Goal: Task Accomplishment & Management: Manage account settings

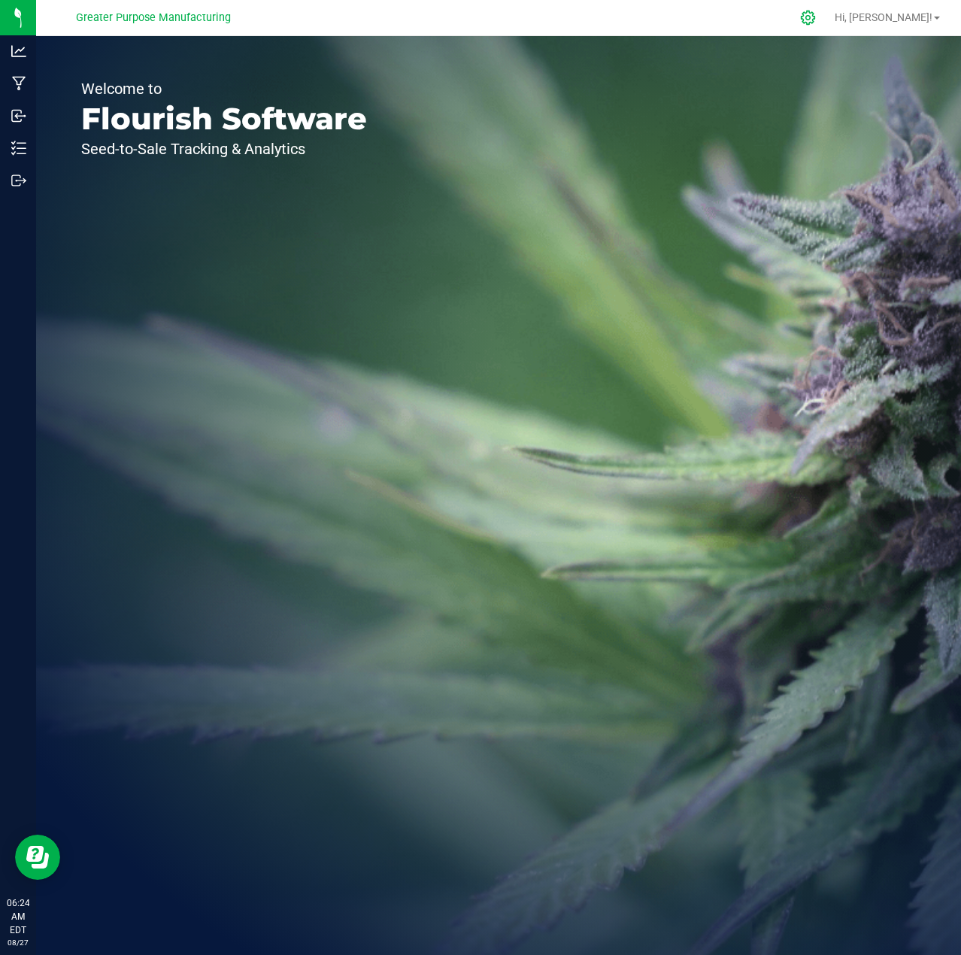
click at [816, 22] on icon at bounding box center [808, 18] width 16 height 16
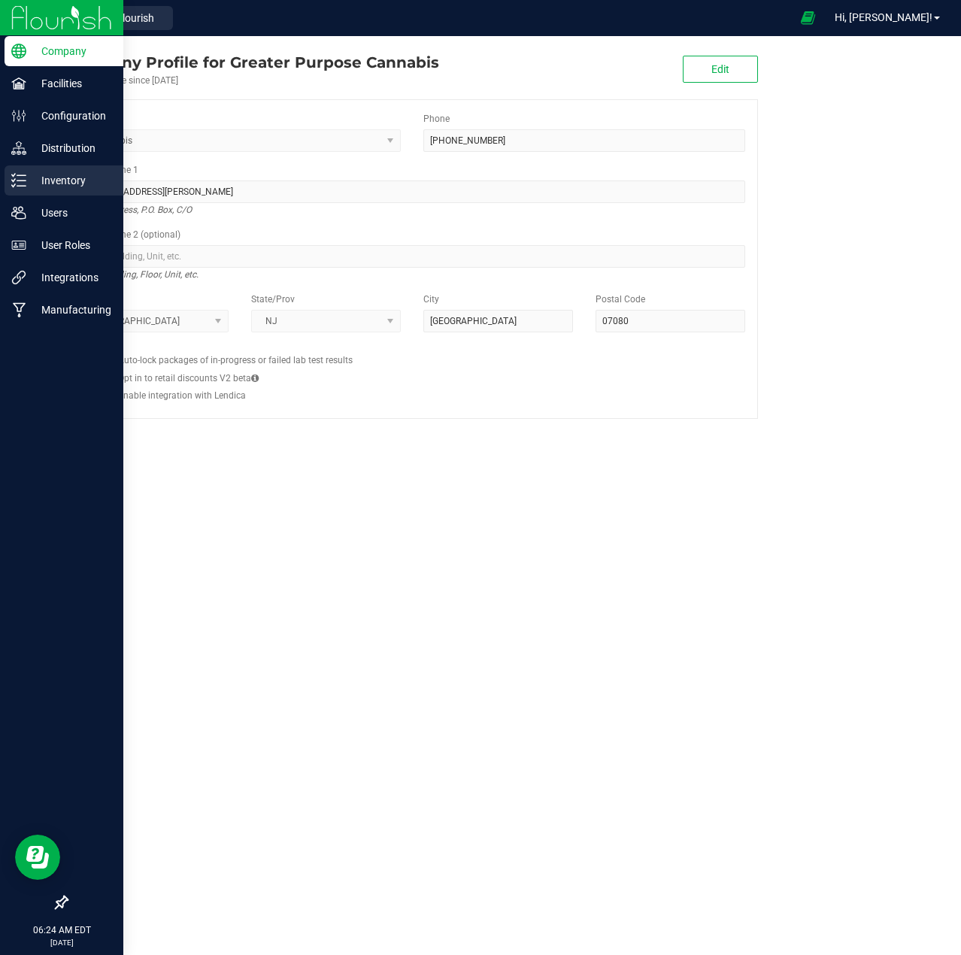
click at [54, 184] on p "Inventory" at bounding box center [71, 181] width 90 height 18
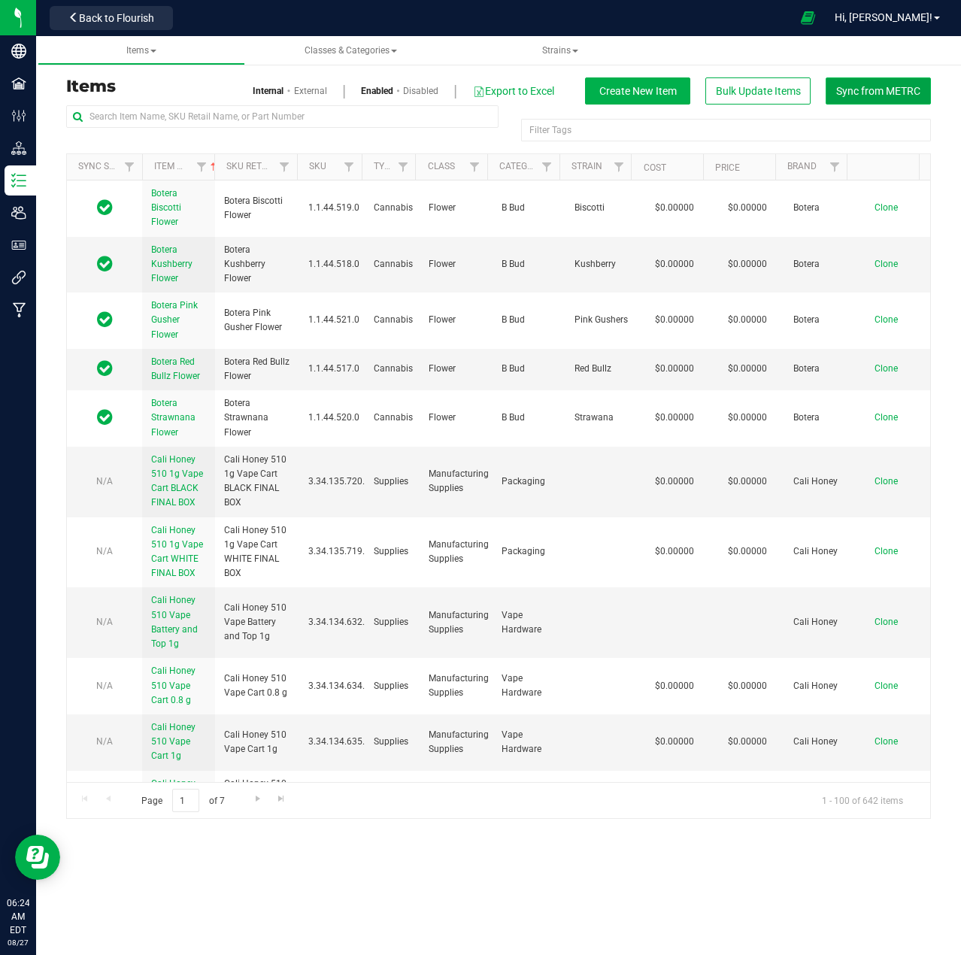
click at [893, 96] on span "Sync from METRC" at bounding box center [878, 91] width 84 height 12
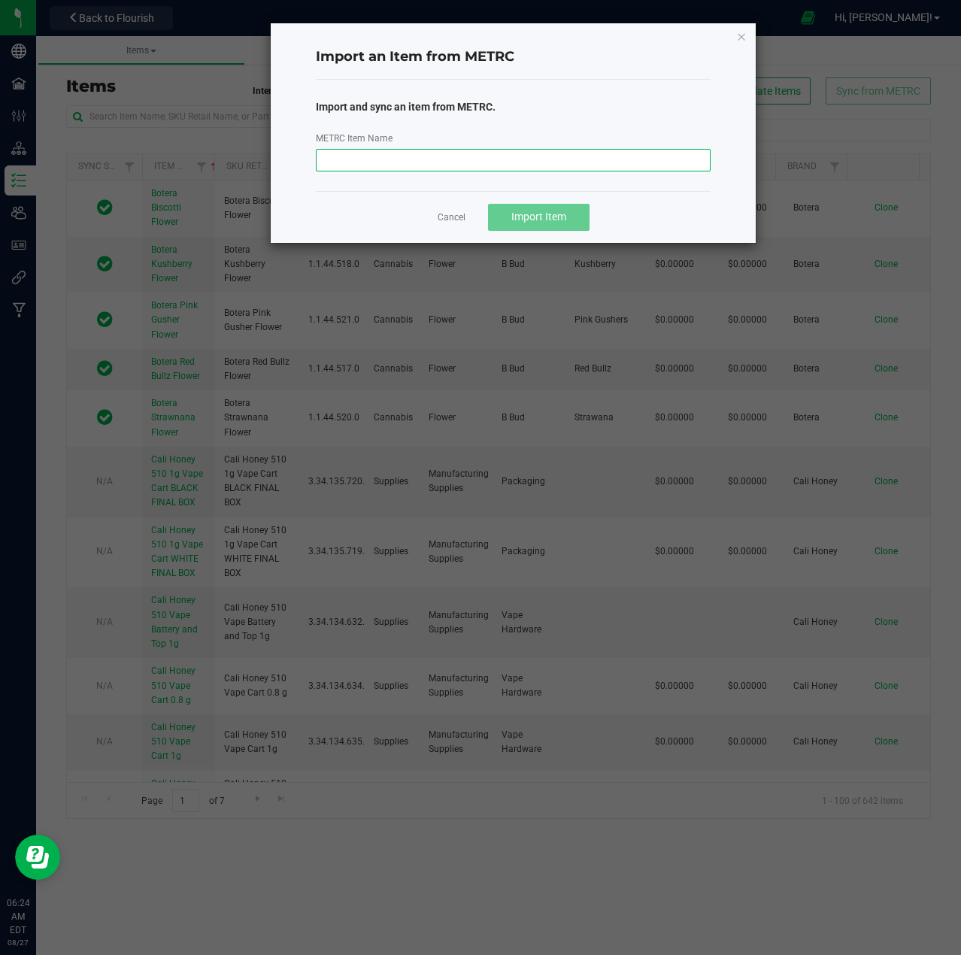
click at [639, 163] on input "METRC Item Name" at bounding box center [513, 160] width 395 height 23
paste input "Lobo Jealousy Snow Caps Flower 3.5g"
type input "Lobo Jealousy Snow Caps Flower 3.5g"
click at [556, 214] on span "Import Item" at bounding box center [539, 217] width 55 height 12
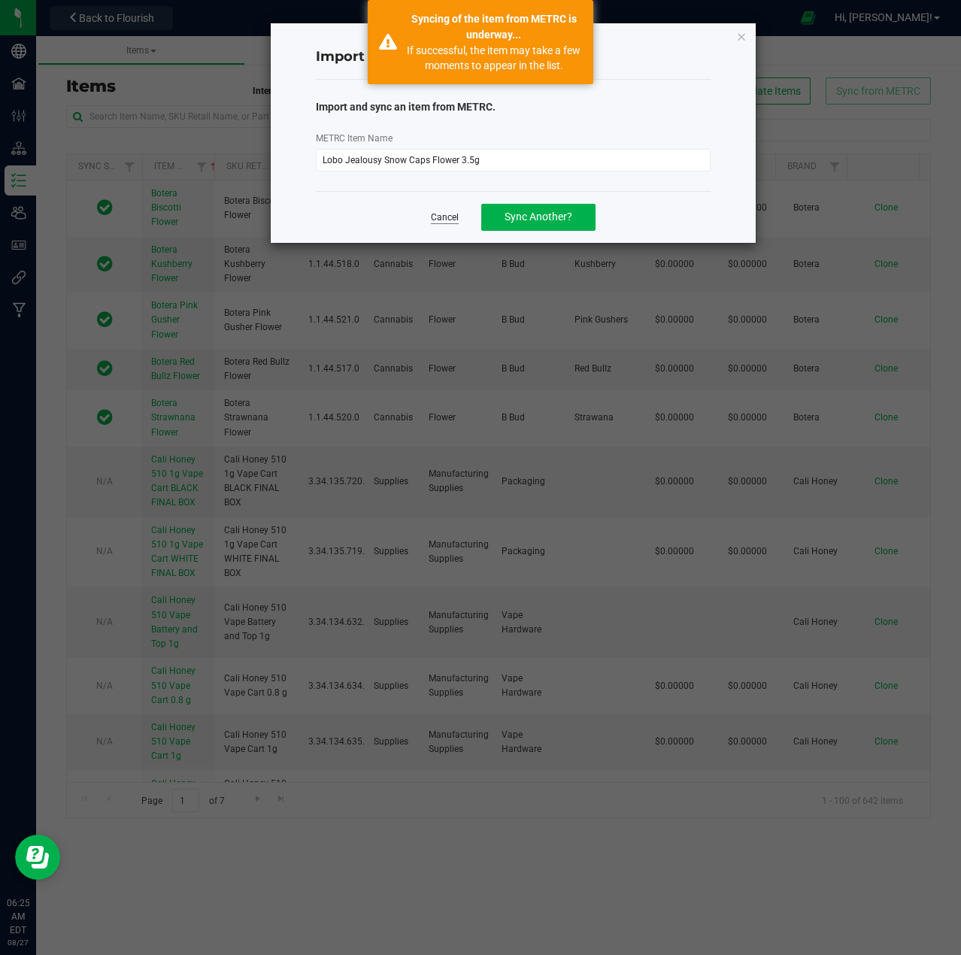
click at [431, 221] on link "Cancel" at bounding box center [445, 217] width 28 height 13
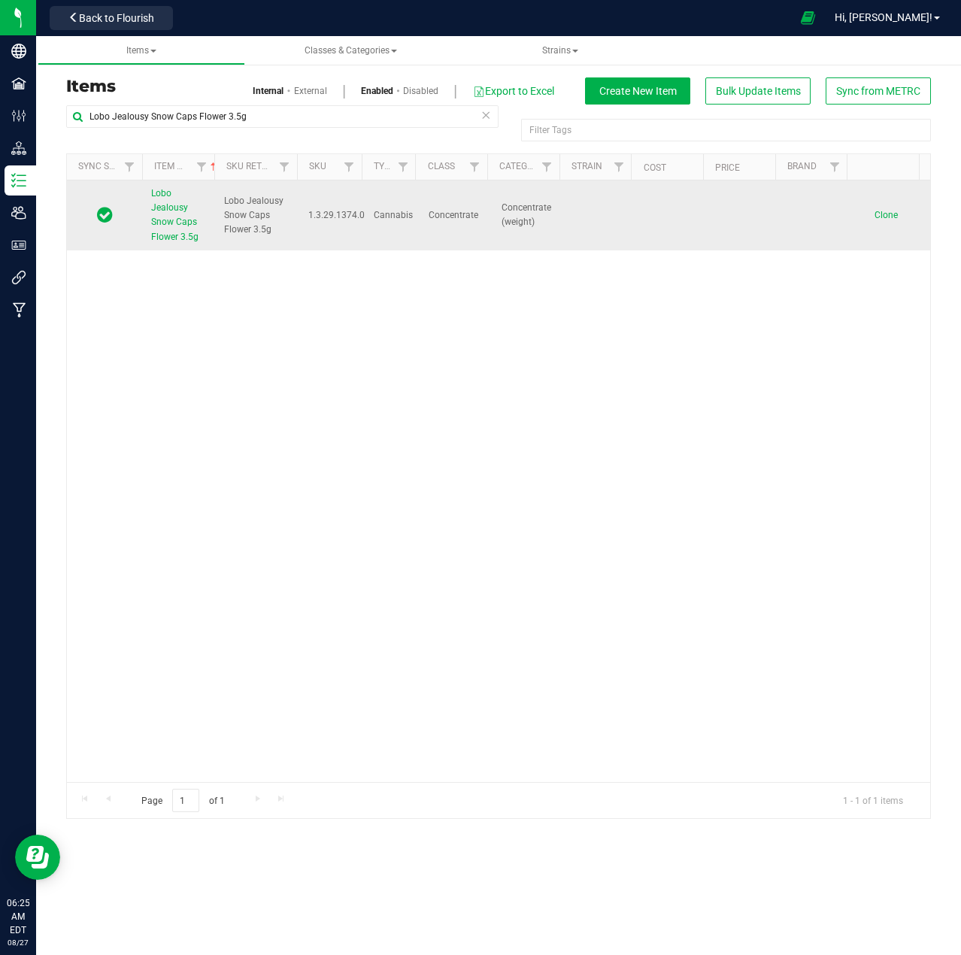
click at [182, 213] on span "Lobo Jealousy Snow Caps Flower 3.5g" at bounding box center [174, 215] width 47 height 54
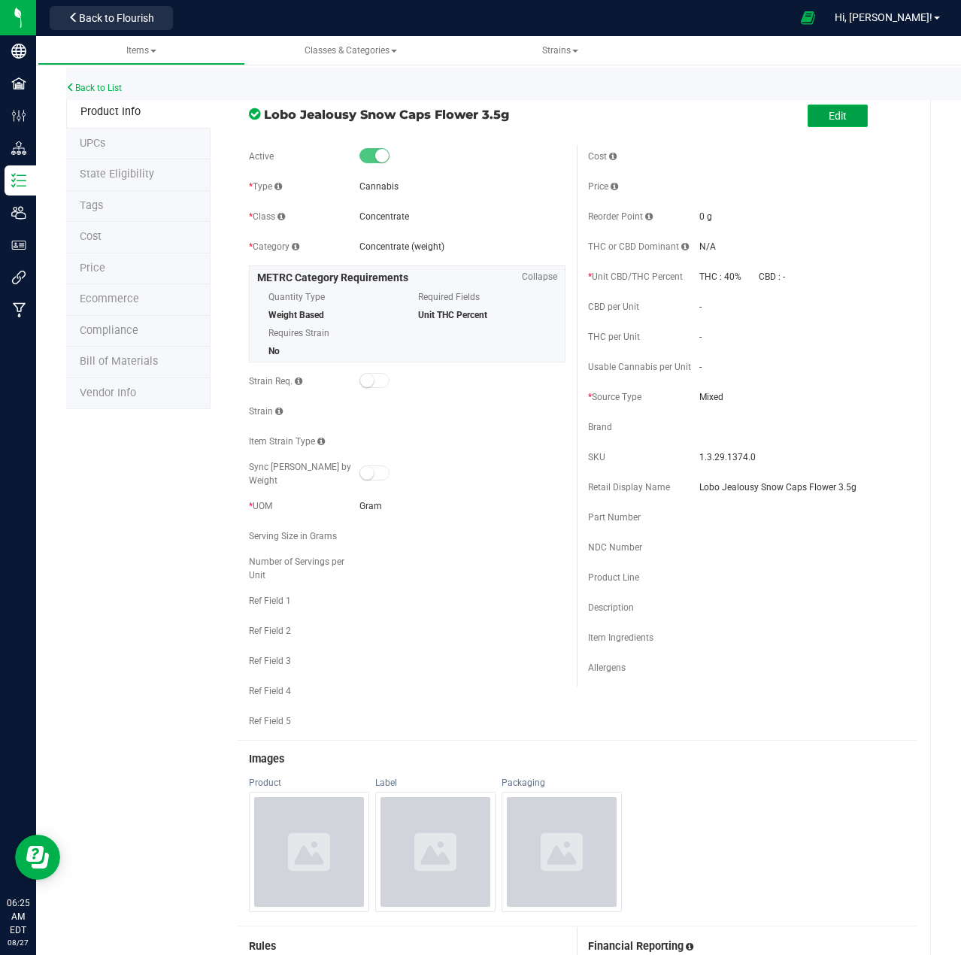
click at [830, 117] on span "Edit" at bounding box center [838, 116] width 18 height 12
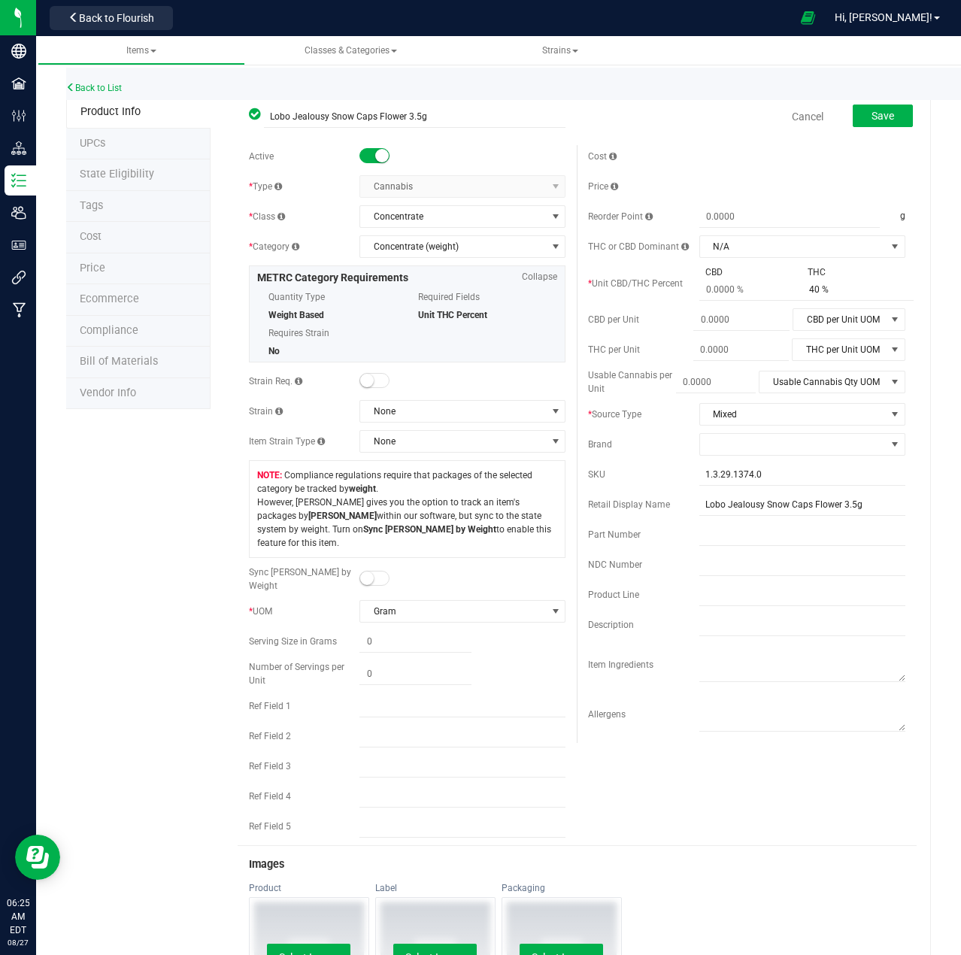
click at [373, 571] on span at bounding box center [375, 578] width 30 height 15
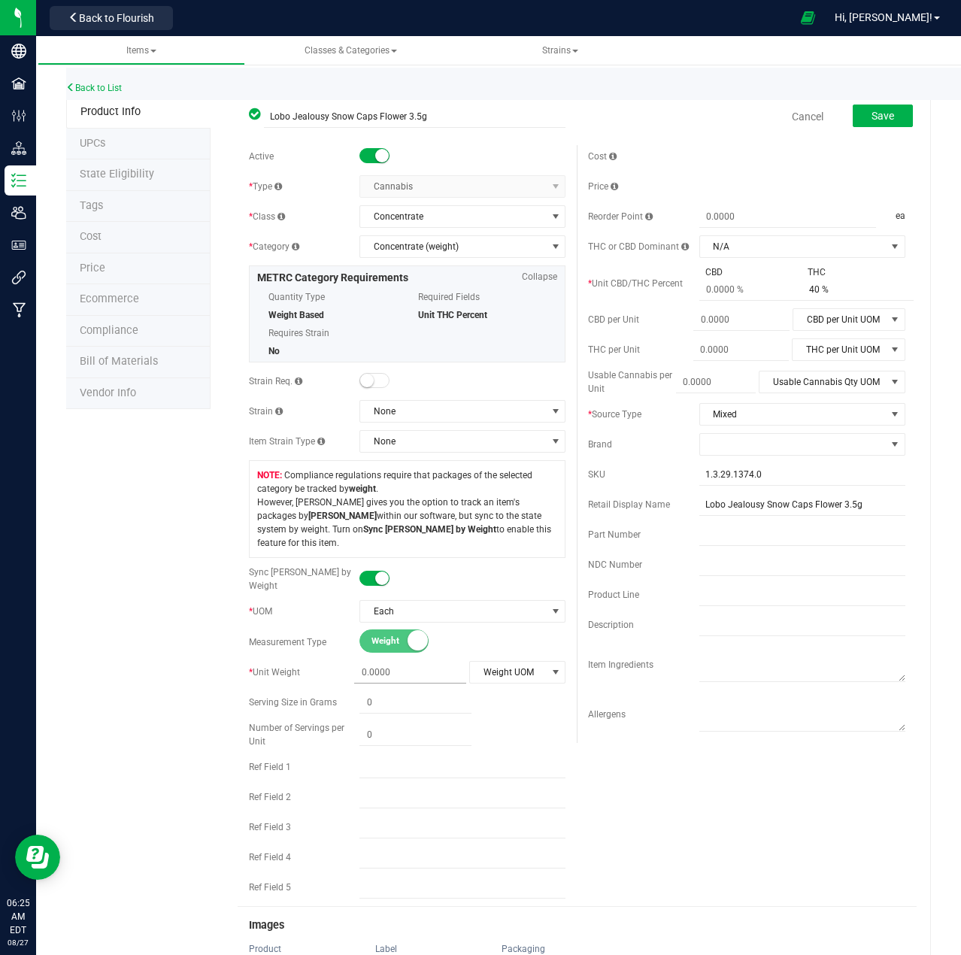
click at [371, 662] on span at bounding box center [410, 673] width 112 height 22
type input "3.5"
type input "3.5000"
click at [725, 291] on span at bounding box center [756, 290] width 112 height 22
type input "0.001"
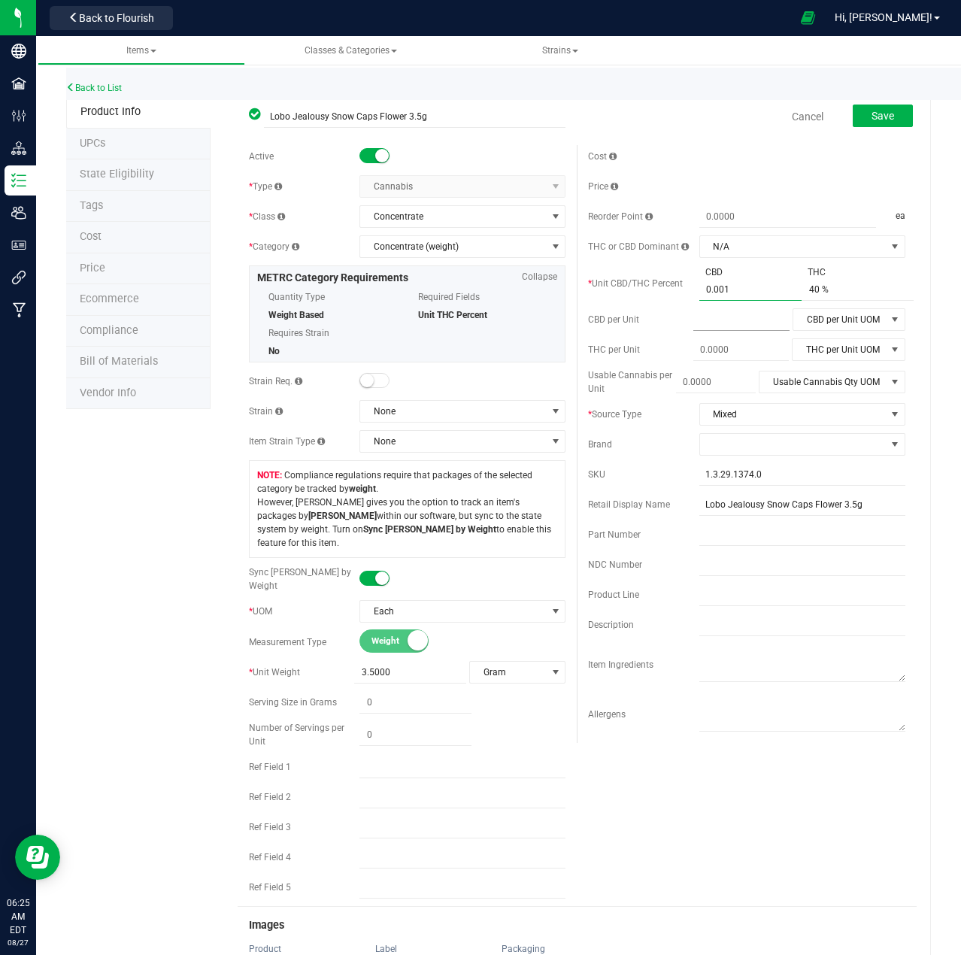
type input "0.001 %"
click at [731, 328] on span at bounding box center [742, 320] width 96 height 22
type input "0.001"
type input "0.0010"
click at [872, 319] on span "CBD per Unit UOM" at bounding box center [840, 319] width 93 height 21
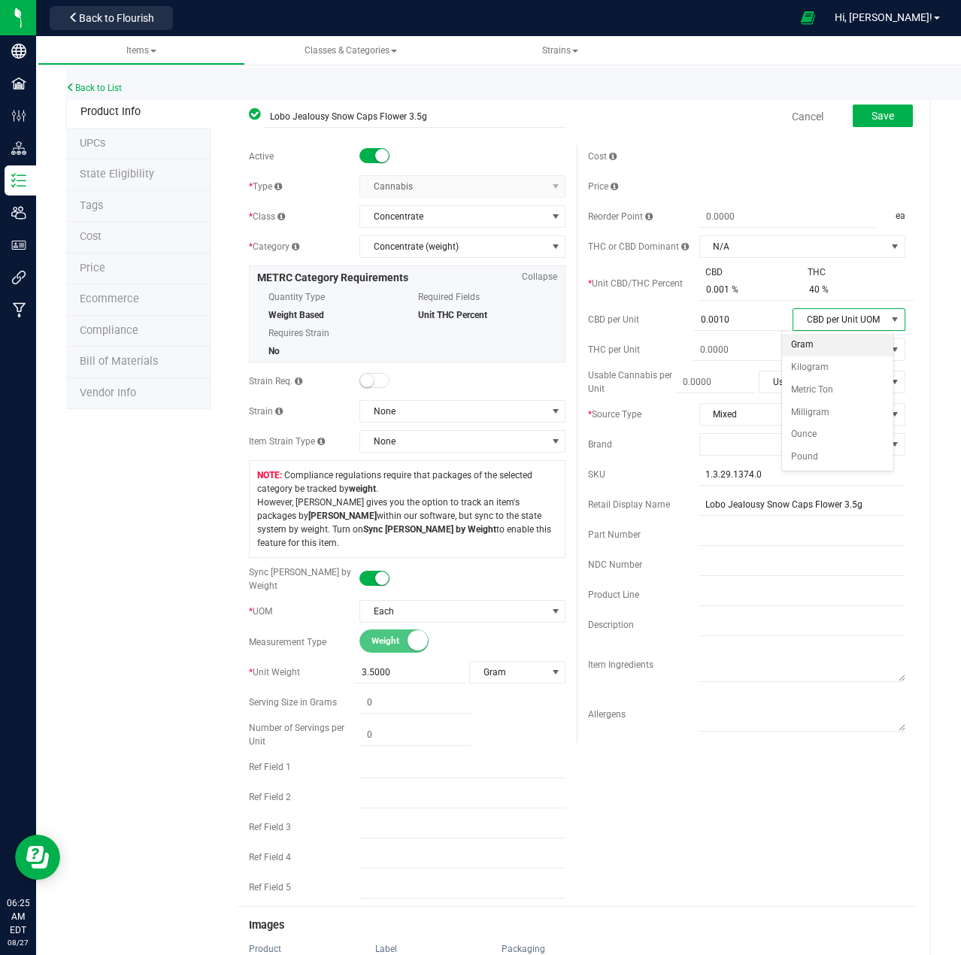
click at [842, 339] on li "Gram" at bounding box center [837, 345] width 111 height 23
click at [803, 451] on span at bounding box center [793, 444] width 186 height 21
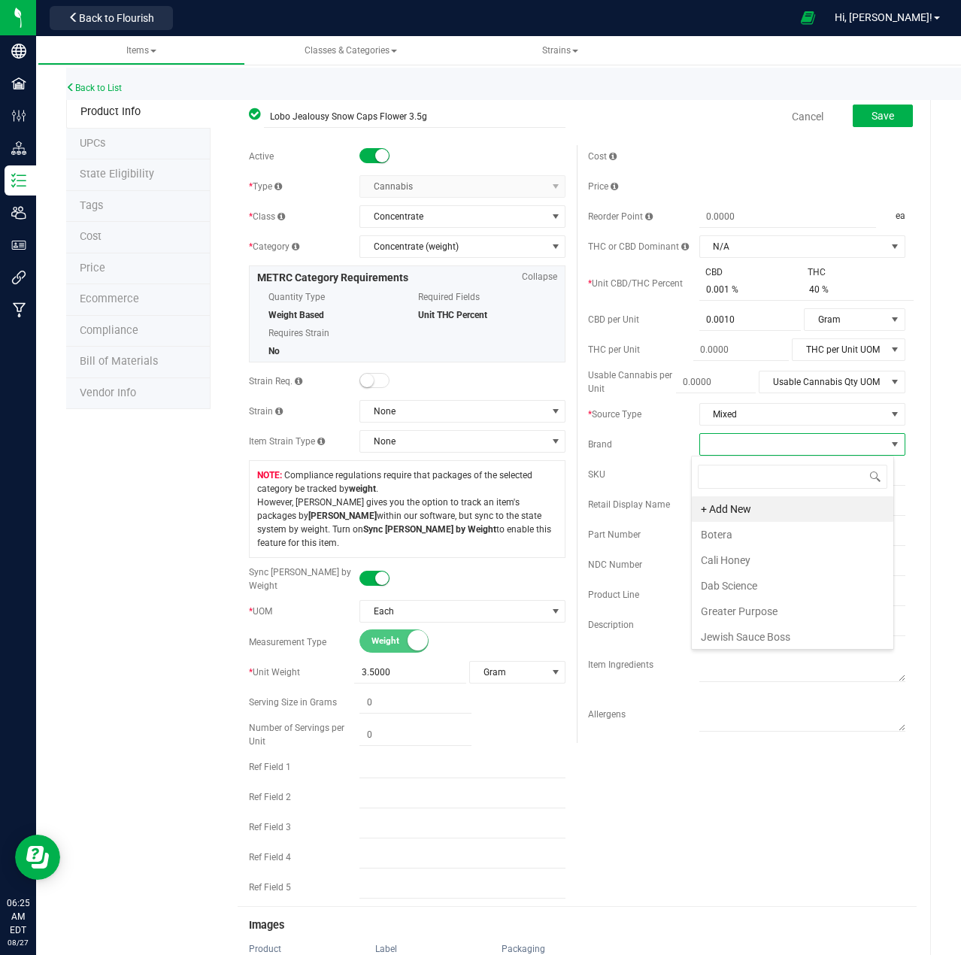
scroll to position [23, 203]
type input "Lobo"
click at [731, 537] on li "Lobo" at bounding box center [793, 535] width 202 height 26
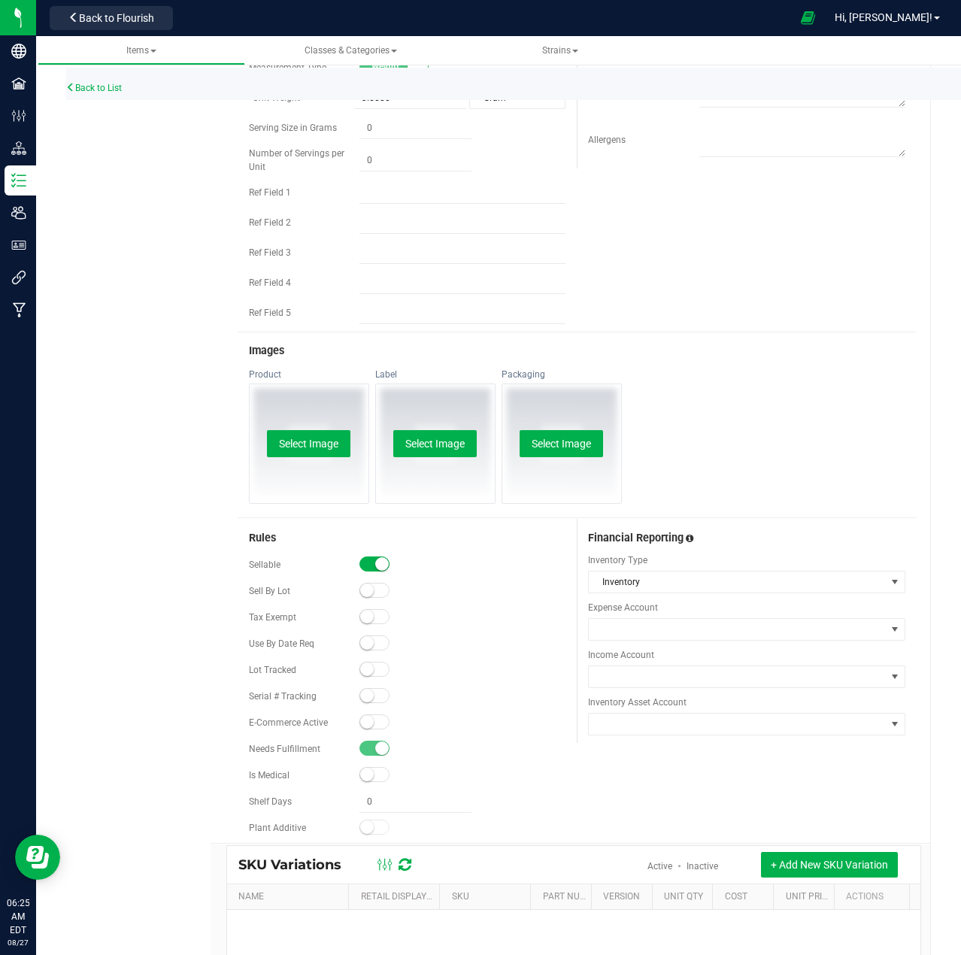
scroll to position [602, 0]
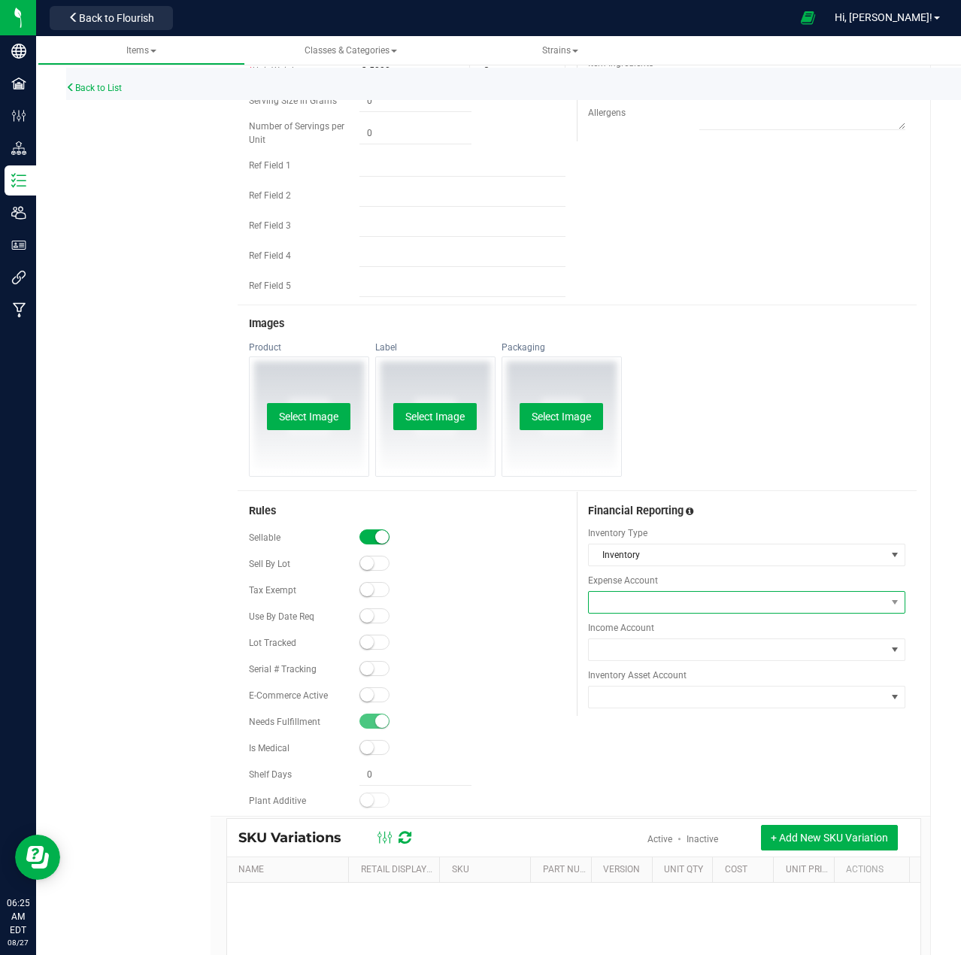
click at [654, 592] on span at bounding box center [737, 602] width 297 height 21
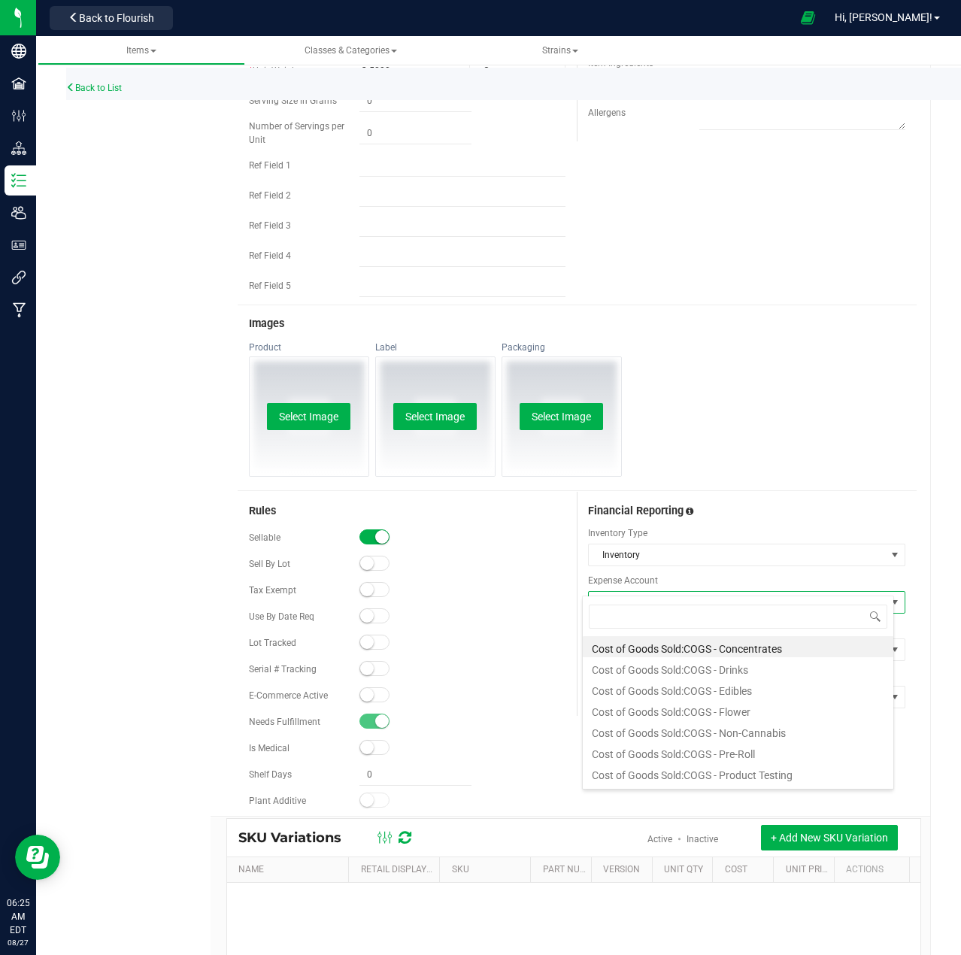
scroll to position [23, 313]
type input "con"
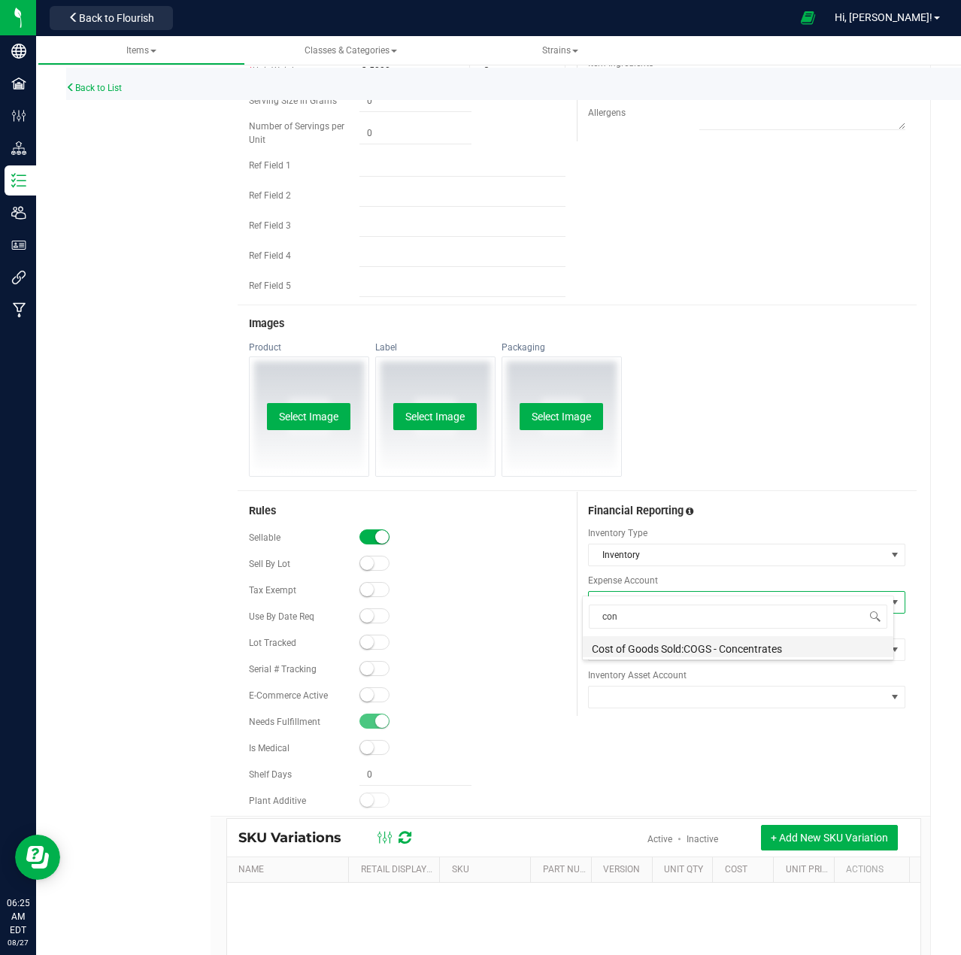
click at [645, 647] on li "Cost of Goods Sold:COGS - Concentrates" at bounding box center [738, 646] width 311 height 21
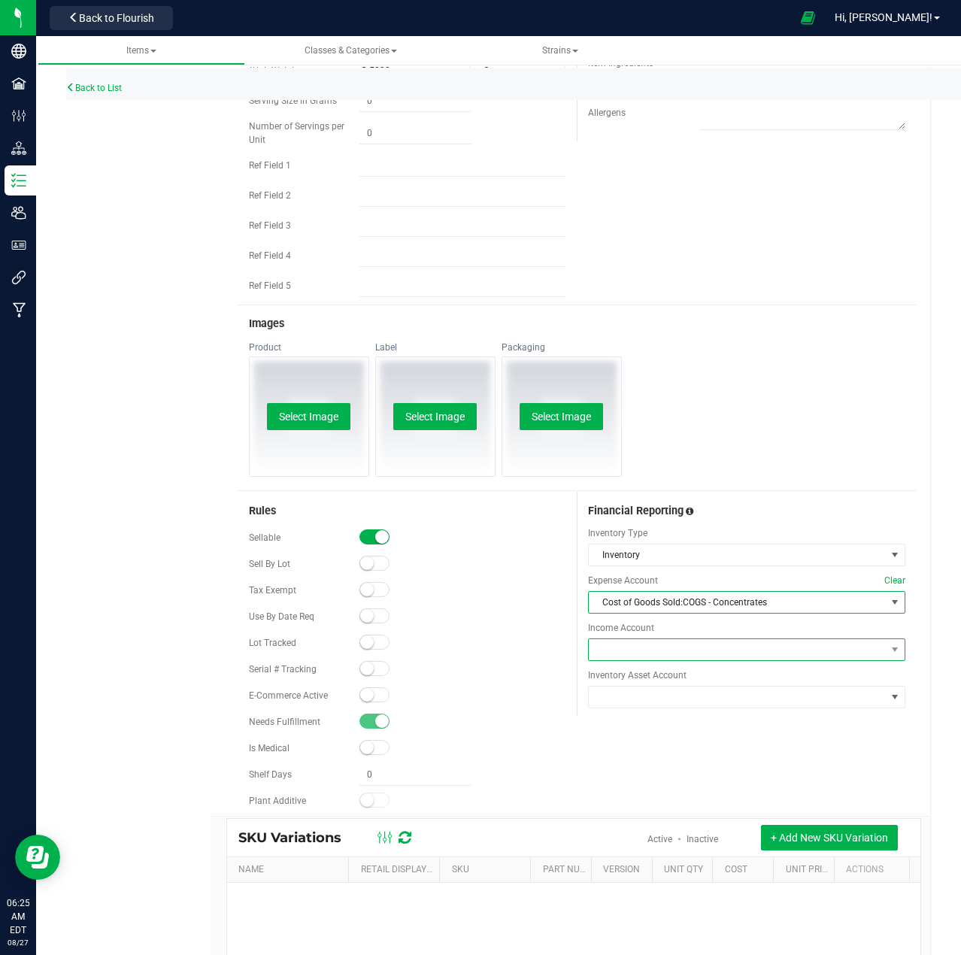
click at [630, 639] on span at bounding box center [737, 649] width 297 height 21
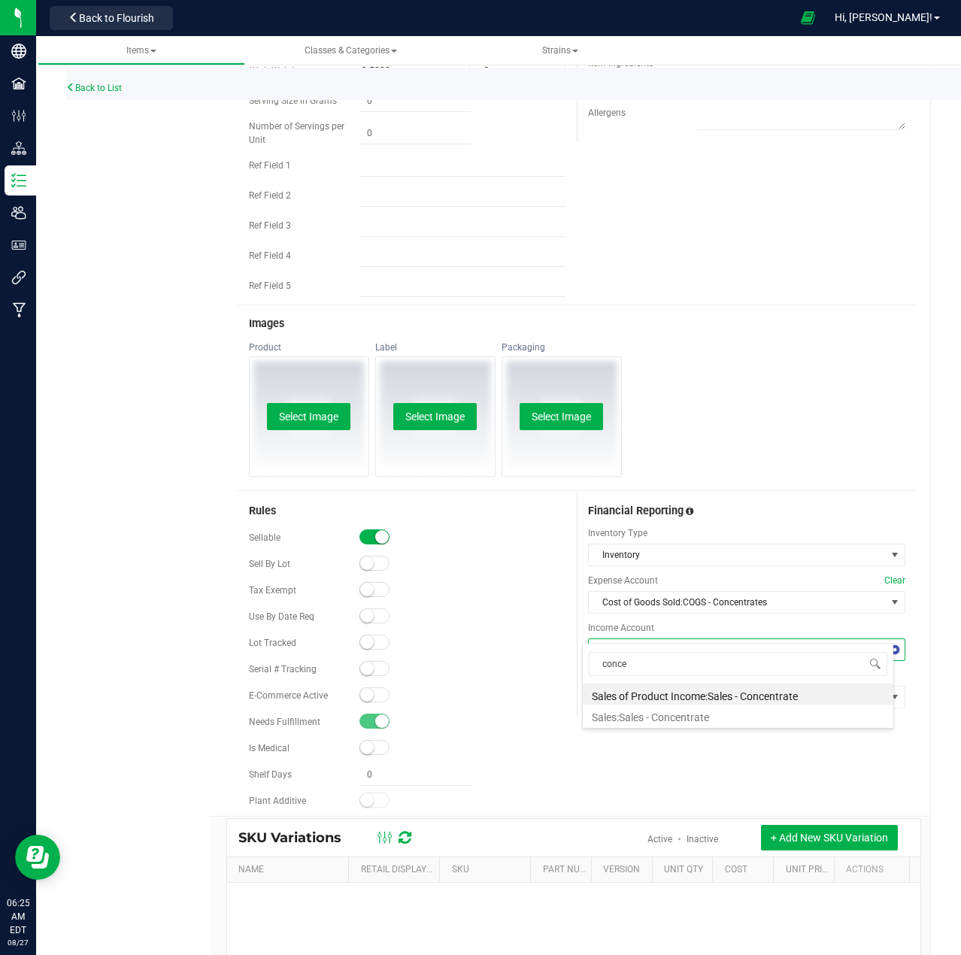
type input "concen"
click at [649, 695] on li "Sales of Product Income:Sales - Concentrate" at bounding box center [738, 694] width 311 height 21
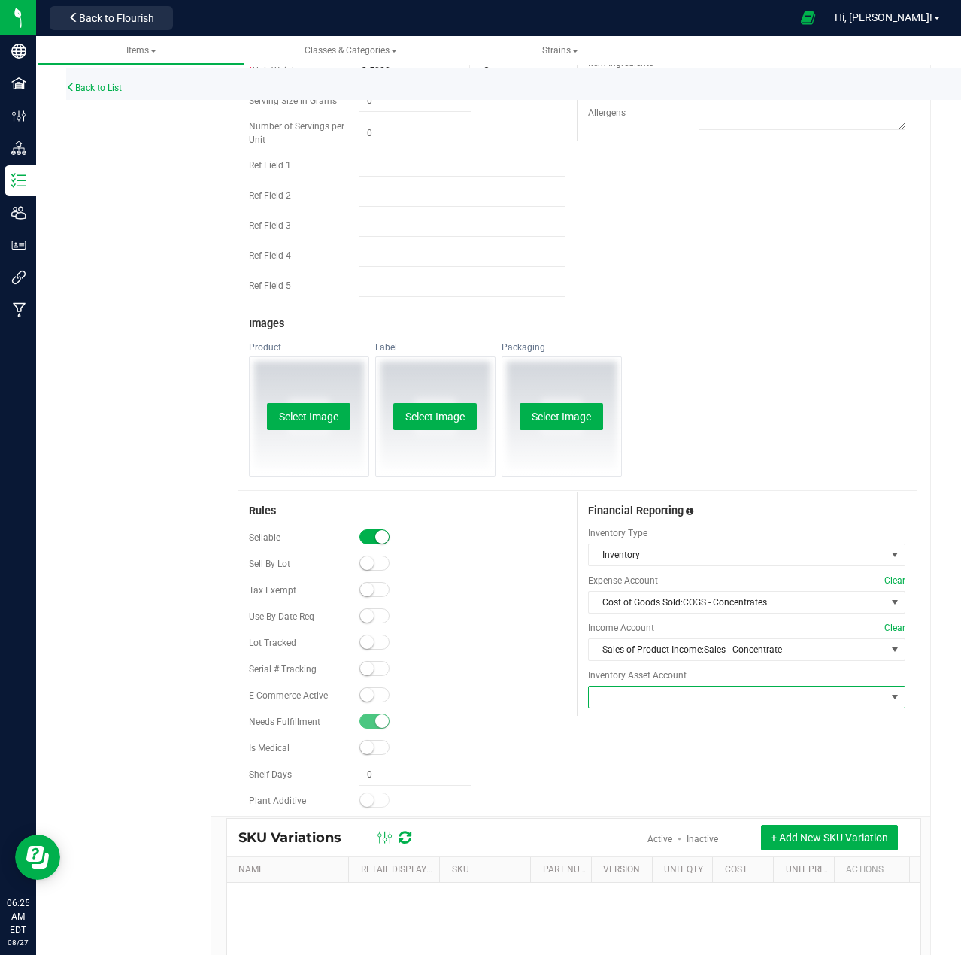
click at [648, 687] on span at bounding box center [737, 697] width 297 height 21
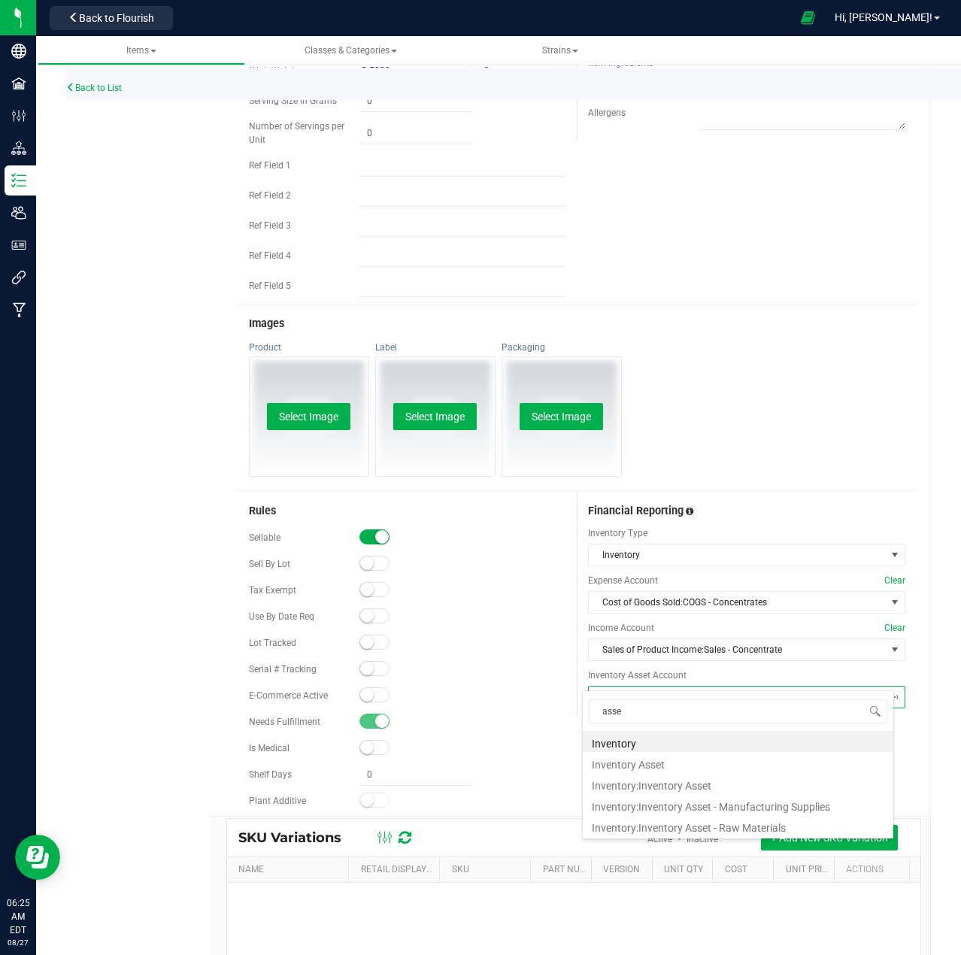
type input "asset"
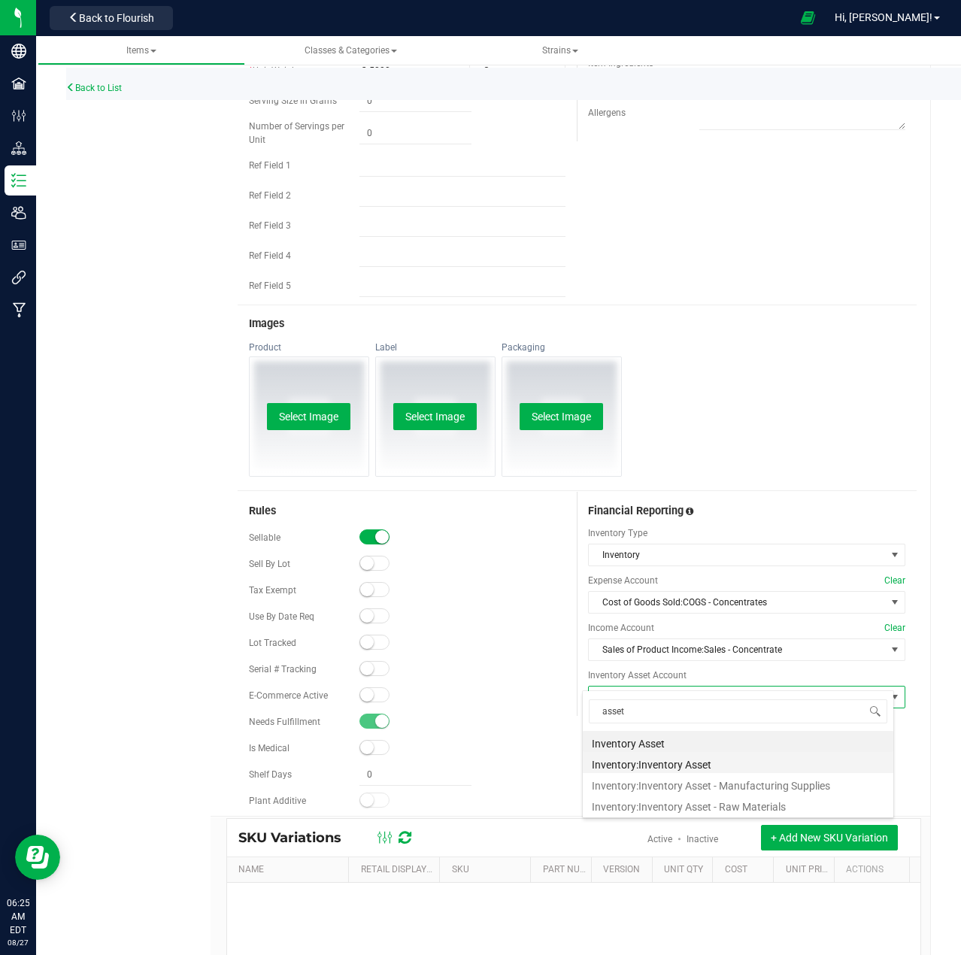
click at [651, 765] on li "Inventory:Inventory Asset" at bounding box center [738, 762] width 311 height 21
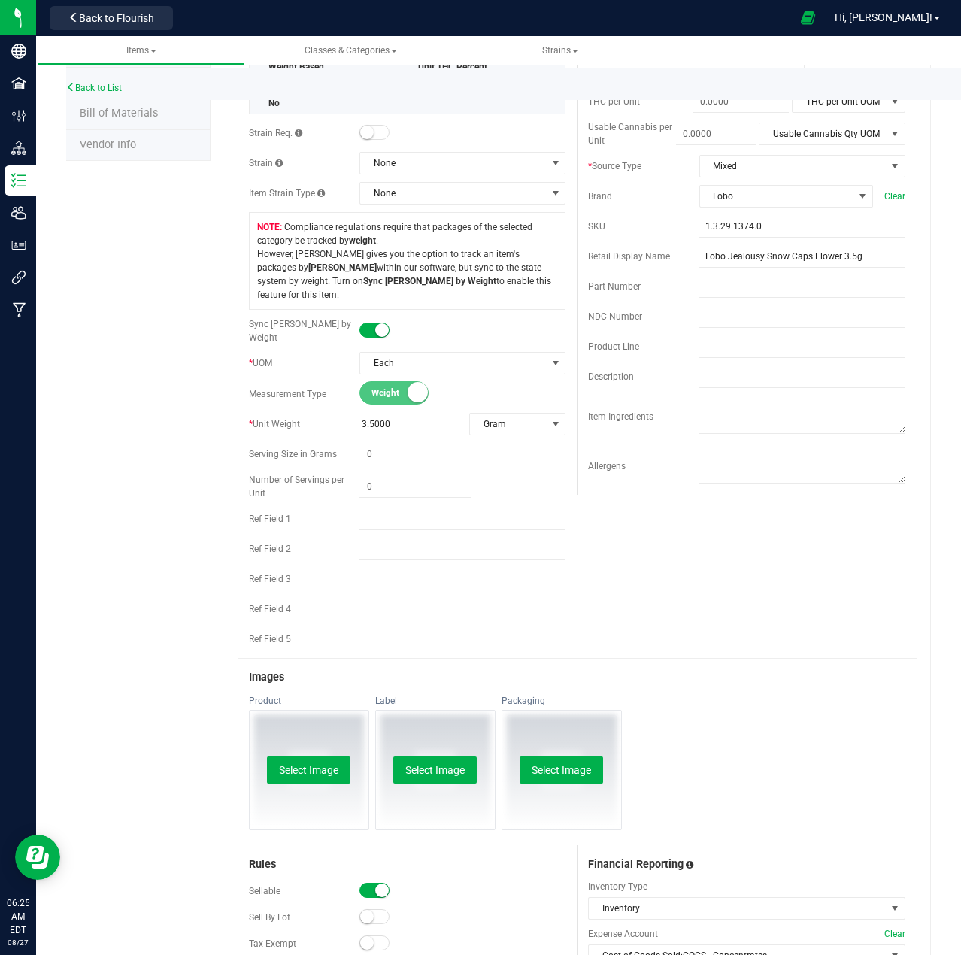
scroll to position [0, 0]
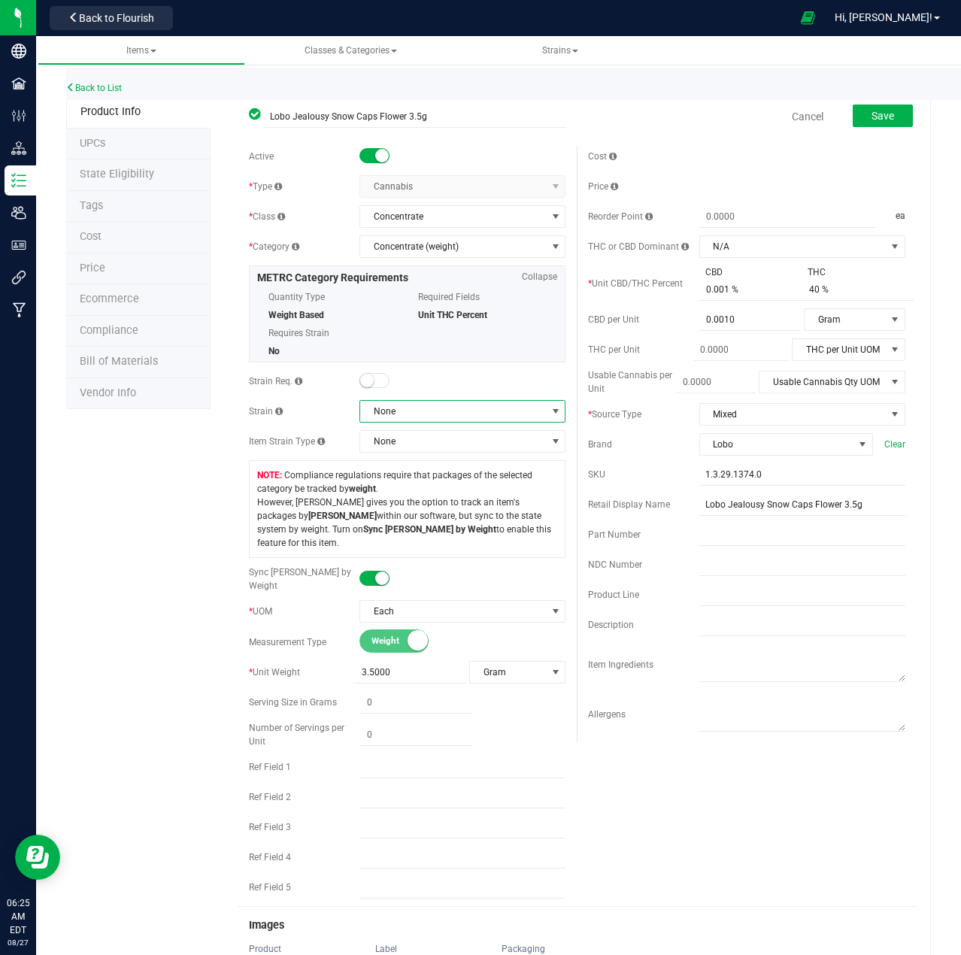
click at [550, 409] on span at bounding box center [556, 411] width 12 height 12
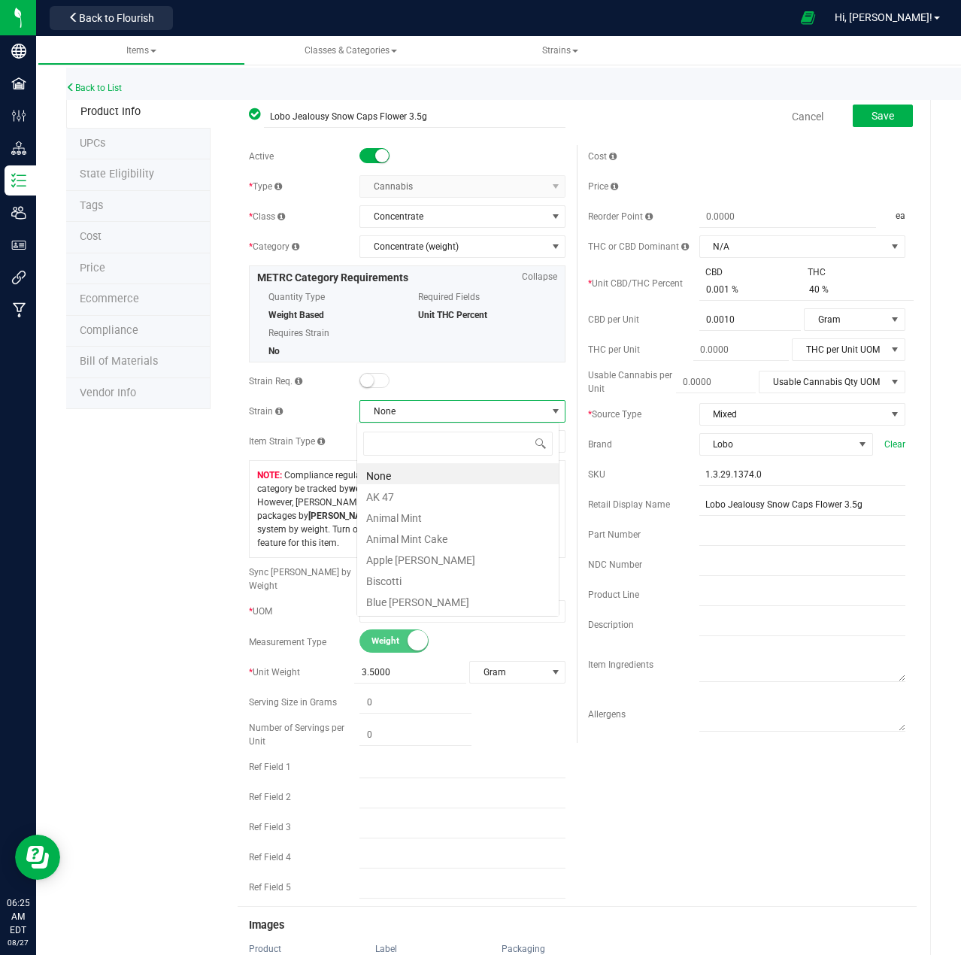
scroll to position [23, 203]
type input "Jea"
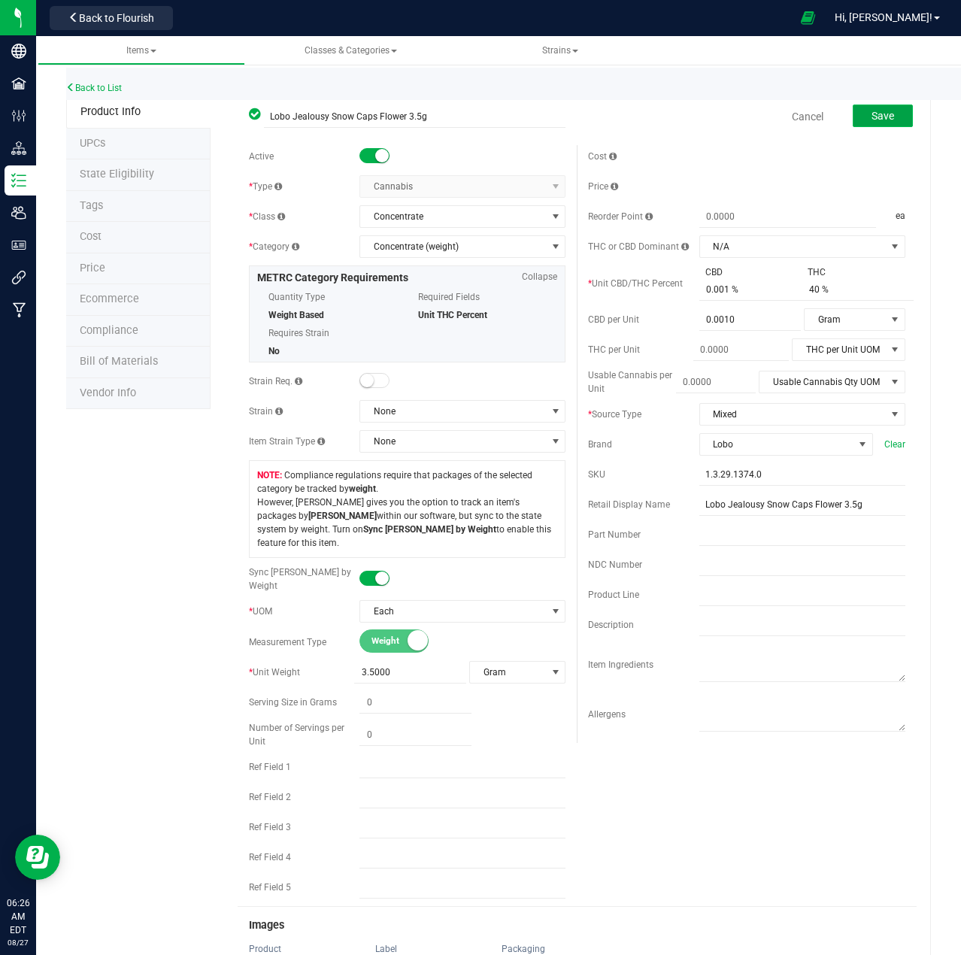
click at [885, 116] on button "Save" at bounding box center [883, 116] width 60 height 23
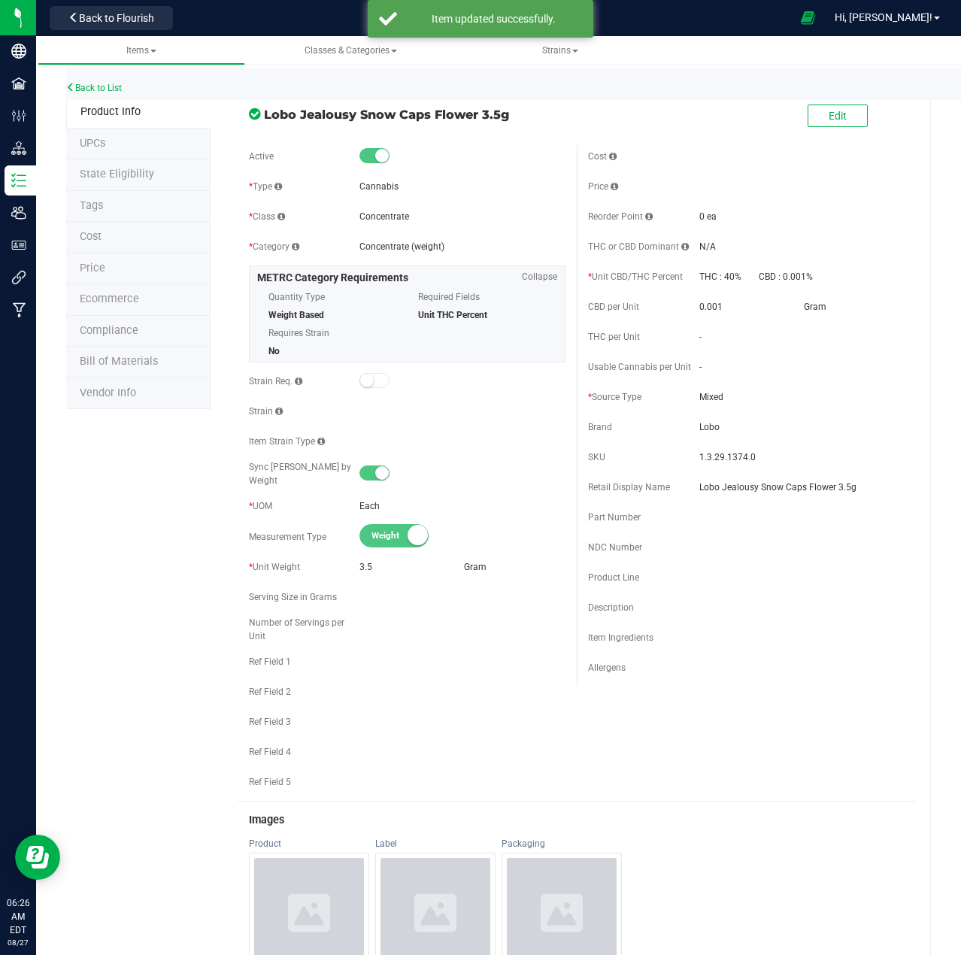
click at [117, 332] on span "Compliance" at bounding box center [109, 330] width 59 height 13
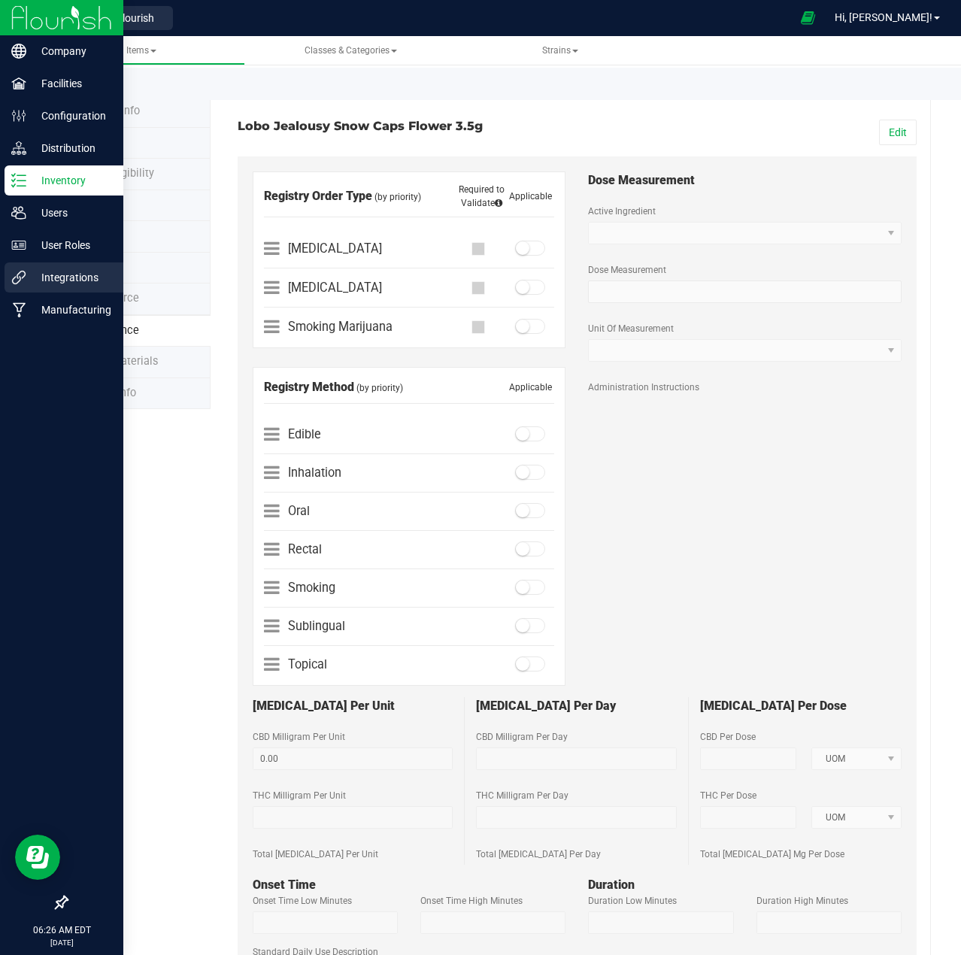
click at [66, 277] on p "Integrations" at bounding box center [71, 278] width 90 height 18
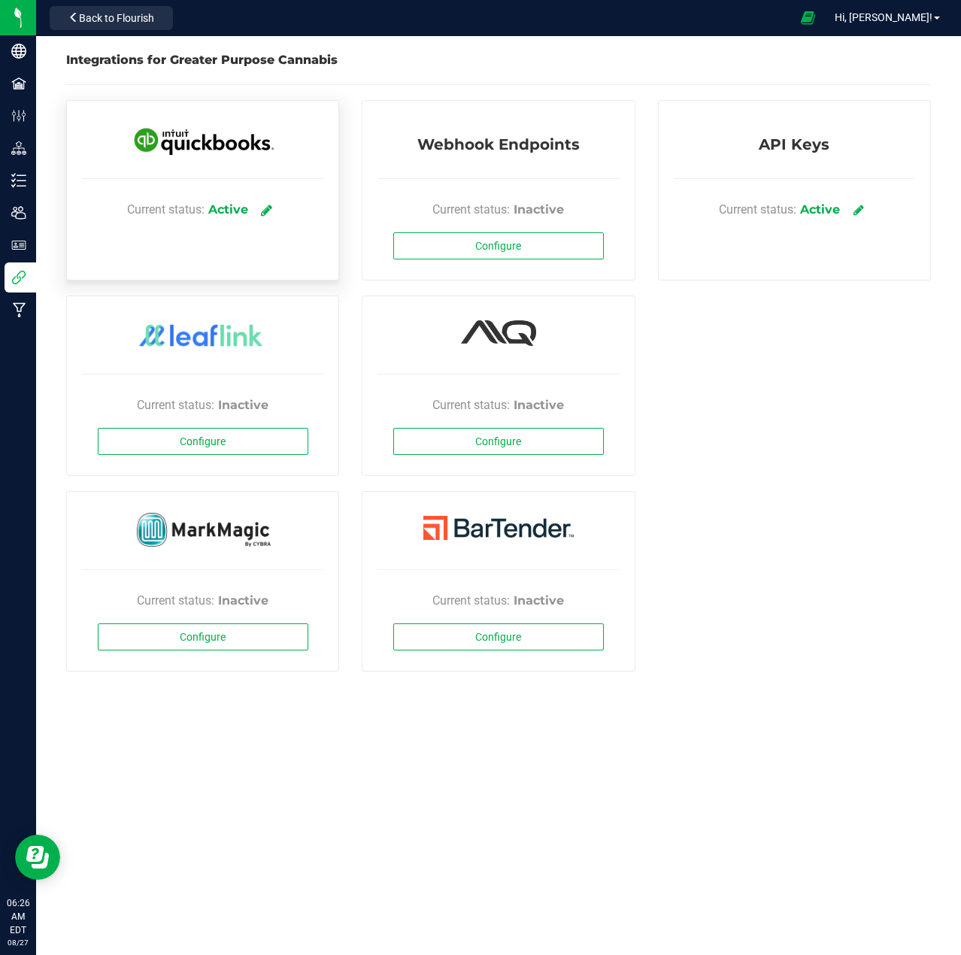
click at [270, 207] on icon at bounding box center [266, 210] width 11 height 14
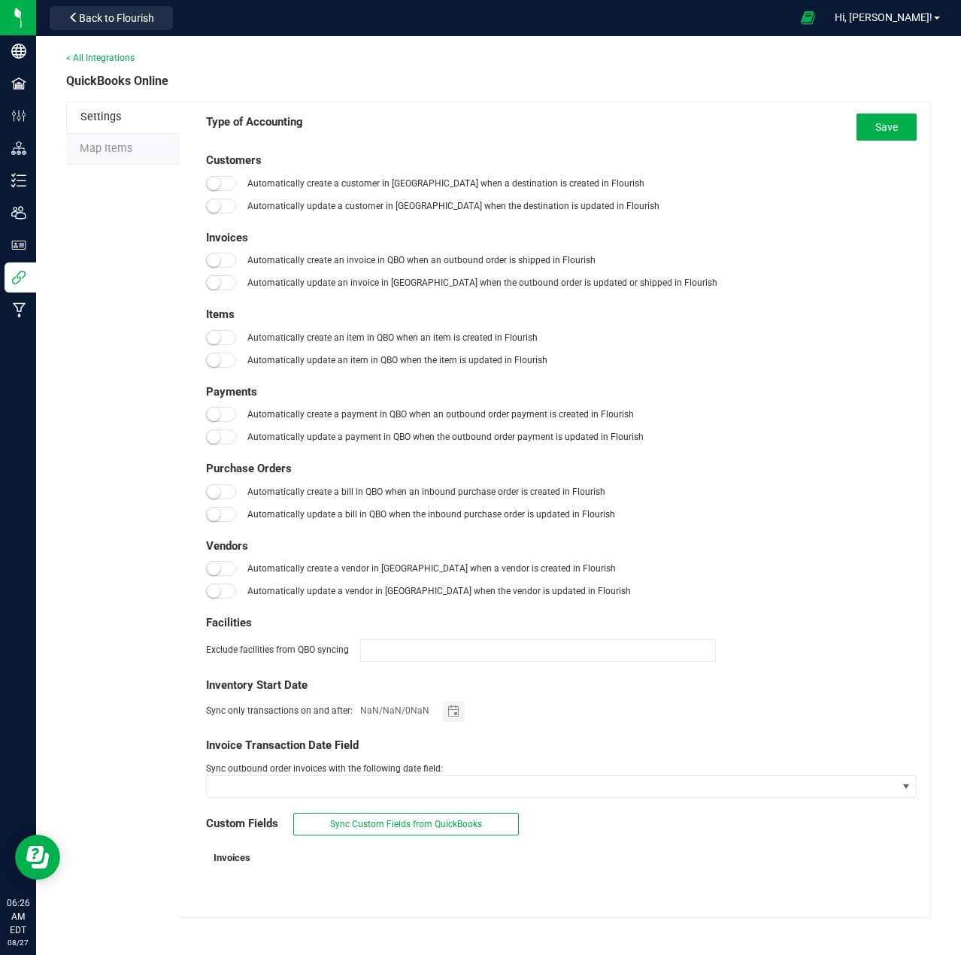
type input "01/01/2019"
click at [120, 146] on span "Map Items" at bounding box center [106, 148] width 53 height 13
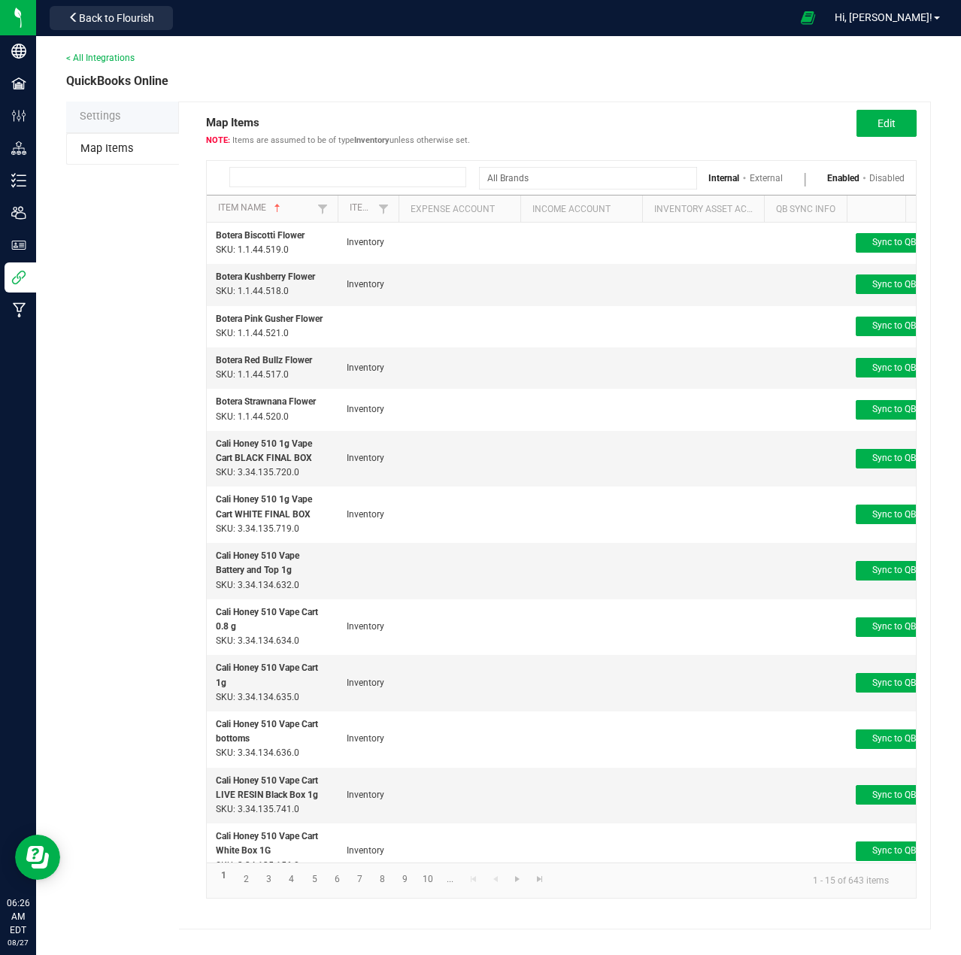
click at [278, 168] on input at bounding box center [347, 177] width 237 height 20
paste input "Lobo Jealousy Snow Caps Flower 3.5g"
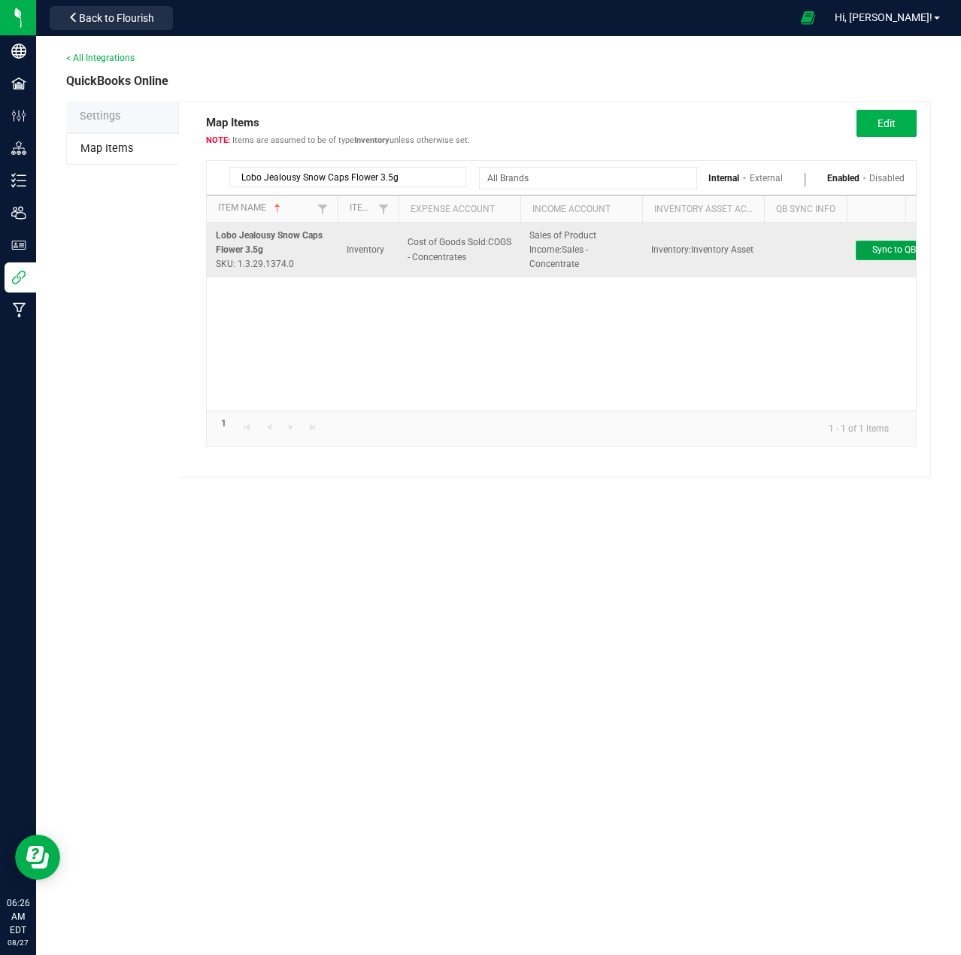
click at [880, 256] on button "Sync to QB" at bounding box center [894, 251] width 77 height 20
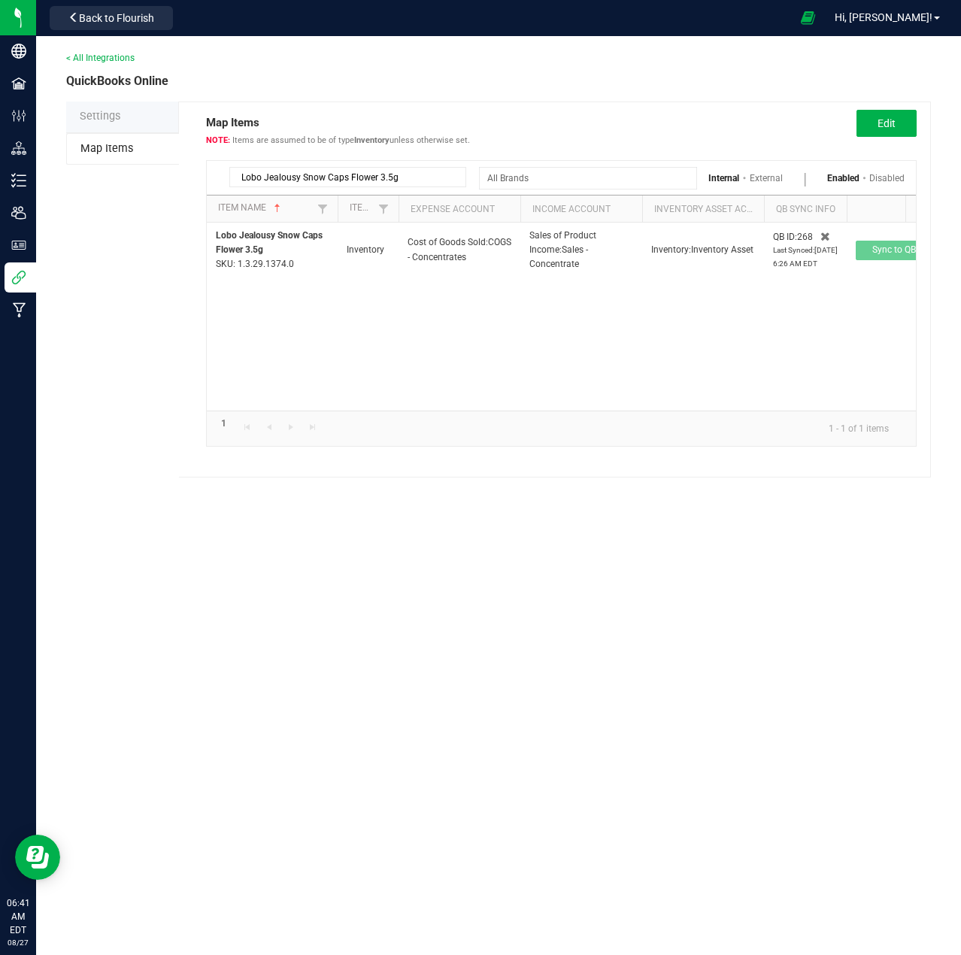
drag, startPoint x: 414, startPoint y: 177, endPoint x: 224, endPoint y: 176, distance: 190.3
click at [228, 174] on div "Lobo Jealousy Snow Caps Flower 3.5g" at bounding box center [342, 177] width 248 height 20
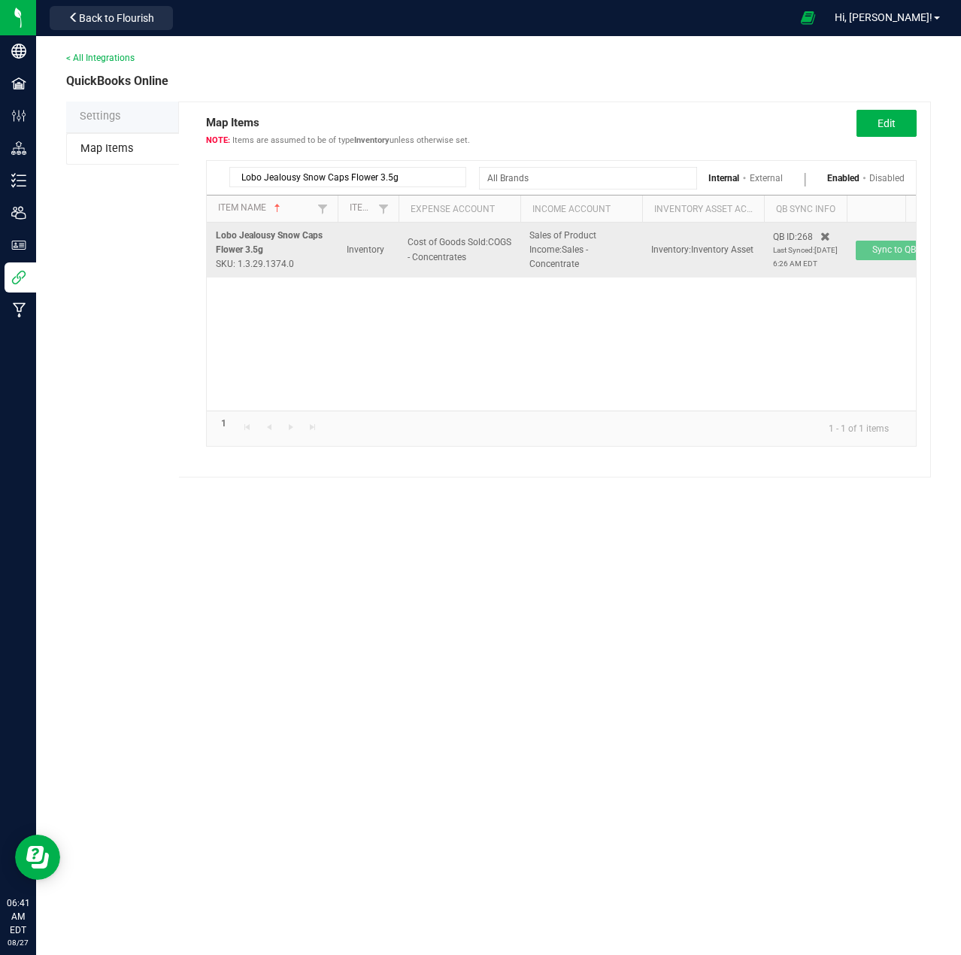
paste input "Lobo Cherry Gelato Hashish 1"
click at [868, 255] on button "Sync to QB" at bounding box center [894, 251] width 77 height 20
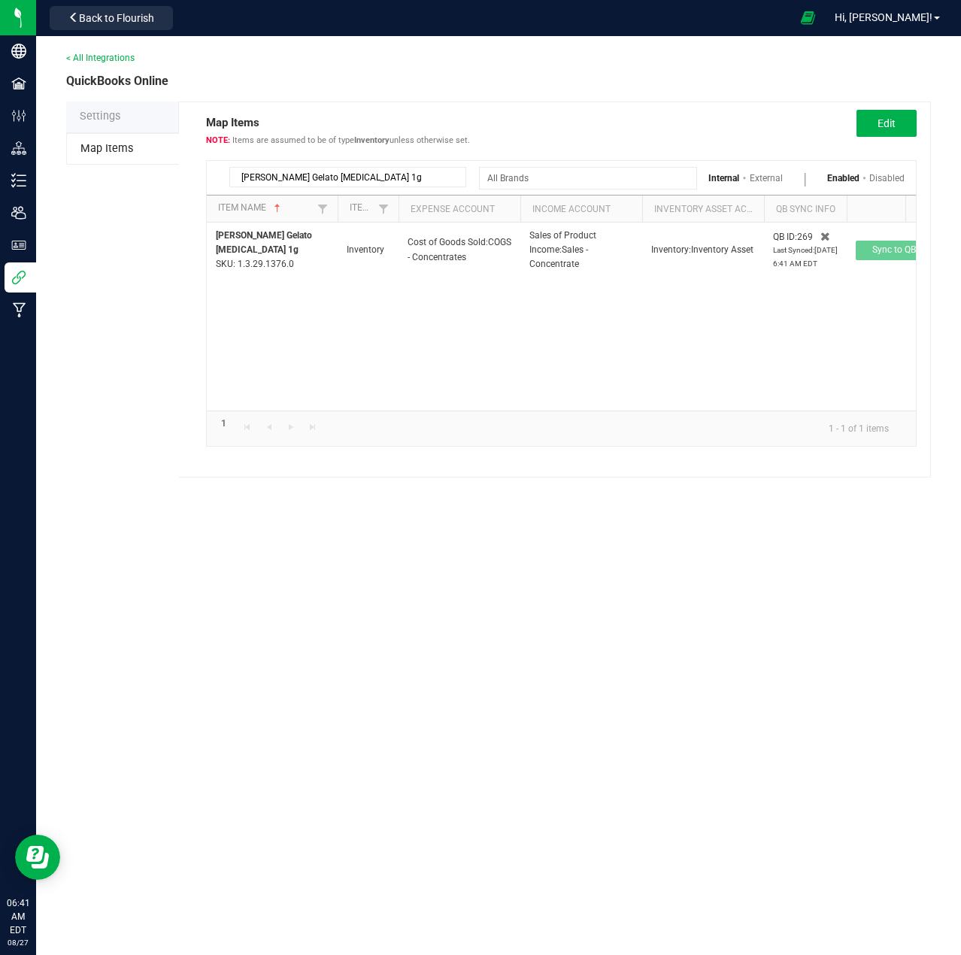
drag, startPoint x: 390, startPoint y: 181, endPoint x: 224, endPoint y: 172, distance: 166.5
click at [224, 172] on div "[PERSON_NAME] Gelato [MEDICAL_DATA] 1g" at bounding box center [342, 177] width 248 height 20
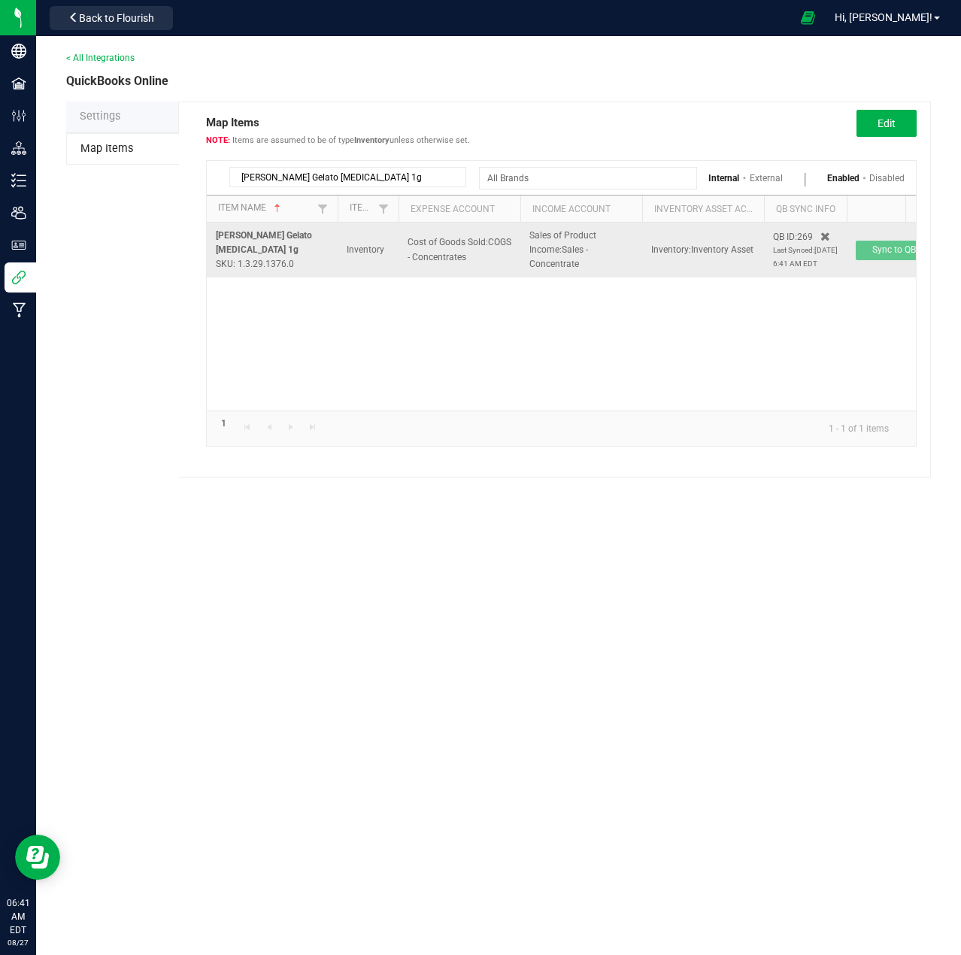
paste input "Pop Rocks Cold Cured Badder"
type input "Lobo Pop Rocks Cold Cured Badder 1g"
click at [877, 254] on span "Sync to QB" at bounding box center [895, 249] width 44 height 11
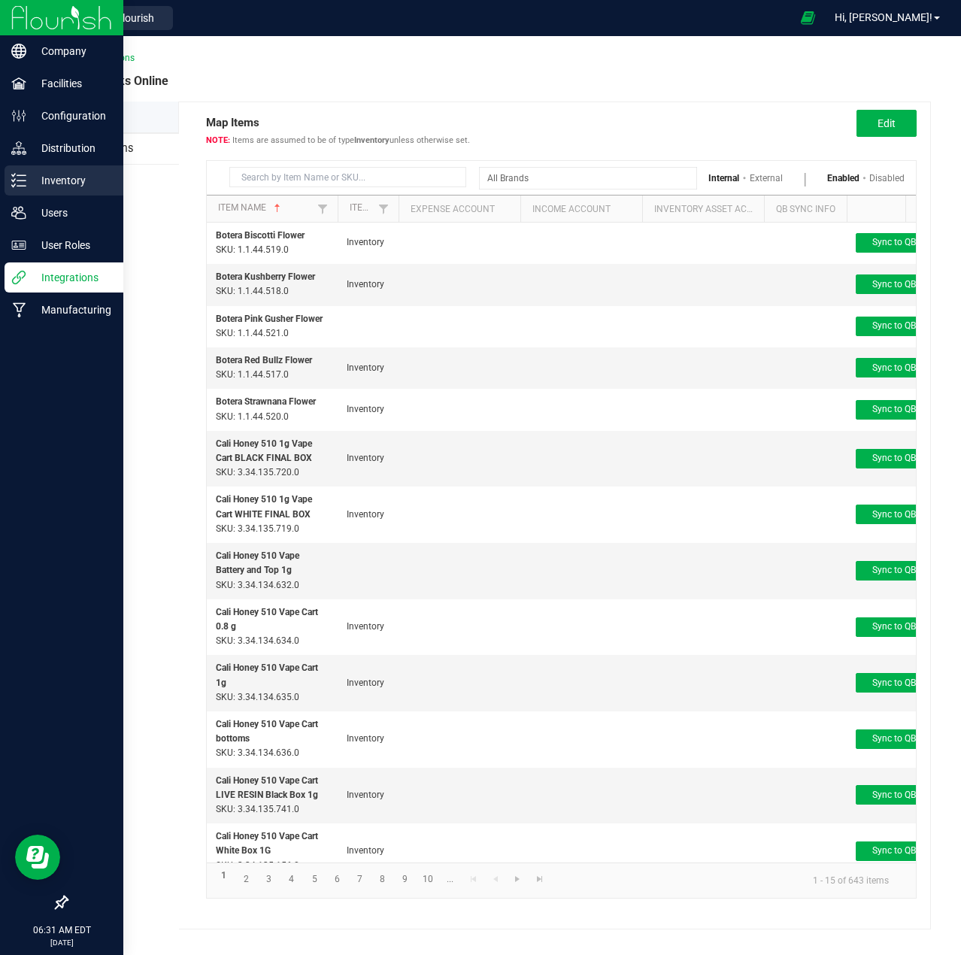
click at [61, 175] on p "Inventory" at bounding box center [71, 181] width 90 height 18
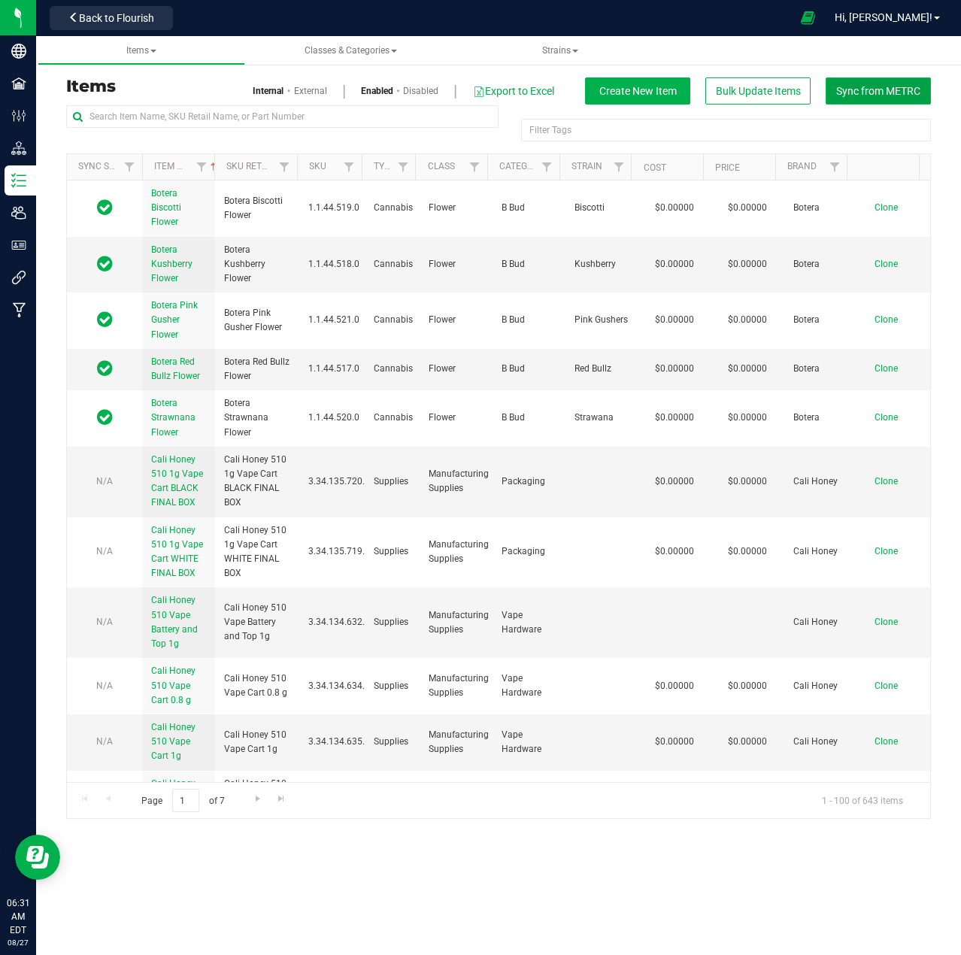
click at [882, 96] on span "Sync from METRC" at bounding box center [878, 91] width 84 height 12
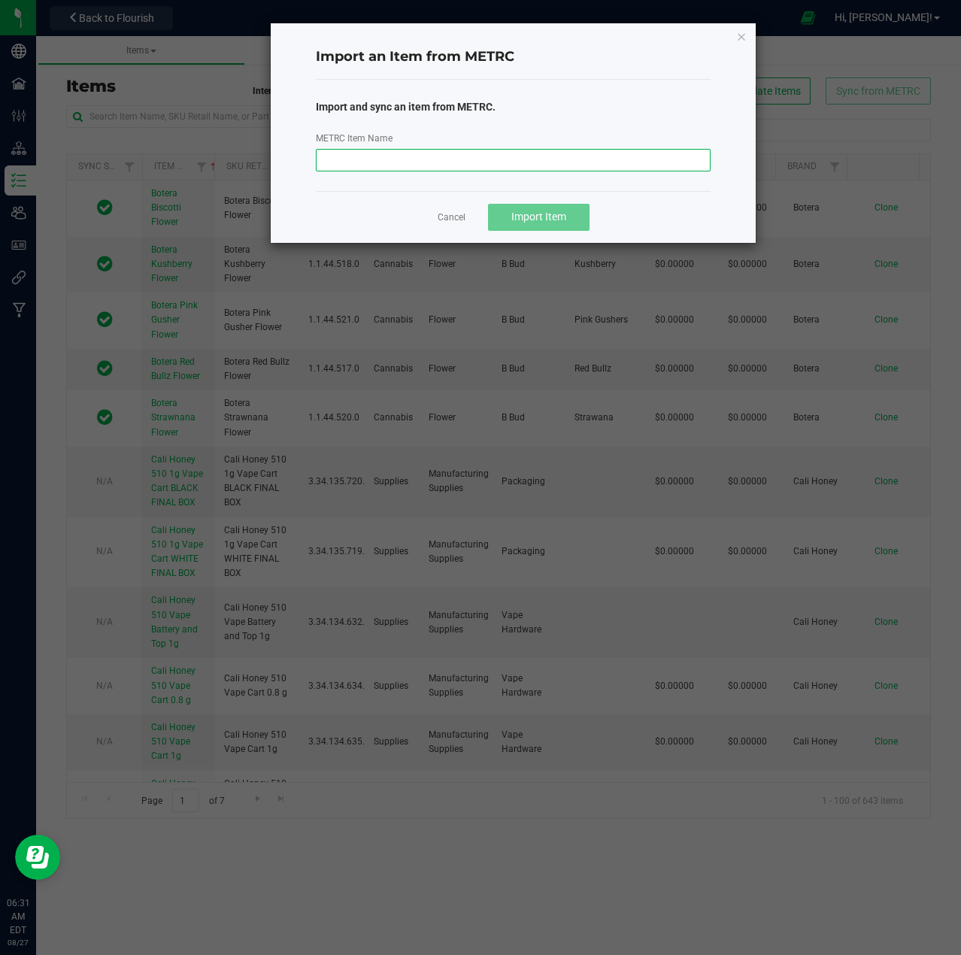
click at [505, 154] on input "METRC Item Name" at bounding box center [513, 160] width 395 height 23
paste input "Lobo Pop Rocks Cold Cured Badder"
click at [539, 220] on span "Import Item" at bounding box center [539, 217] width 55 height 12
drag, startPoint x: 481, startPoint y: 159, endPoint x: 300, endPoint y: 161, distance: 181.3
click at [295, 159] on div "Import an Item from METRC Import and sync an item from METRC. METRC Item Name L…" at bounding box center [513, 133] width 485 height 220
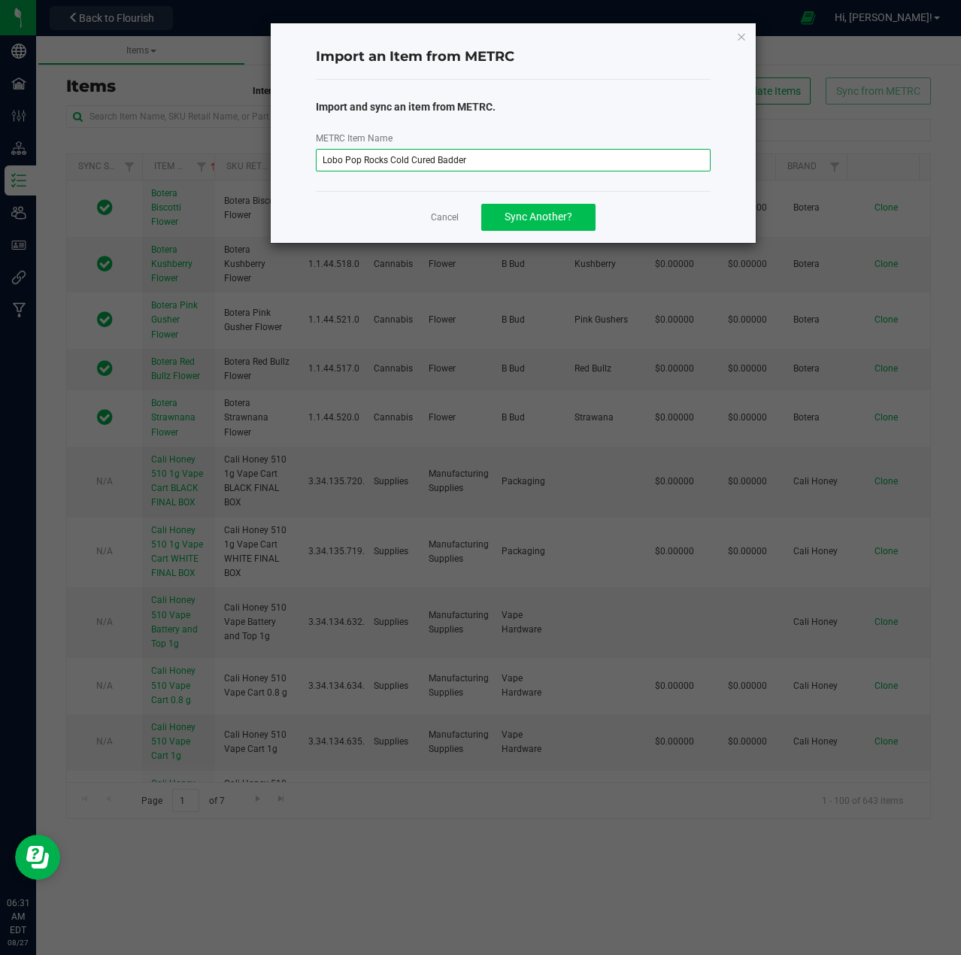
paste input "Cherry Gelato [MEDICAL_DATA] 1g"
type input "[PERSON_NAME] Gelato [MEDICAL_DATA] 1g"
click at [539, 213] on span "Sync Another?" at bounding box center [539, 217] width 68 height 12
click at [395, 154] on input "METRC Item Name" at bounding box center [513, 160] width 395 height 23
paste input "[PERSON_NAME] Gelato [MEDICAL_DATA] 1g"
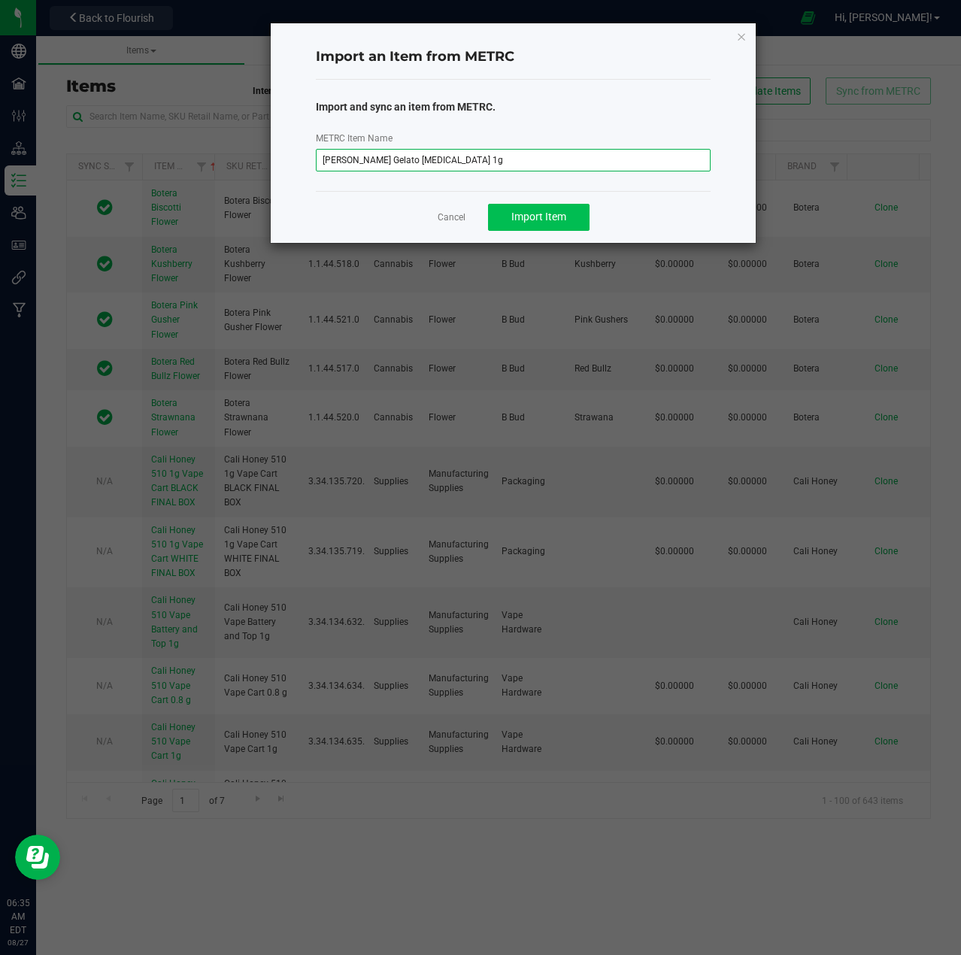
type input "[PERSON_NAME] Gelato [MEDICAL_DATA] 1g"
click at [531, 208] on button "Import Item" at bounding box center [539, 217] width 102 height 27
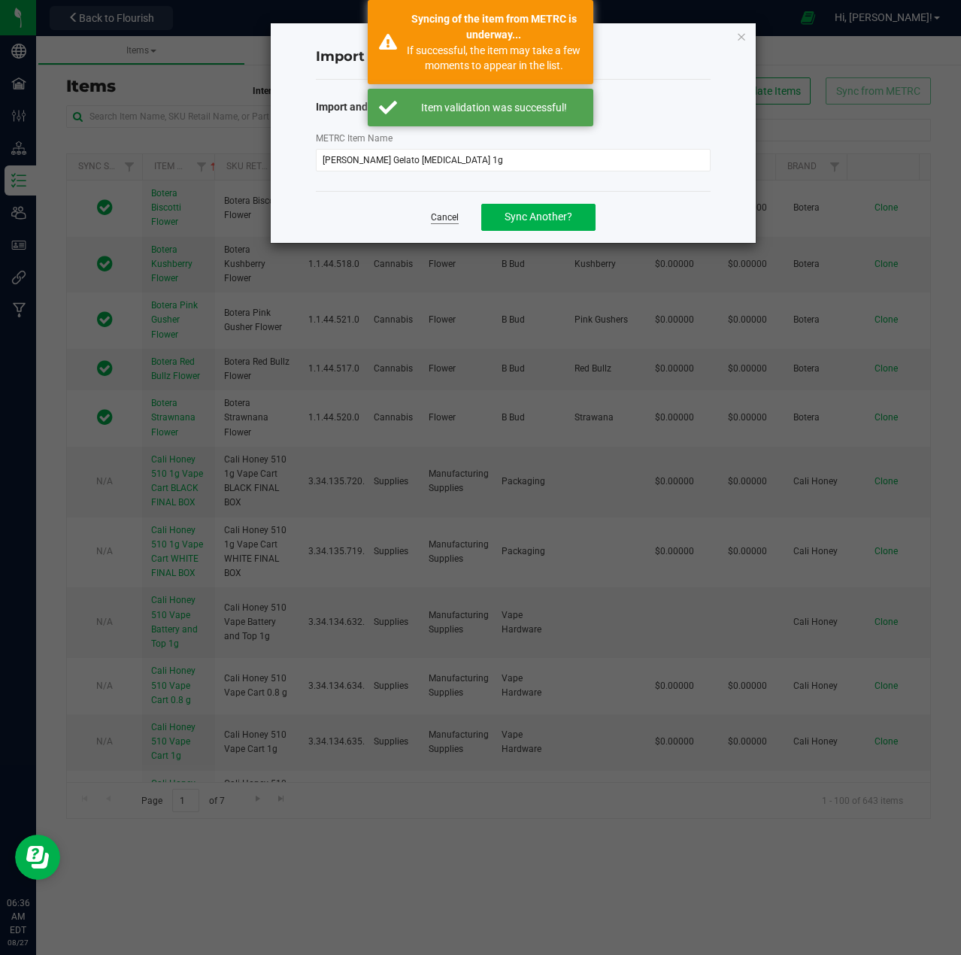
click at [445, 217] on link "Cancel" at bounding box center [445, 217] width 28 height 13
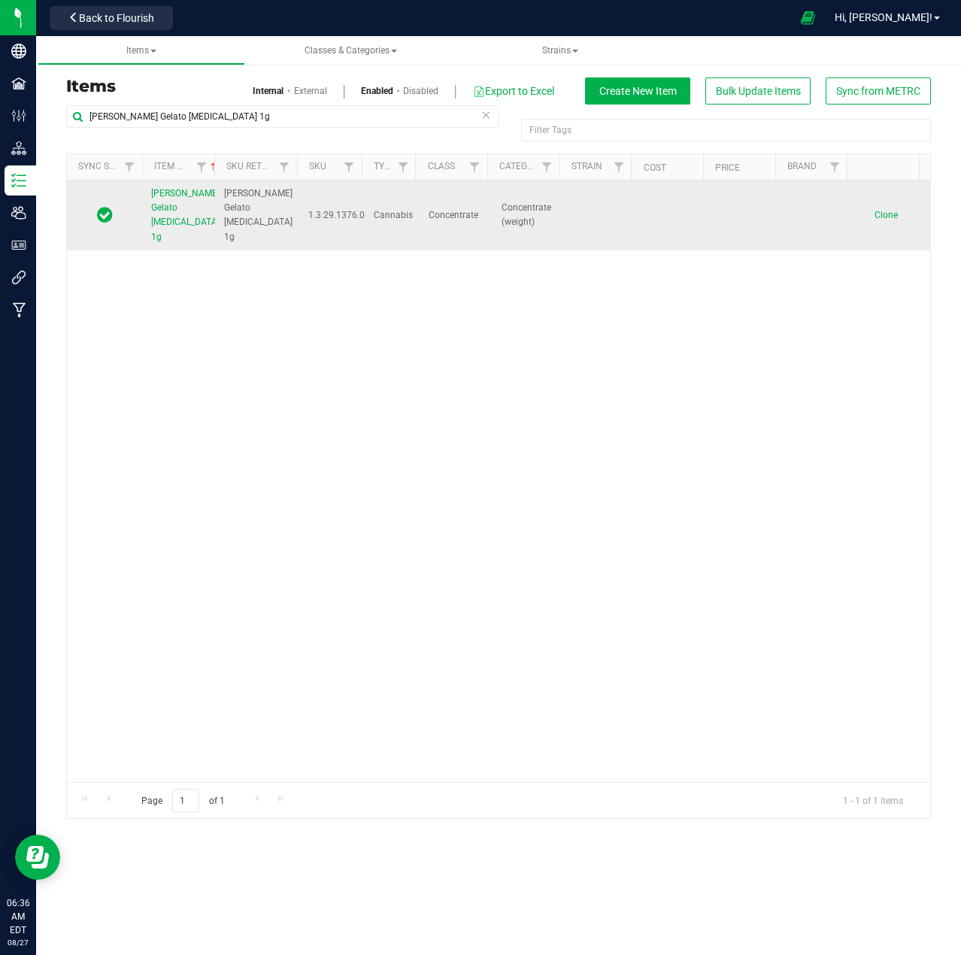
click at [164, 212] on span "[PERSON_NAME] Gelato [MEDICAL_DATA] 1g" at bounding box center [185, 215] width 68 height 54
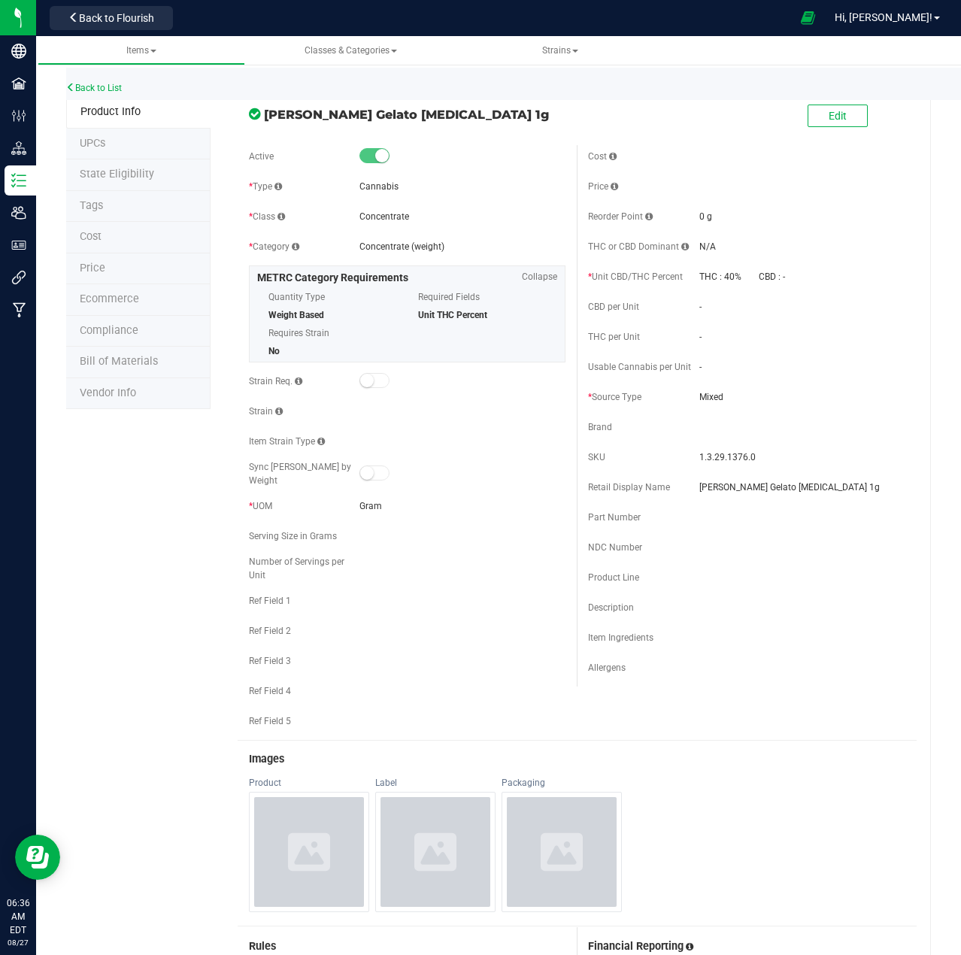
click at [827, 132] on div "Edit" at bounding box center [747, 117] width 340 height 38
click at [815, 116] on button "Edit" at bounding box center [838, 116] width 60 height 23
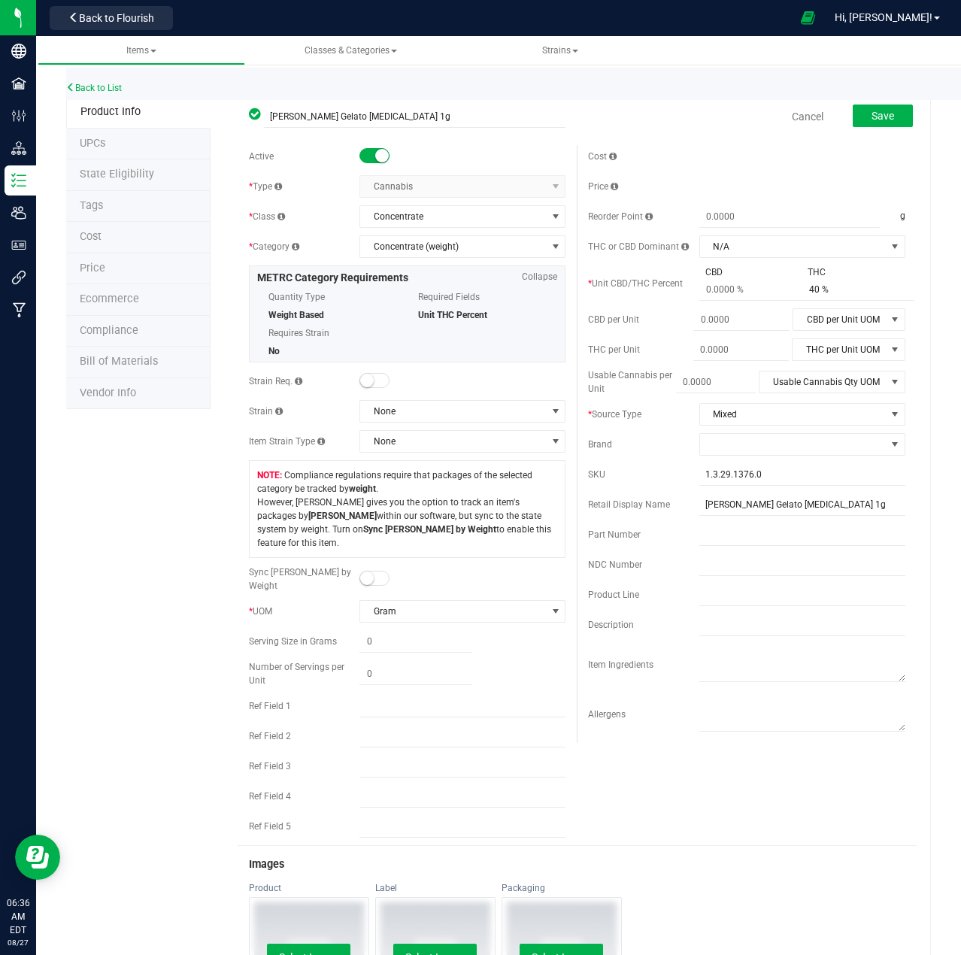
click at [371, 571] on span at bounding box center [375, 578] width 30 height 15
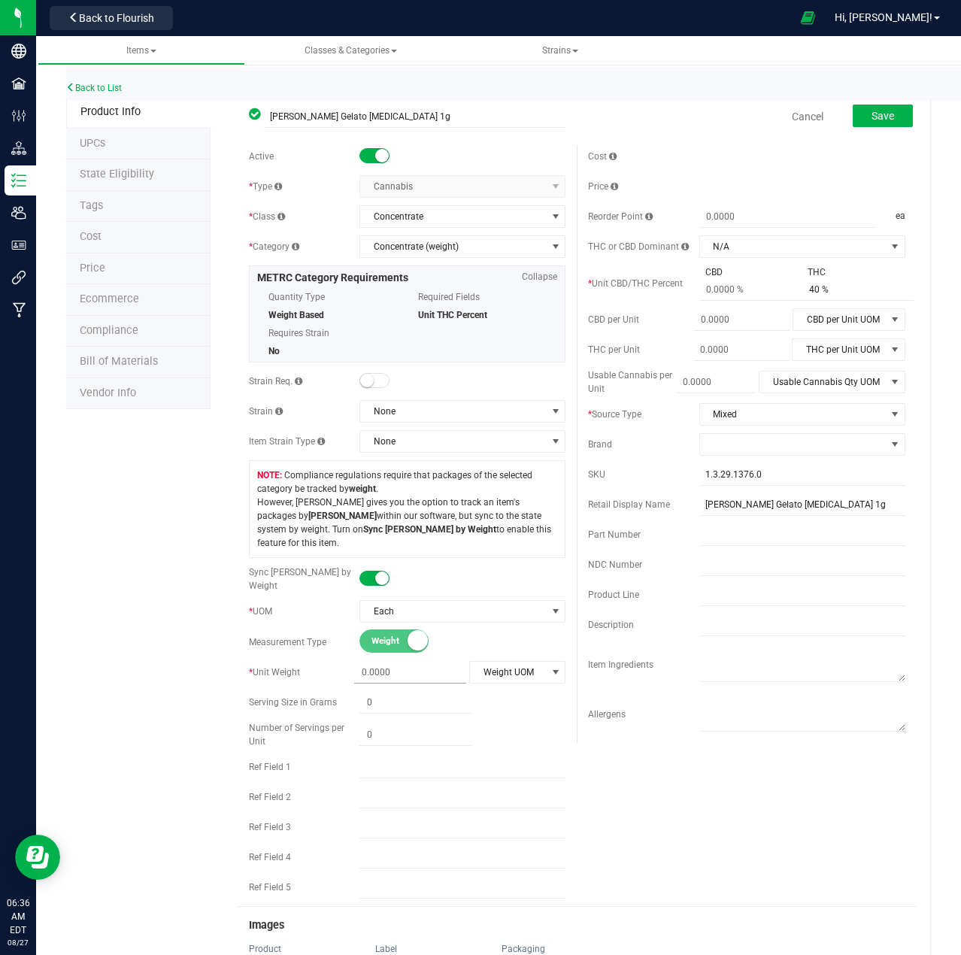
click at [375, 662] on span at bounding box center [410, 673] width 112 height 22
type input "3.5"
type input "3.5000"
click at [715, 287] on span at bounding box center [756, 290] width 112 height 22
type input "0.001"
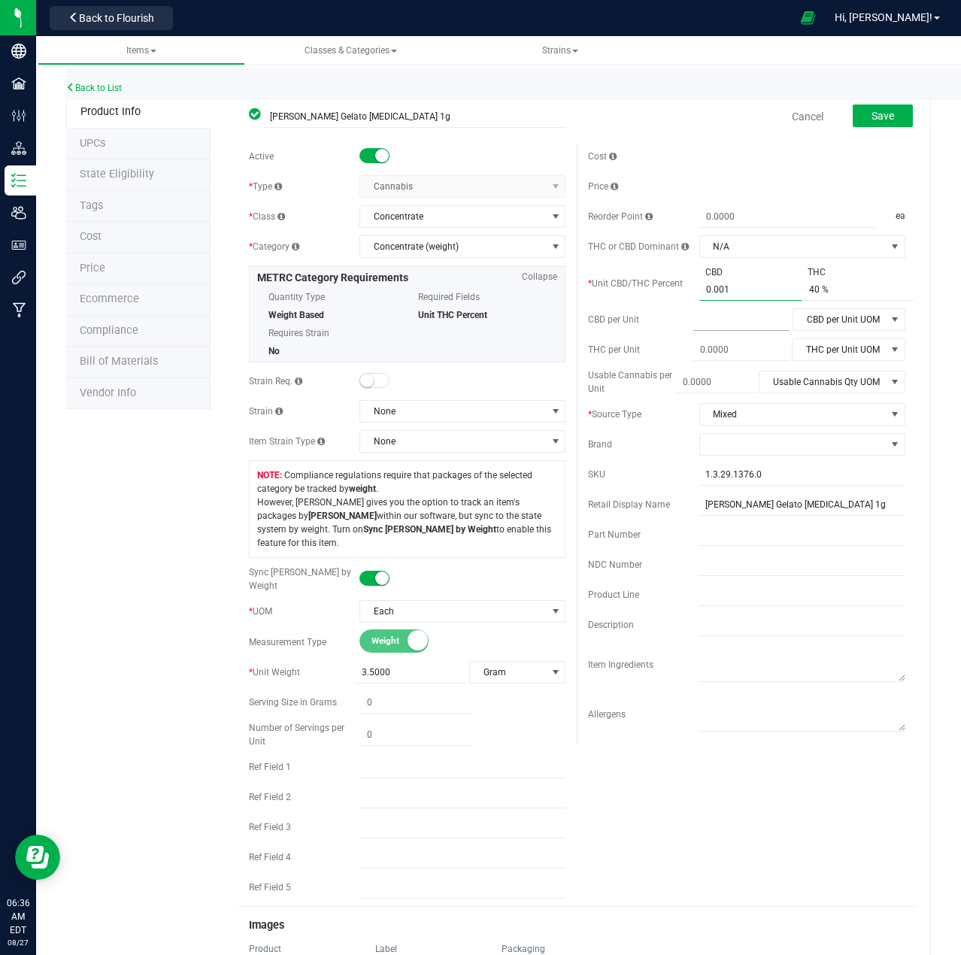
type input "0.001 %"
click at [737, 323] on span at bounding box center [742, 320] width 96 height 22
type input "0.001"
type input "0.0010"
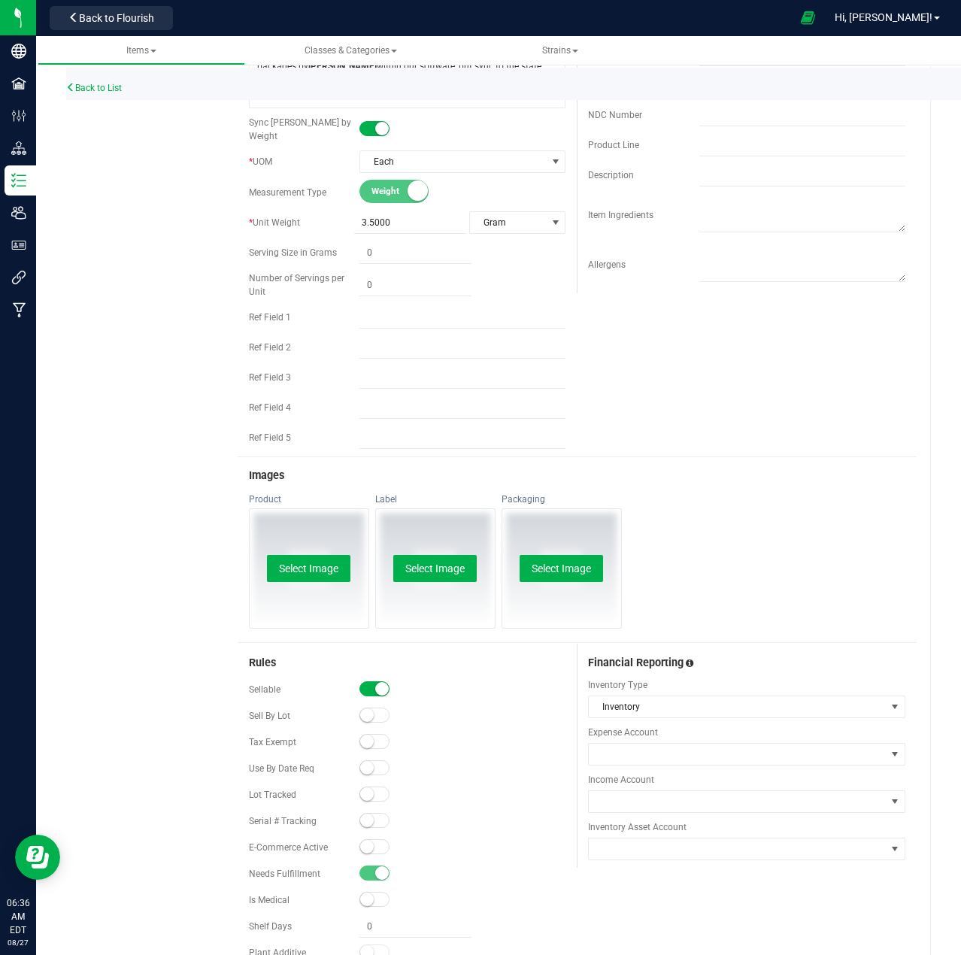
scroll to position [451, 0]
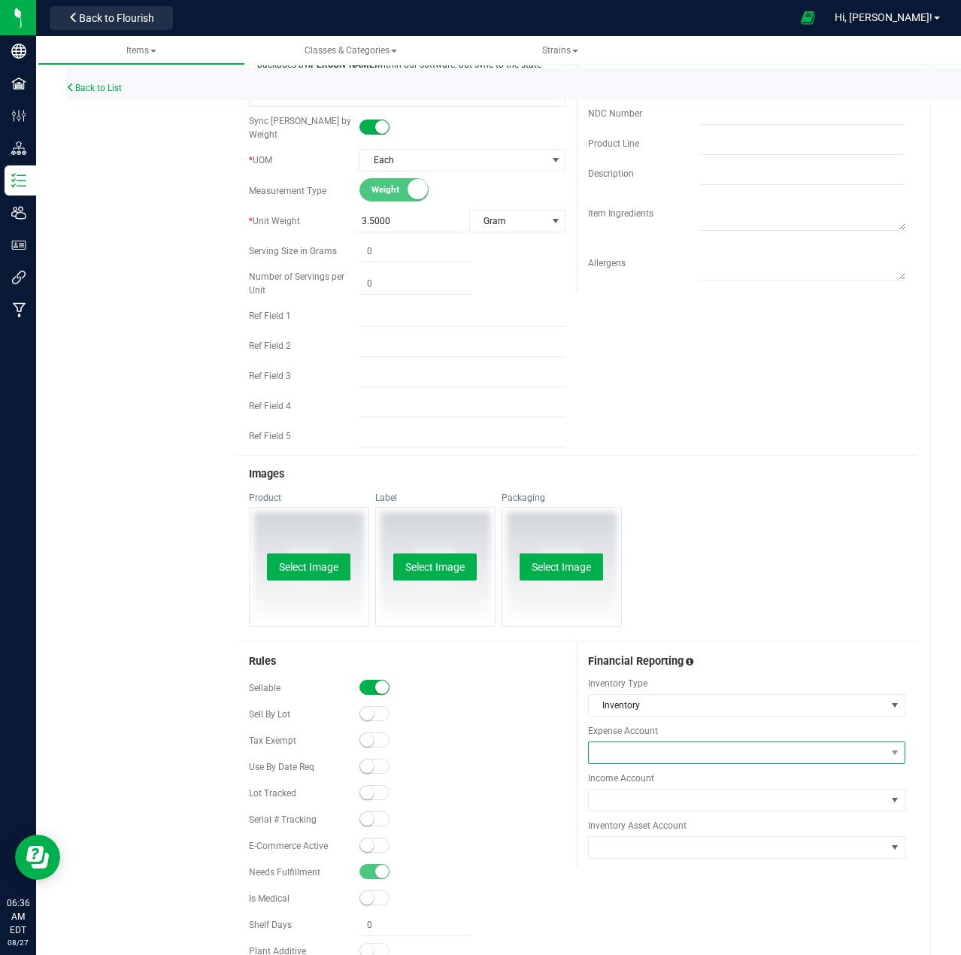
click at [664, 742] on span at bounding box center [737, 752] width 297 height 21
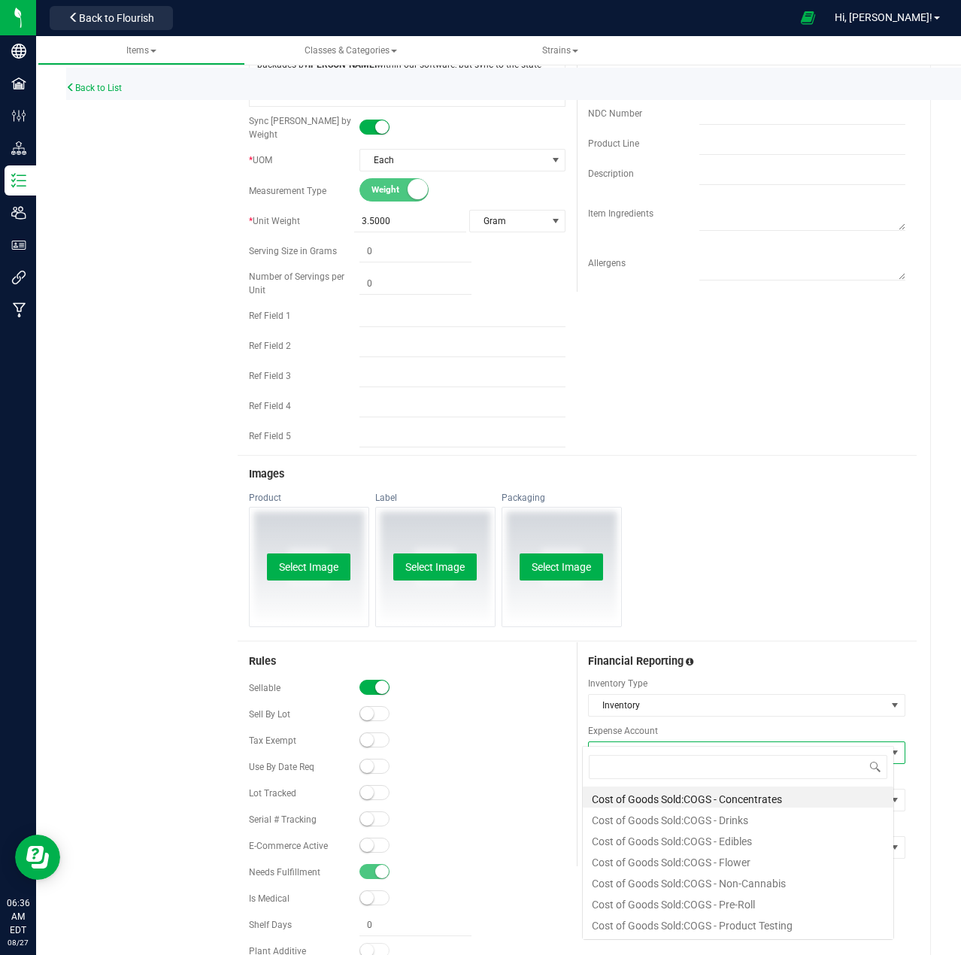
scroll to position [23, 313]
type input "conce"
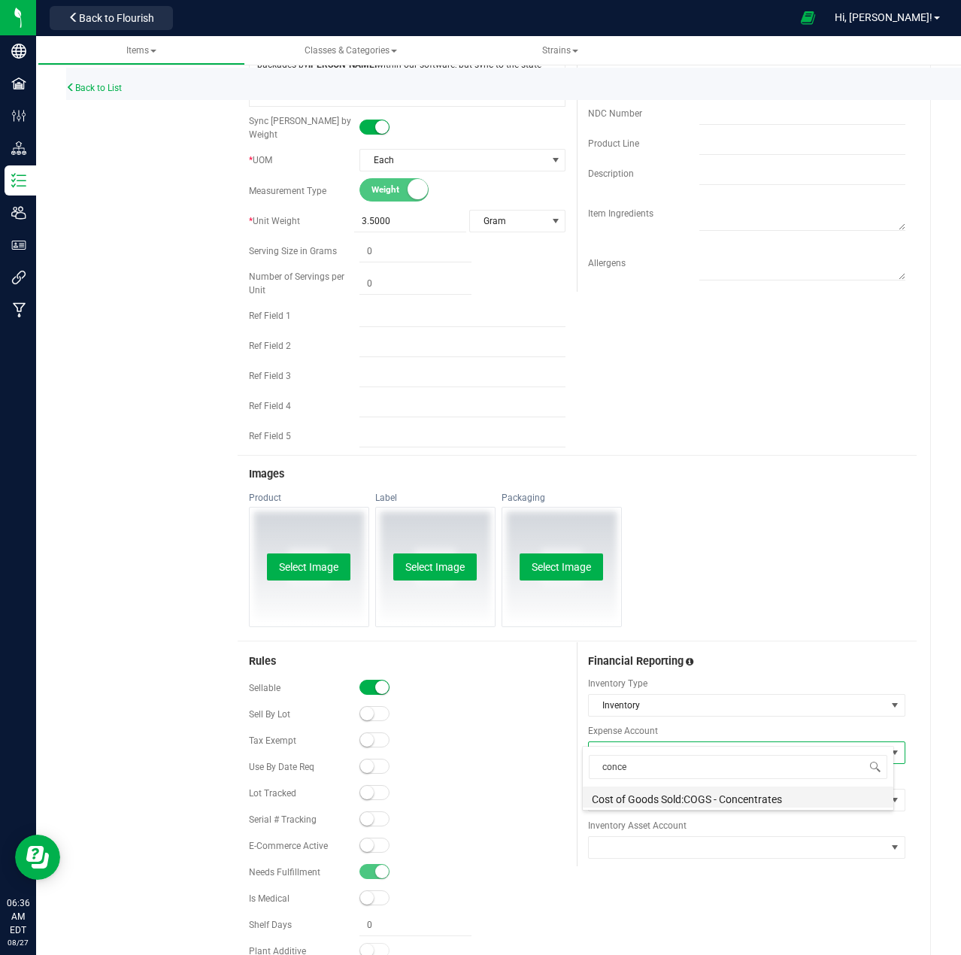
click at [674, 794] on li "Cost of Goods Sold:COGS - Concentrates" at bounding box center [738, 797] width 311 height 21
click at [663, 790] on span at bounding box center [737, 800] width 297 height 21
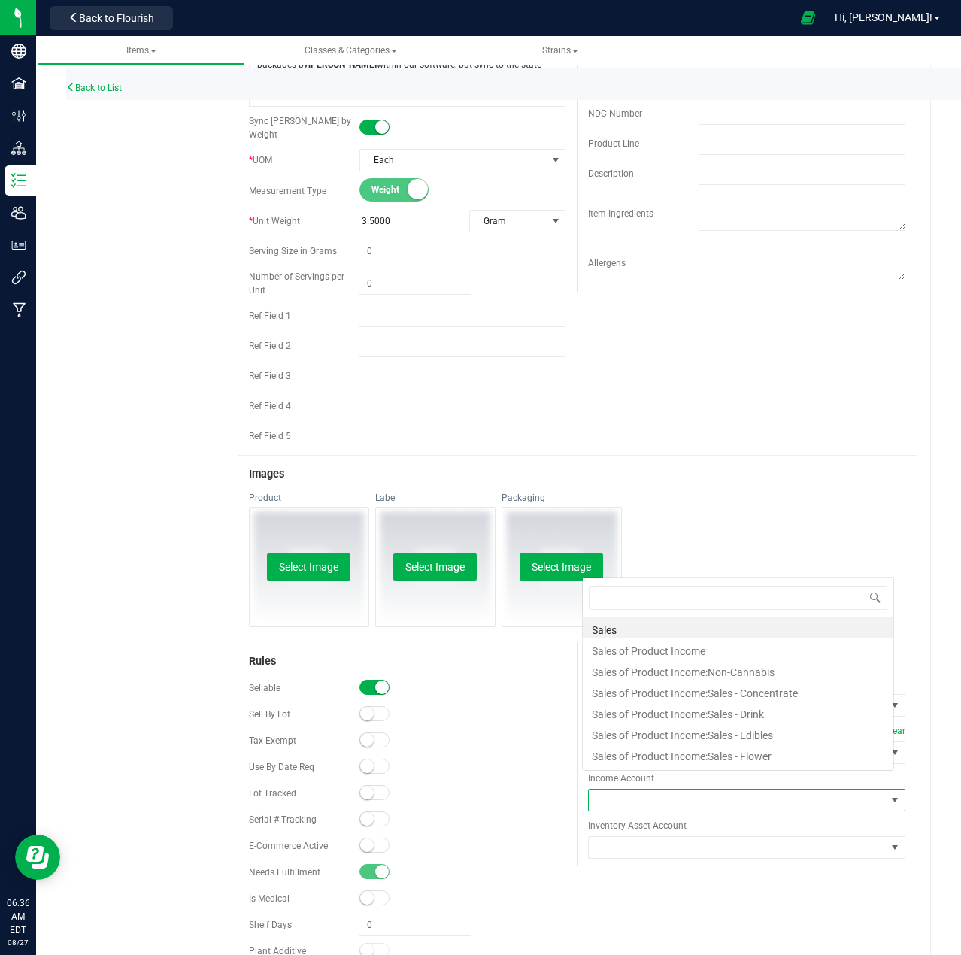
scroll to position [23, 308]
type input "concen"
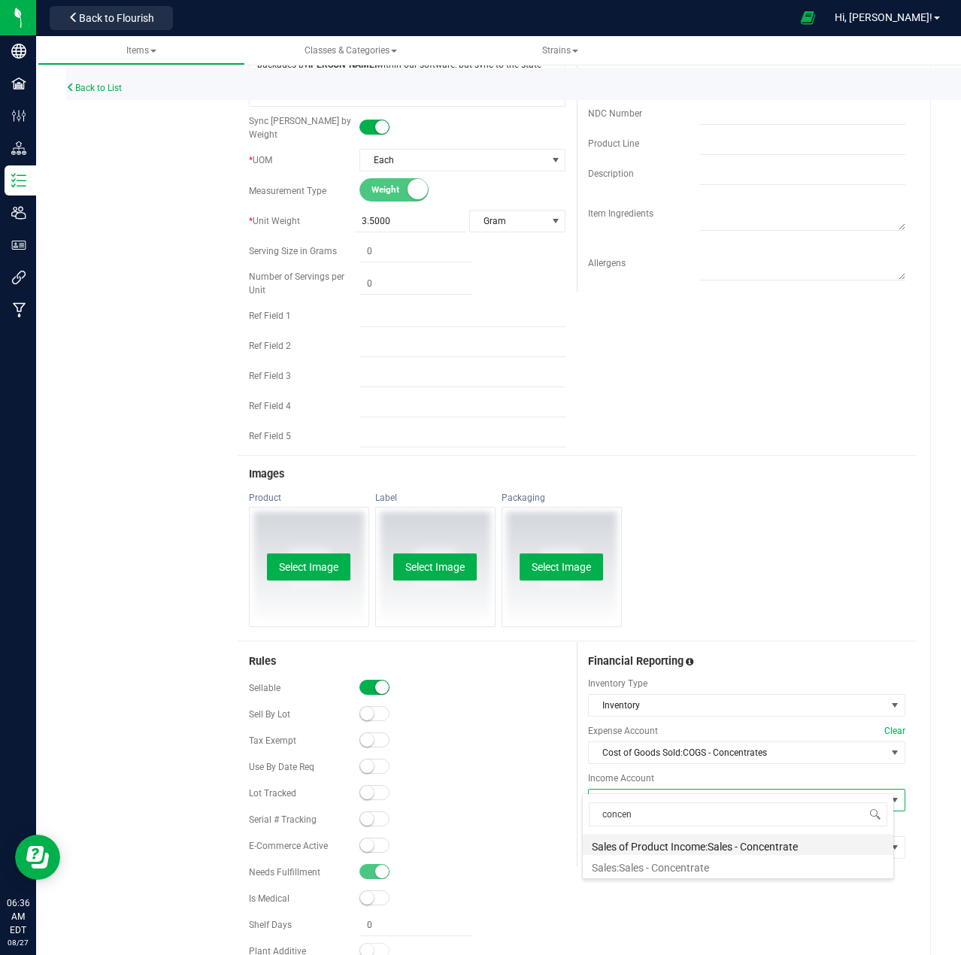
click at [652, 843] on li "Sales of Product Income:Sales - Concentrate" at bounding box center [738, 844] width 311 height 21
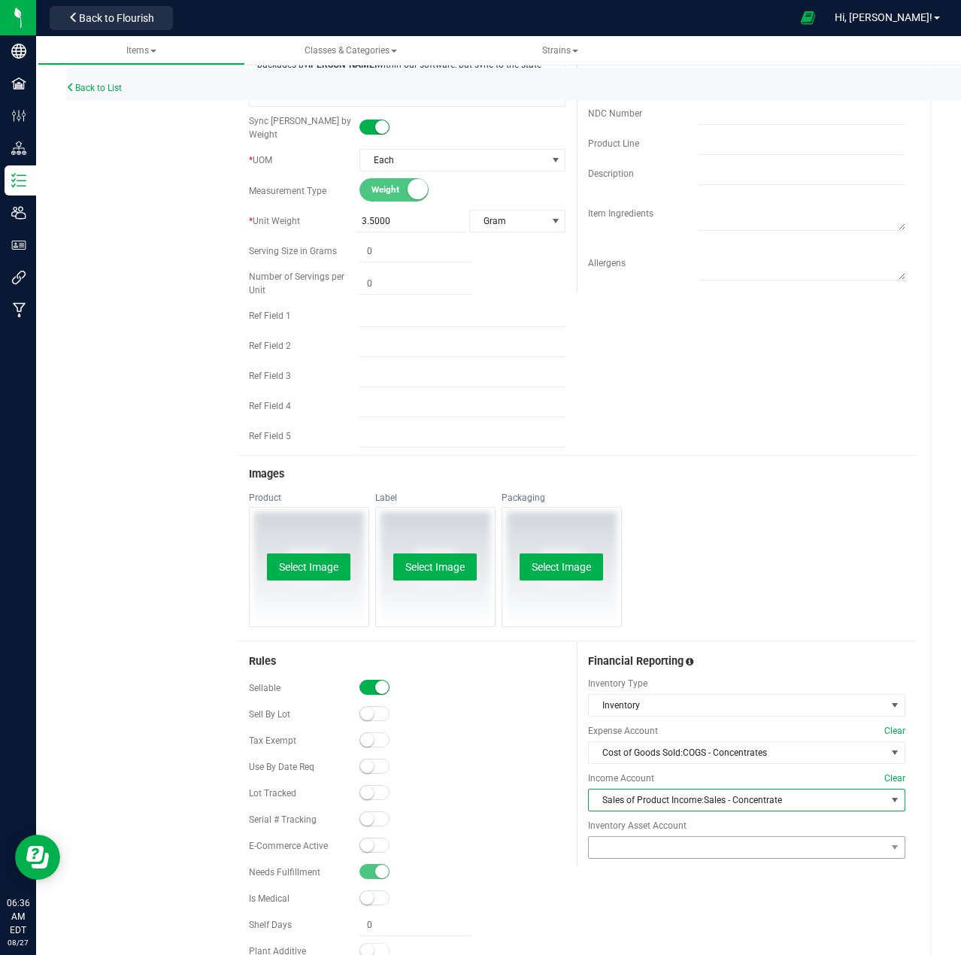
scroll to position [527, 0]
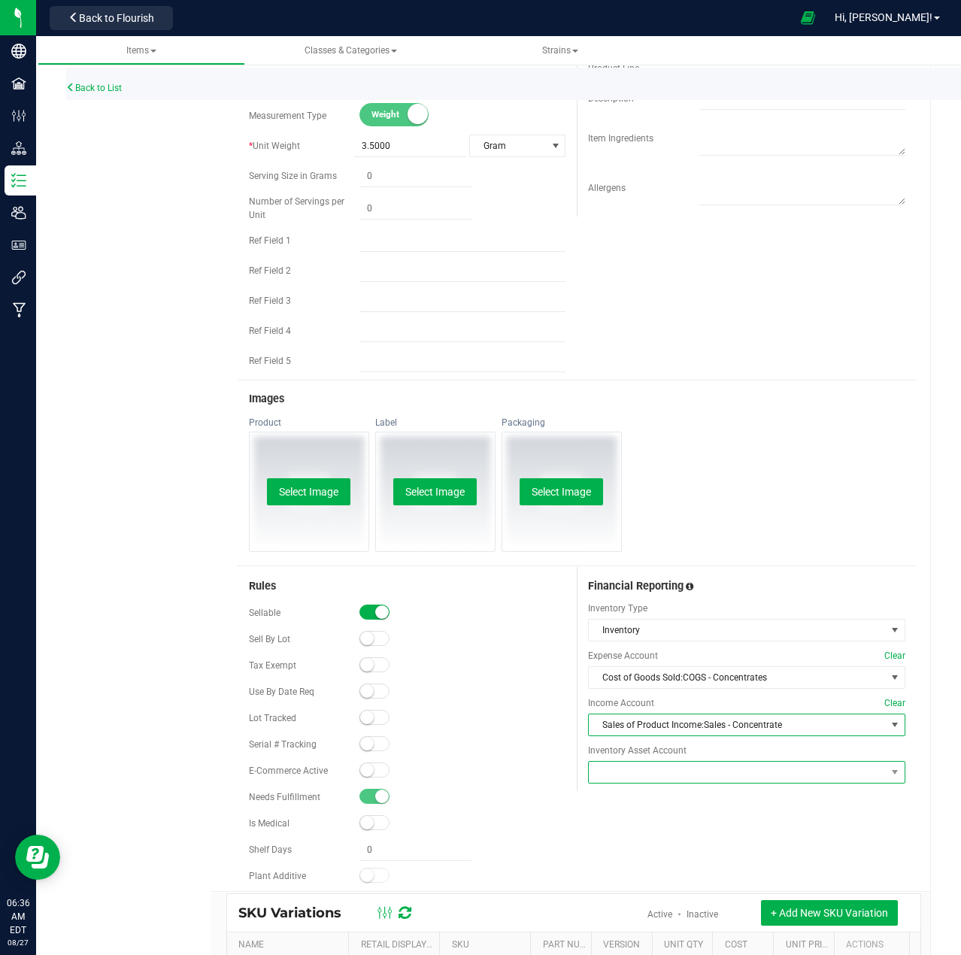
click at [710, 762] on span at bounding box center [737, 772] width 297 height 21
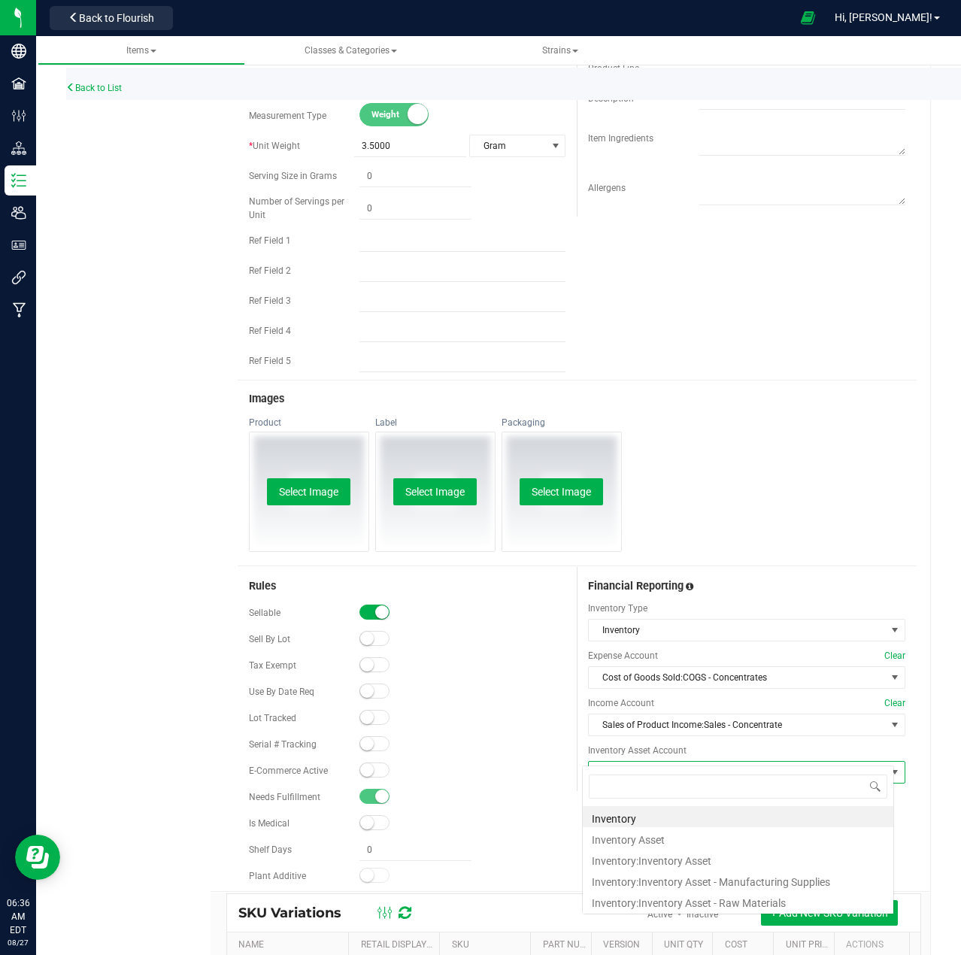
scroll to position [23, 313]
click at [698, 858] on li "Inventory:Inventory Asset" at bounding box center [738, 858] width 311 height 21
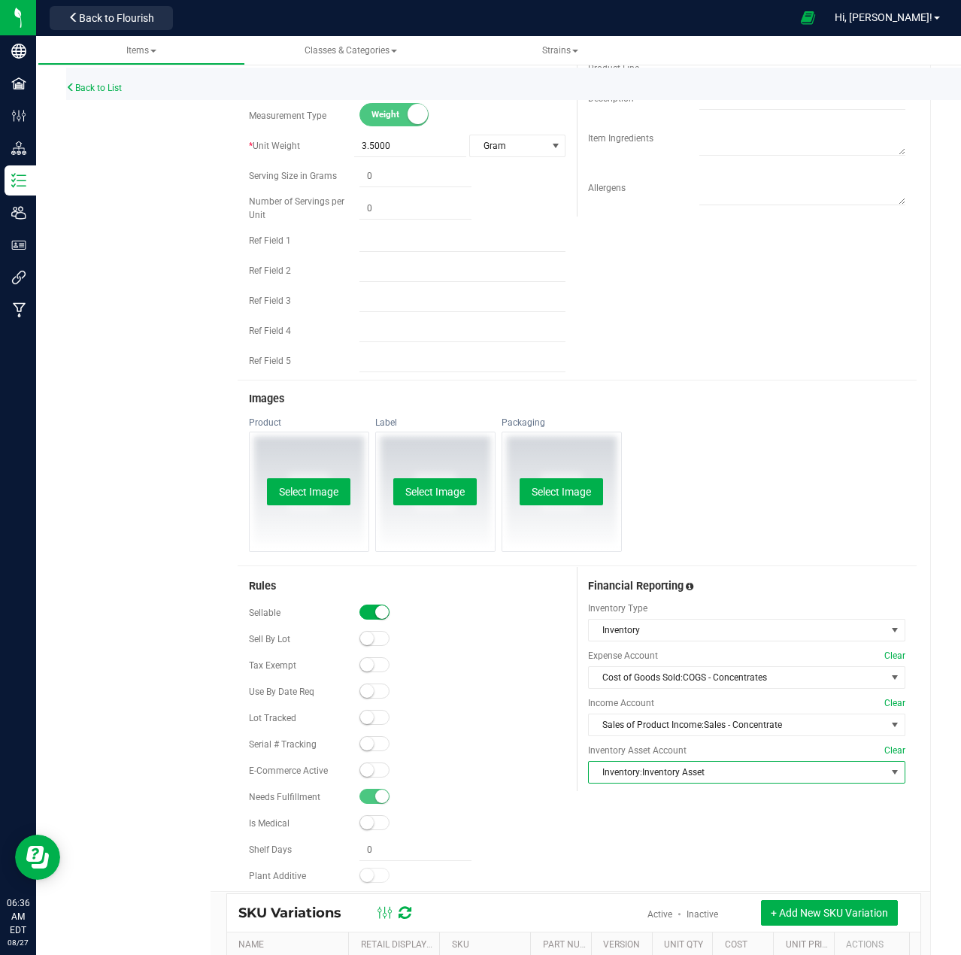
click at [893, 808] on div "Rules Sellable Sell By Lot" at bounding box center [577, 729] width 679 height 324
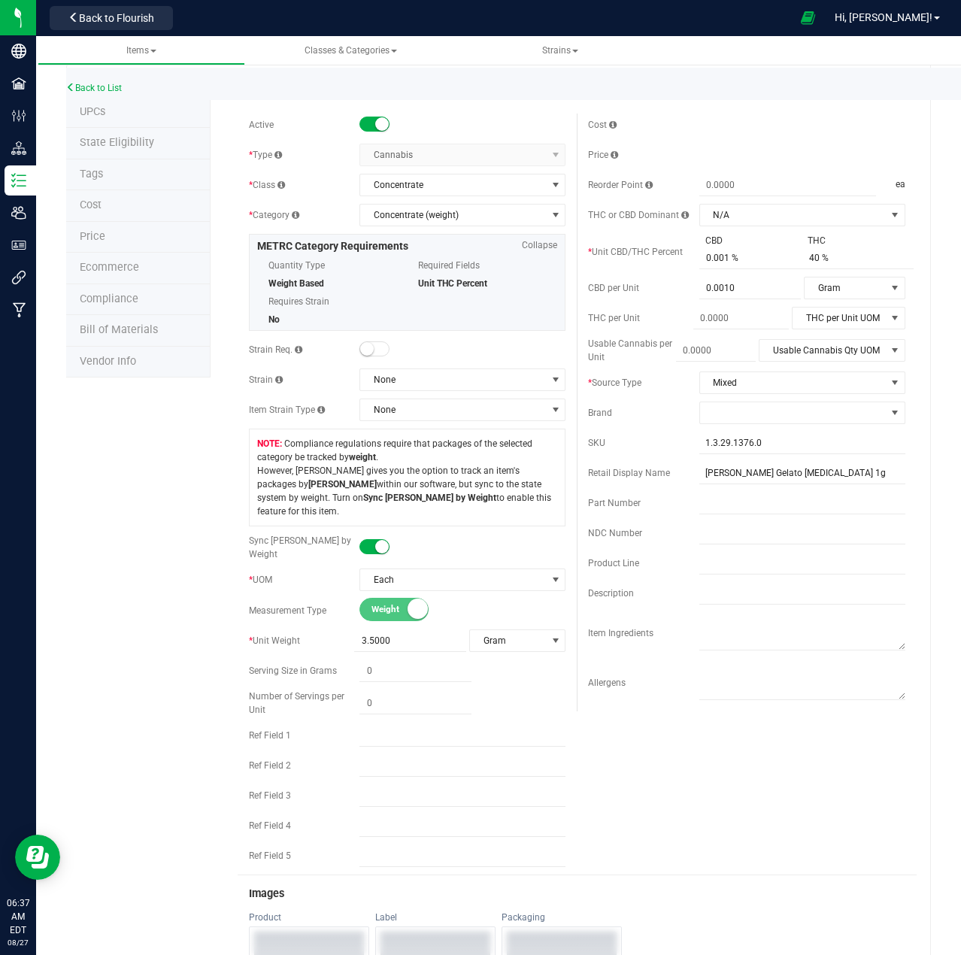
scroll to position [0, 0]
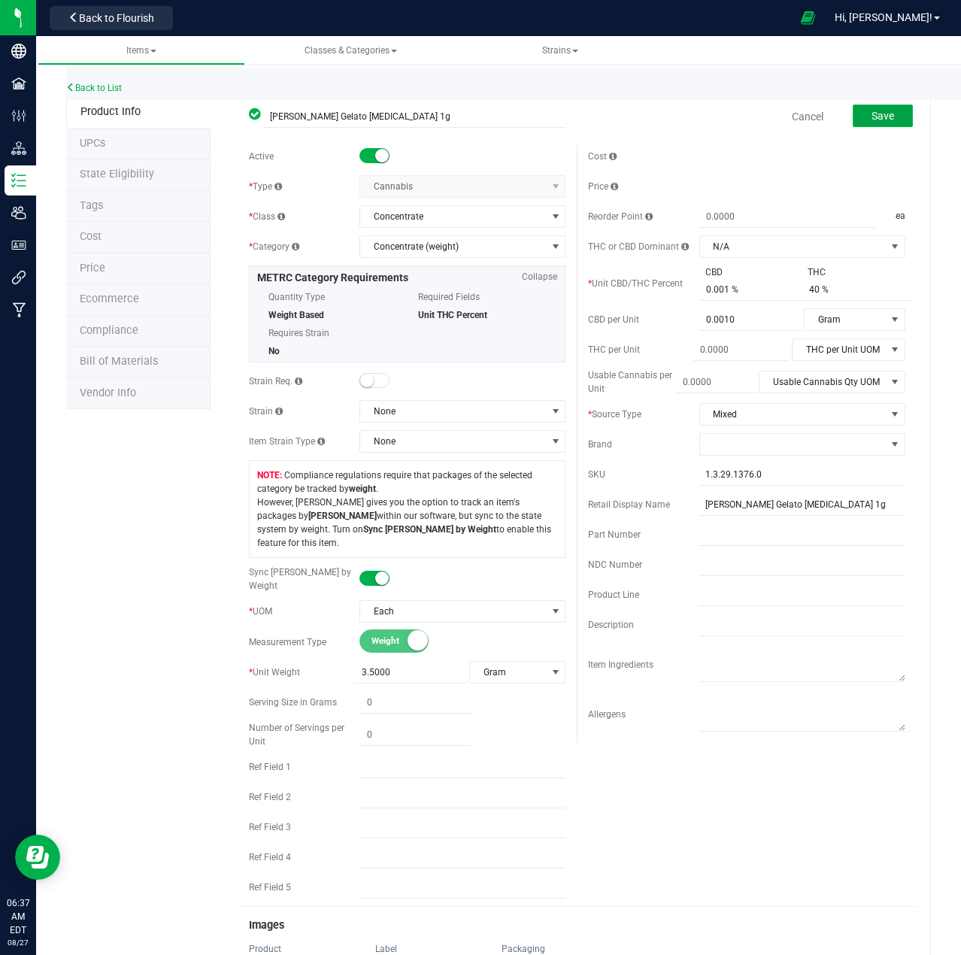
click at [872, 117] on span "Save" at bounding box center [883, 116] width 23 height 12
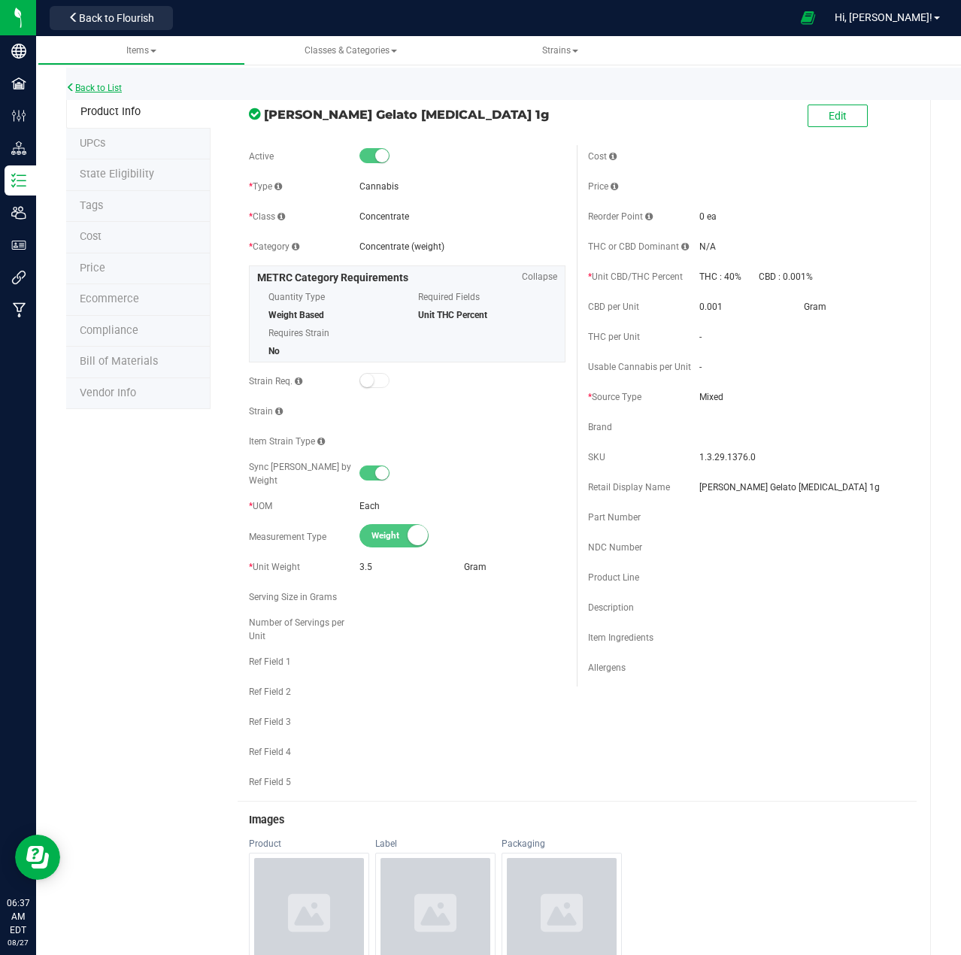
click at [105, 83] on link "Back to List" at bounding box center [94, 88] width 56 height 11
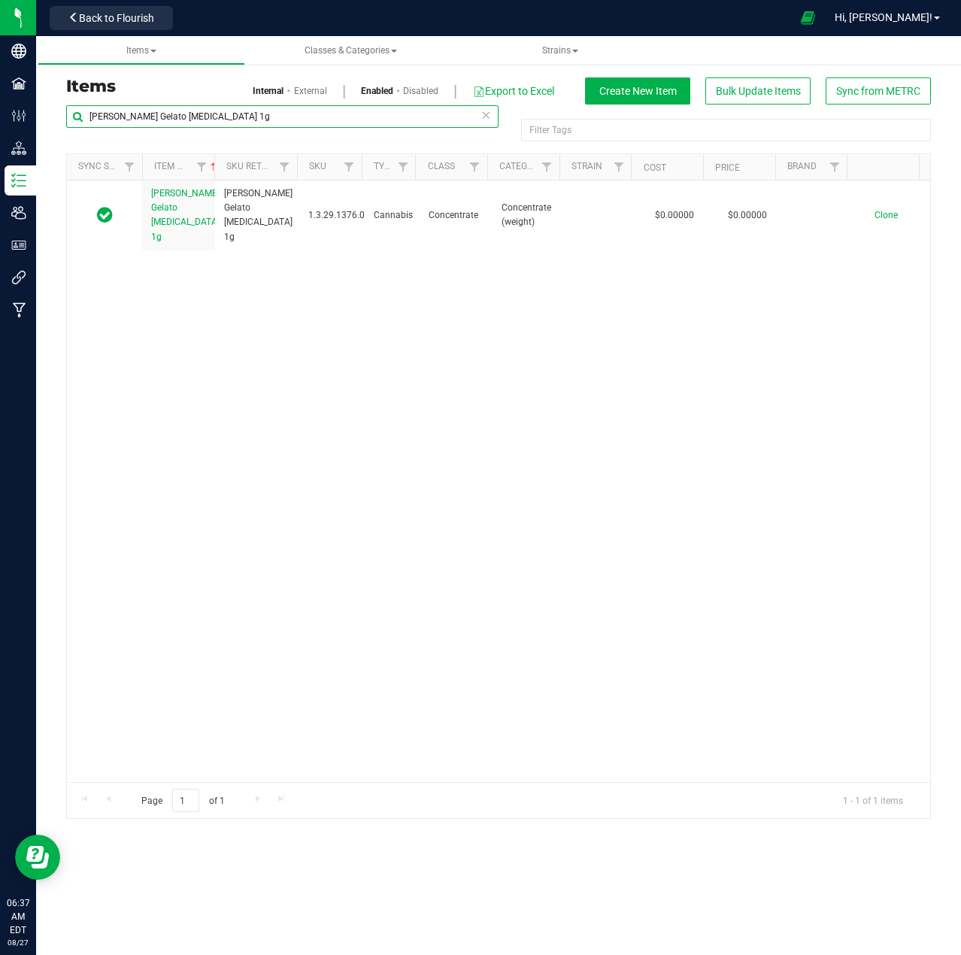
drag, startPoint x: 244, startPoint y: 117, endPoint x: 59, endPoint y: 116, distance: 185.0
click at [53, 114] on div "Items Internal External Enabled Disabled Export to Excel Create New Item Bulk U…" at bounding box center [498, 439] width 925 height 791
type input "pop rocks"
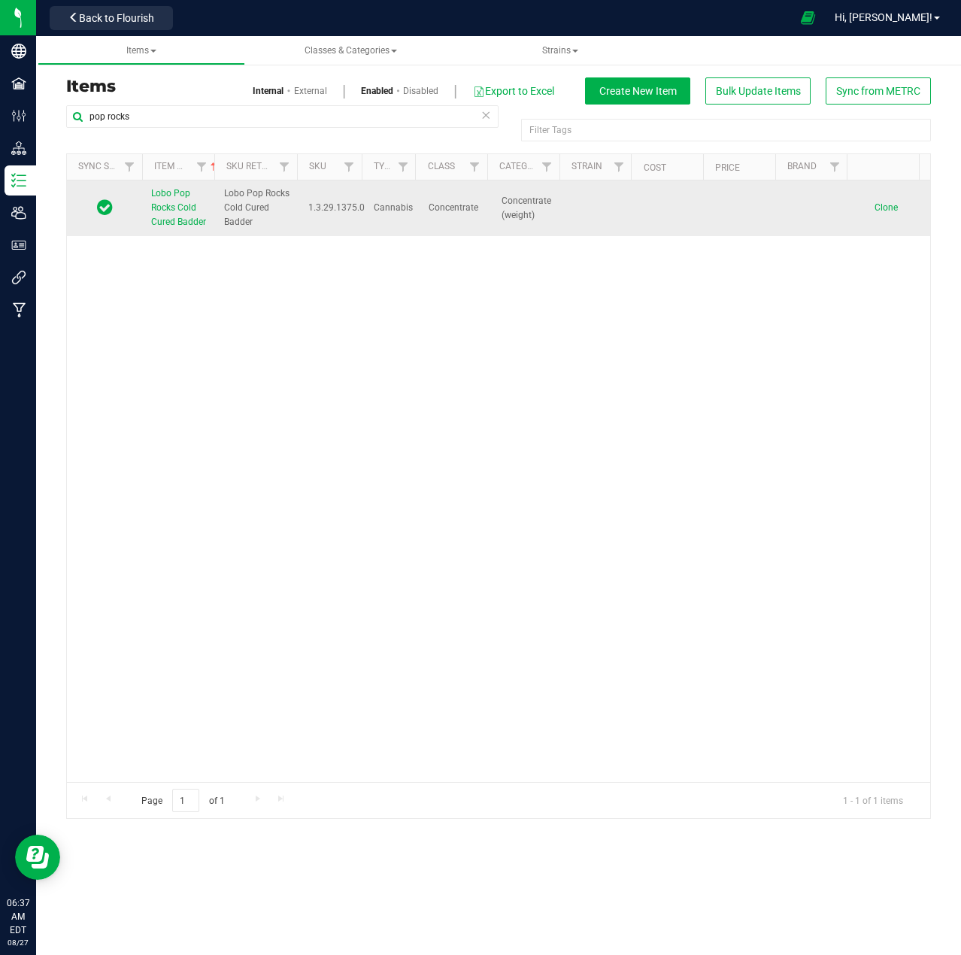
click at [170, 217] on span "Lobo Pop Rocks Cold Cured Badder" at bounding box center [178, 207] width 55 height 39
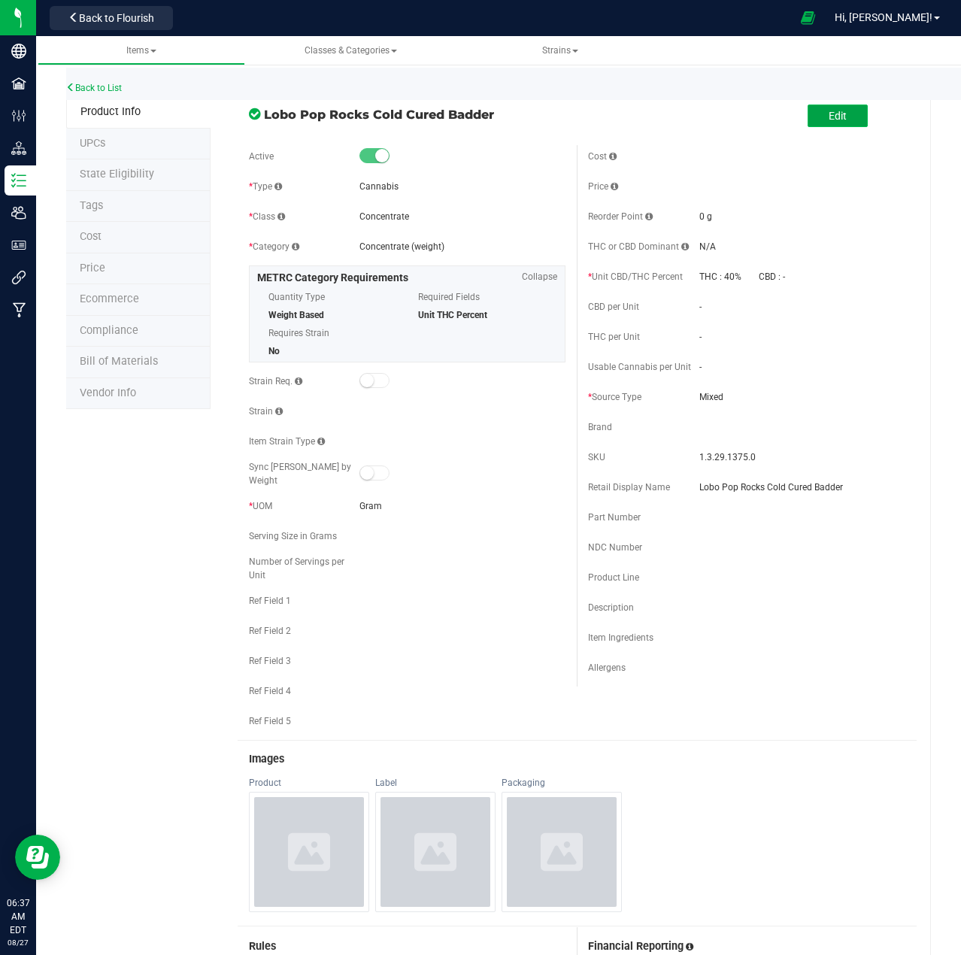
click at [830, 118] on span "Edit" at bounding box center [838, 116] width 18 height 12
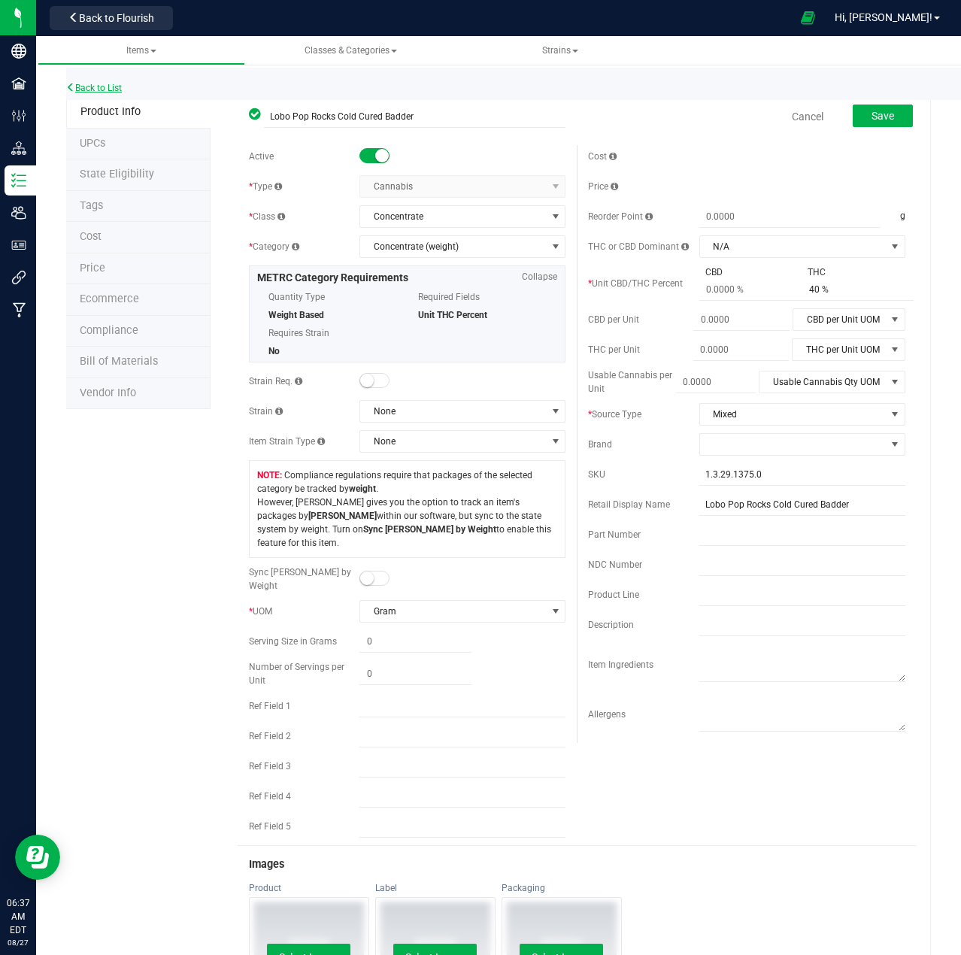
click at [101, 86] on link "Back to List" at bounding box center [94, 88] width 56 height 11
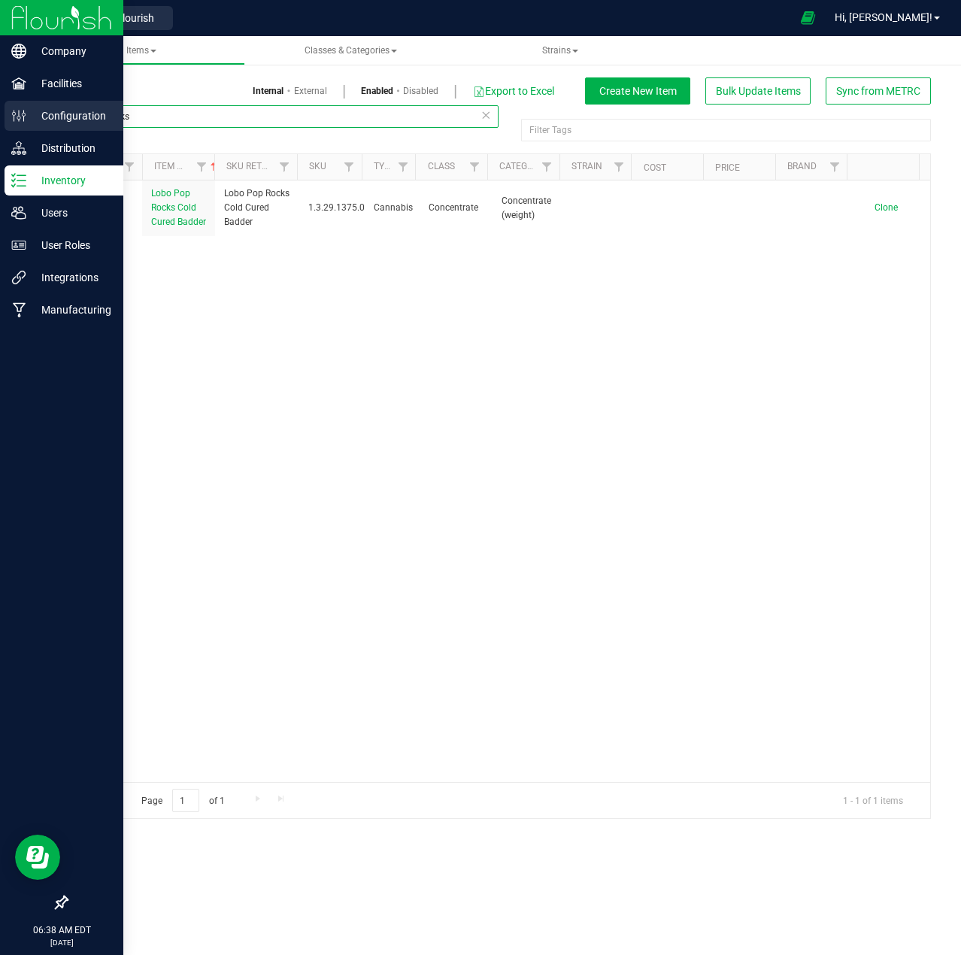
drag, startPoint x: 150, startPoint y: 117, endPoint x: 44, endPoint y: 114, distance: 106.1
click at [27, 112] on div "Company Facilities Configuration Distribution Inventory Users User Roles Integr…" at bounding box center [480, 477] width 961 height 955
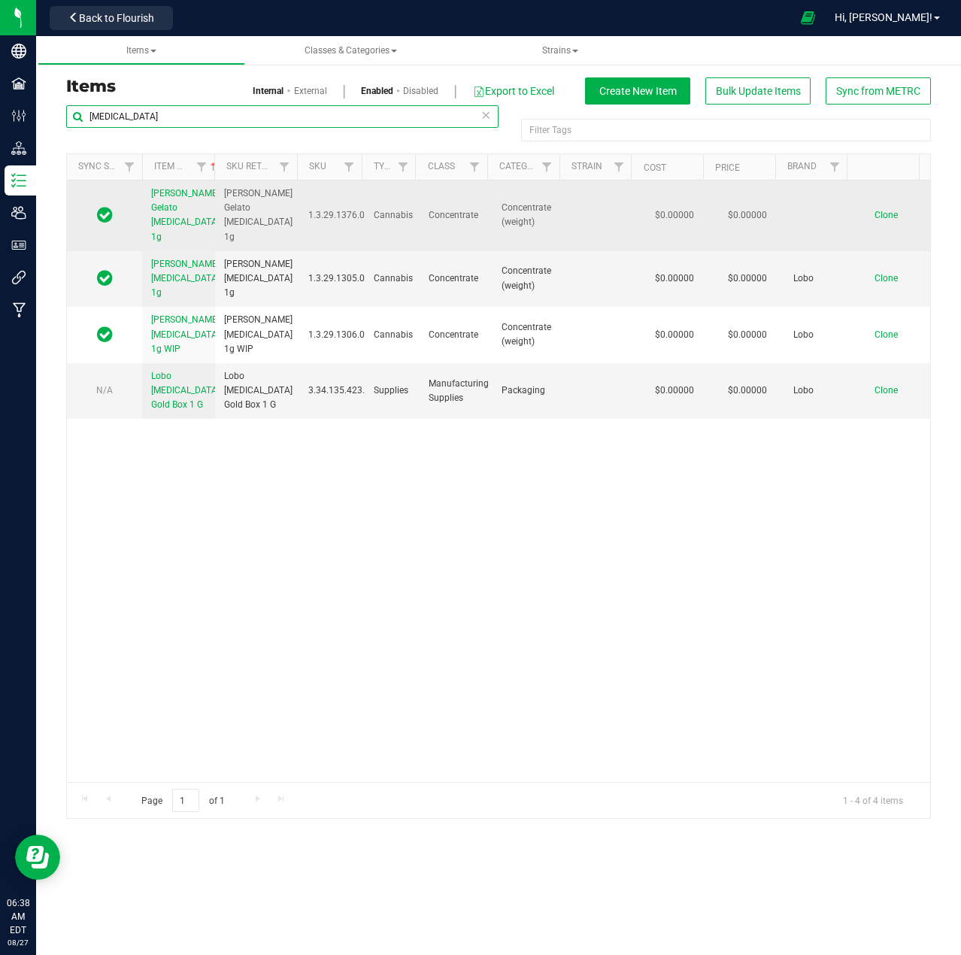
type input "[MEDICAL_DATA]"
click at [168, 218] on span "[PERSON_NAME] Gelato [MEDICAL_DATA] 1g" at bounding box center [185, 215] width 68 height 54
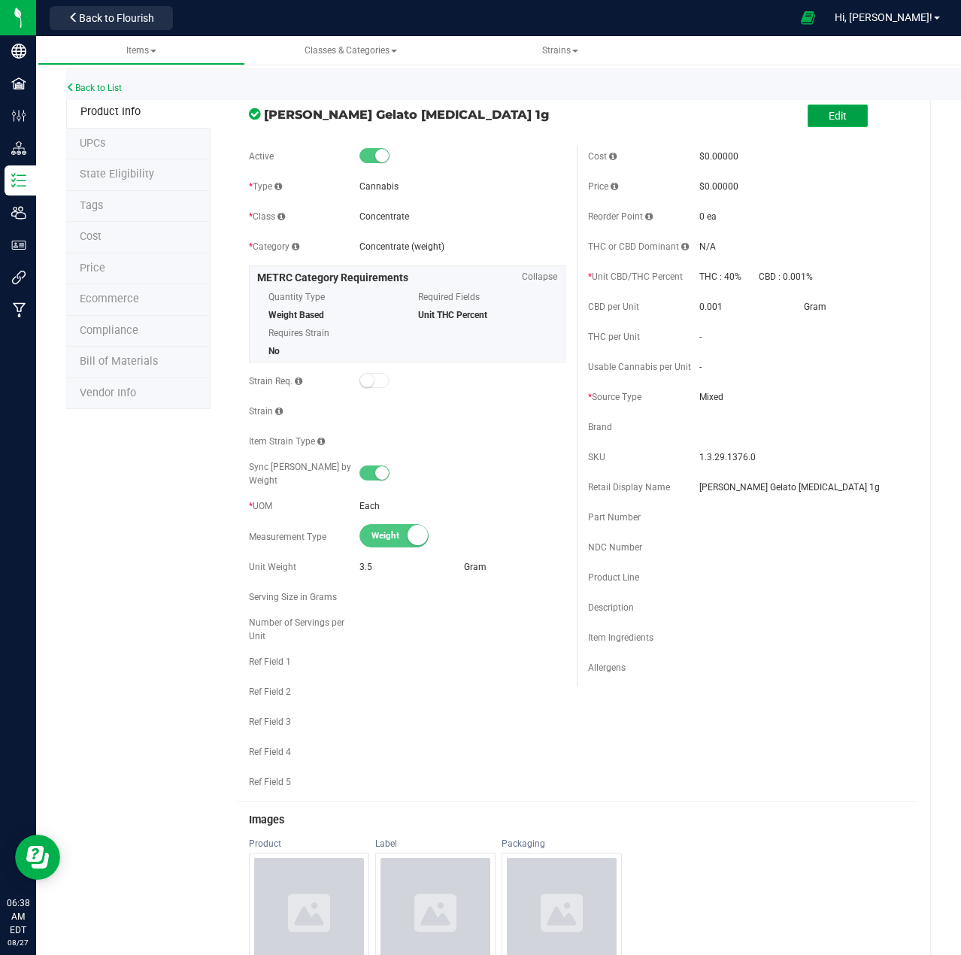
click at [829, 117] on span "Edit" at bounding box center [838, 116] width 18 height 12
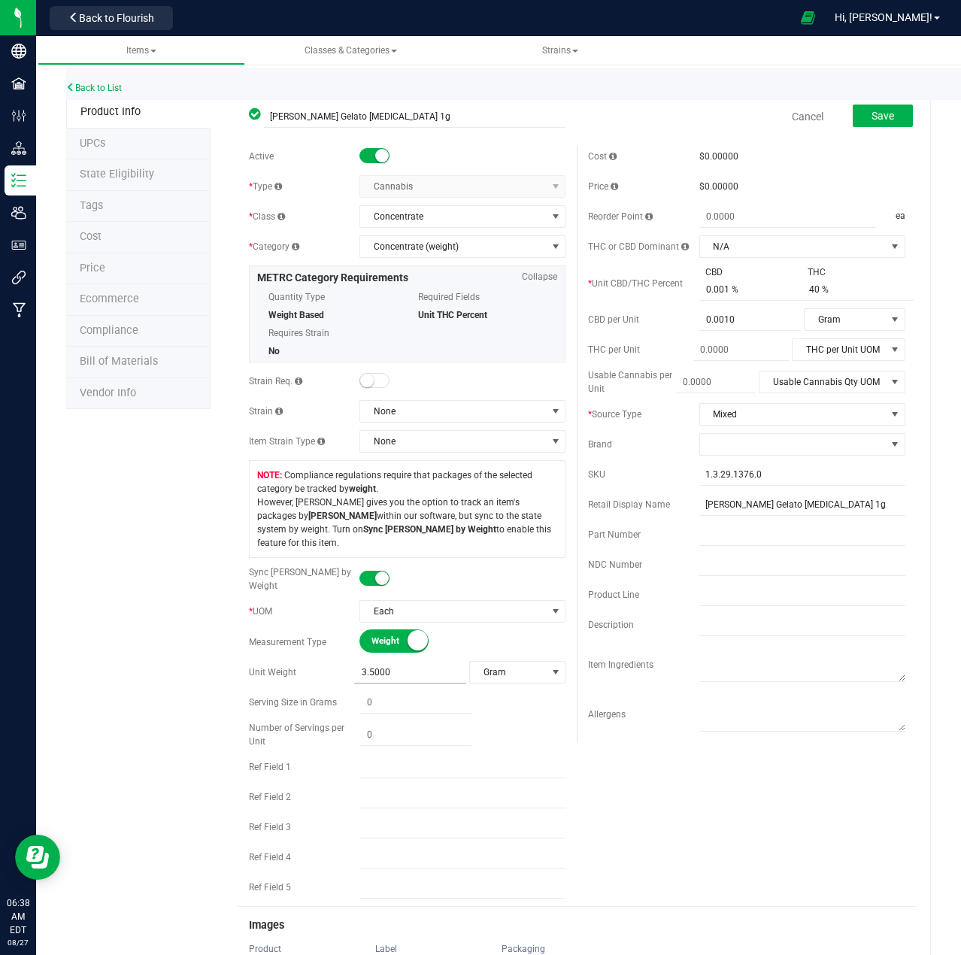
click at [390, 662] on span "3.5000 3.5" at bounding box center [410, 673] width 112 height 22
click at [390, 662] on input "3.5" at bounding box center [410, 672] width 112 height 21
type input "1"
type input "1.0000"
click at [881, 115] on span "Save" at bounding box center [883, 116] width 23 height 12
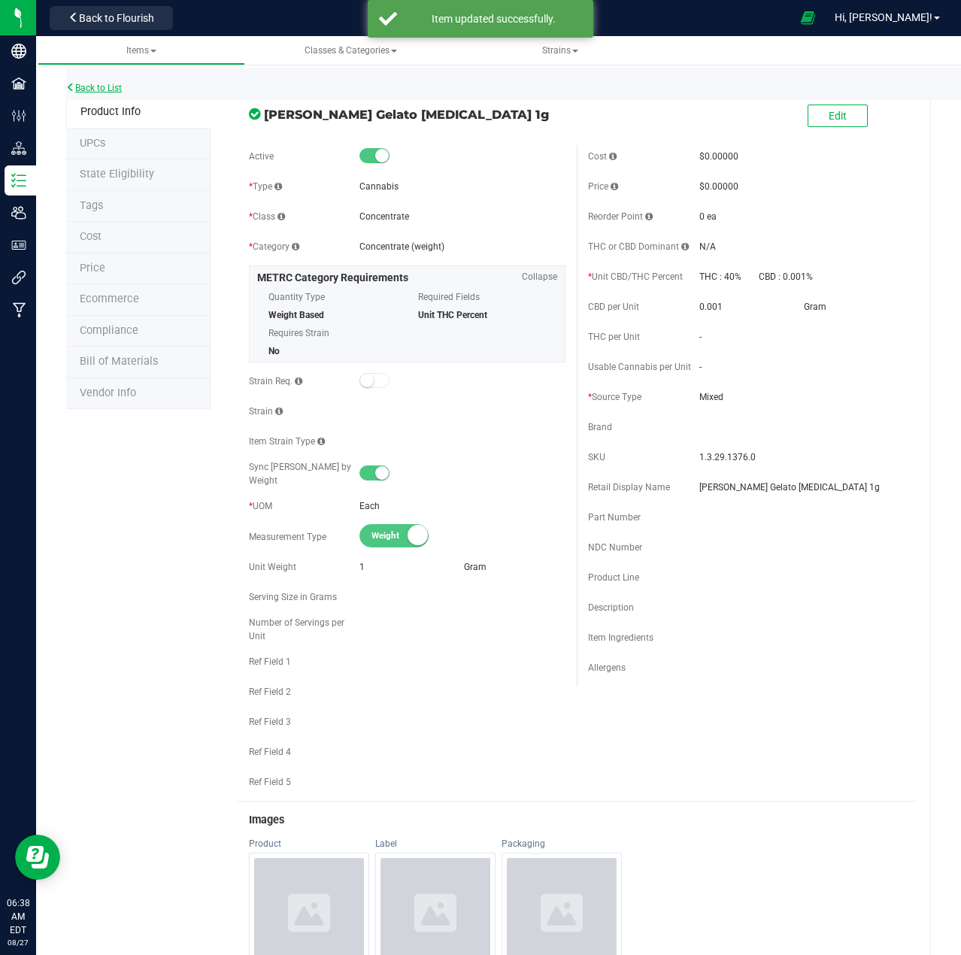
click at [90, 87] on link "Back to List" at bounding box center [94, 88] width 56 height 11
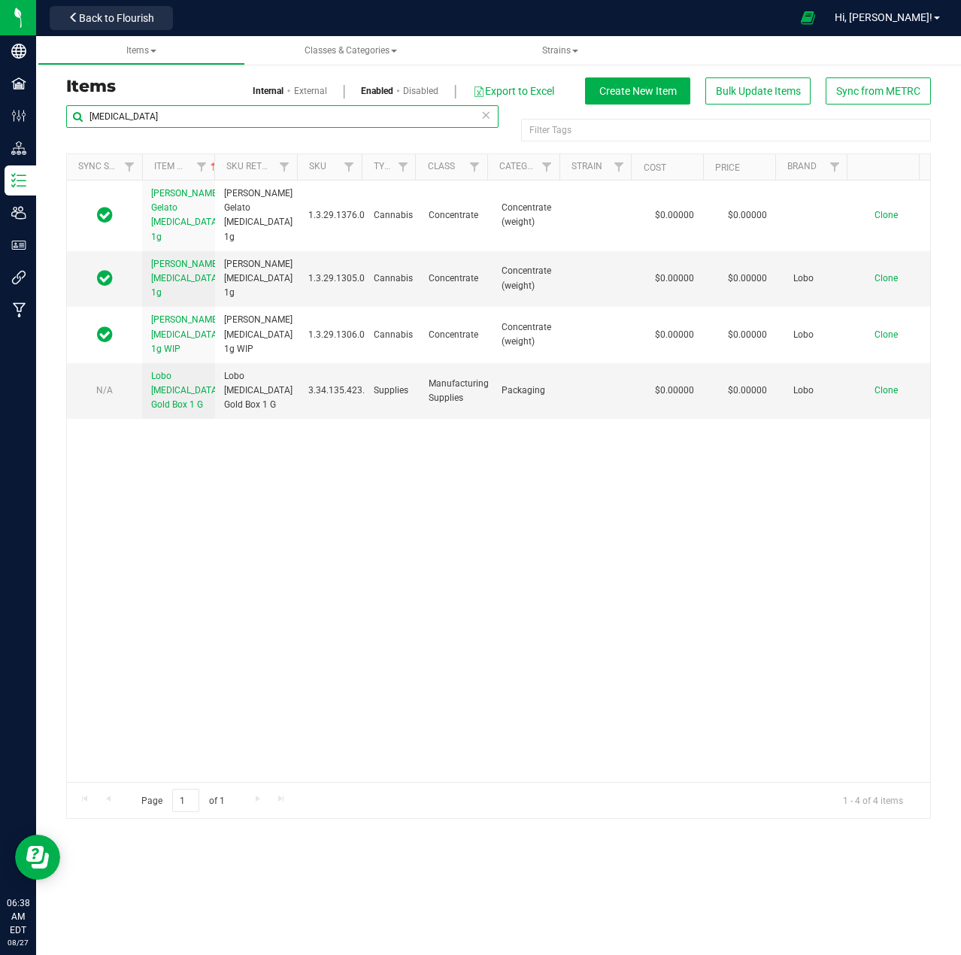
drag, startPoint x: 150, startPoint y: 118, endPoint x: 63, endPoint y: 111, distance: 86.8
click at [63, 111] on div "[MEDICAL_DATA] Filter Tags Filter Tags Sync Status Item Name Sku Retail Display…" at bounding box center [499, 462] width 888 height 715
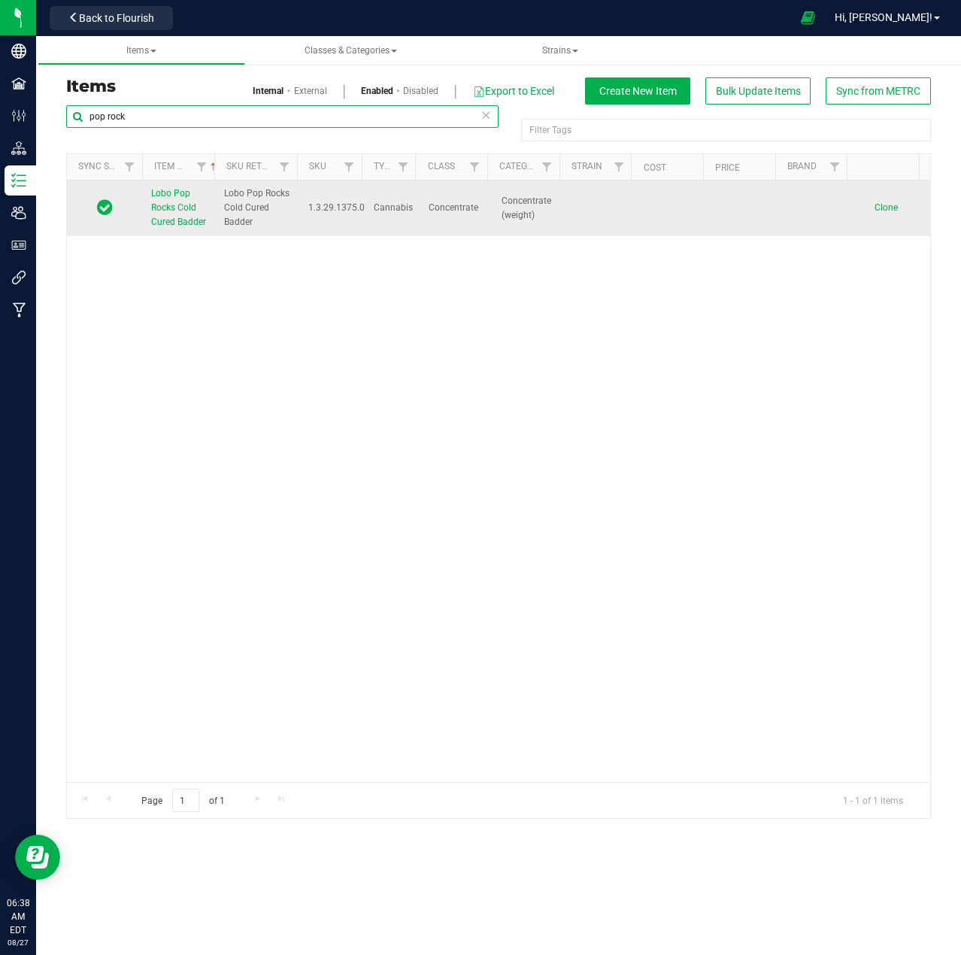
type input "pop rock"
click at [162, 227] on span "Lobo Pop Rocks Cold Cured Badder" at bounding box center [178, 207] width 55 height 39
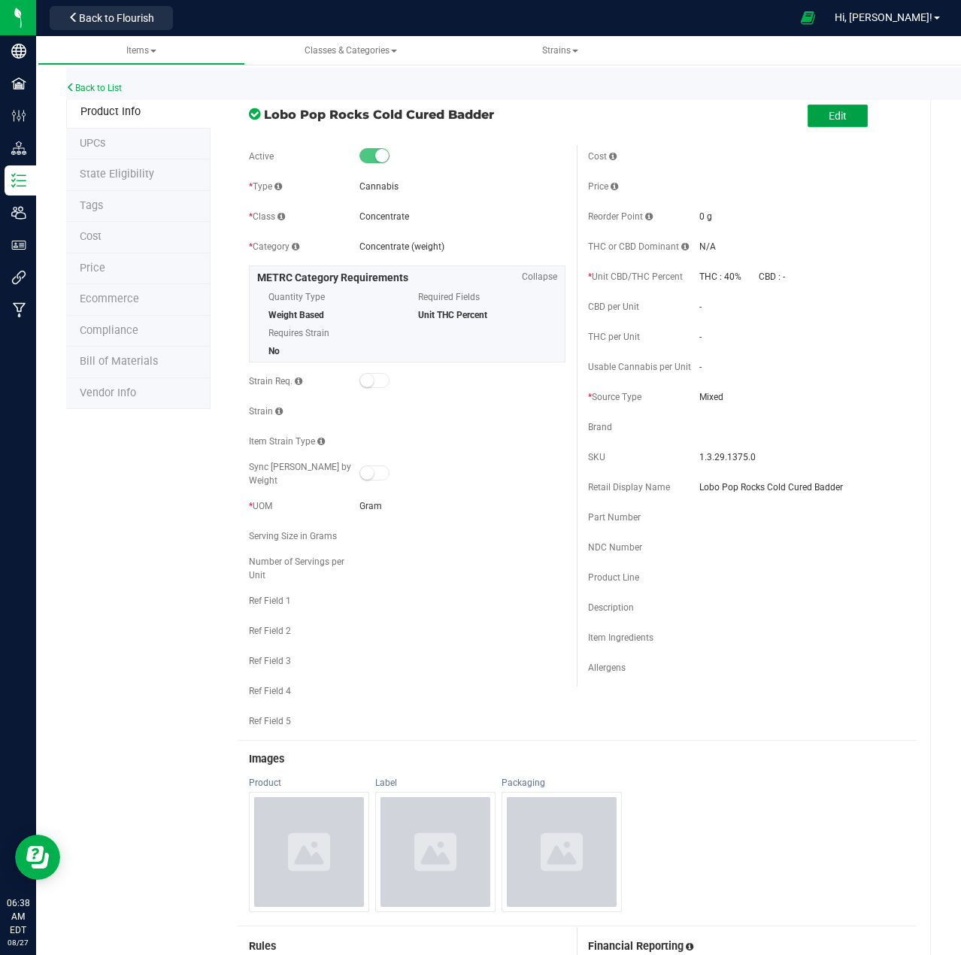
click at [831, 117] on span "Edit" at bounding box center [838, 116] width 18 height 12
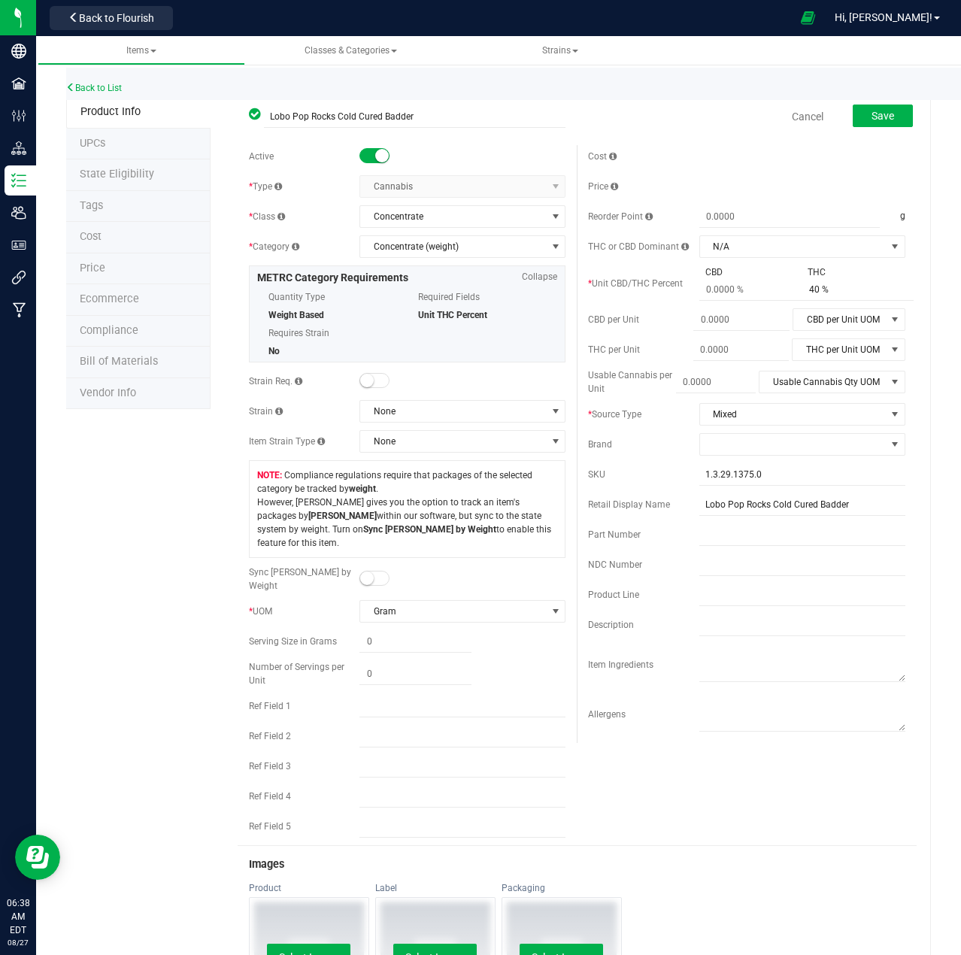
click at [377, 571] on span at bounding box center [375, 578] width 30 height 15
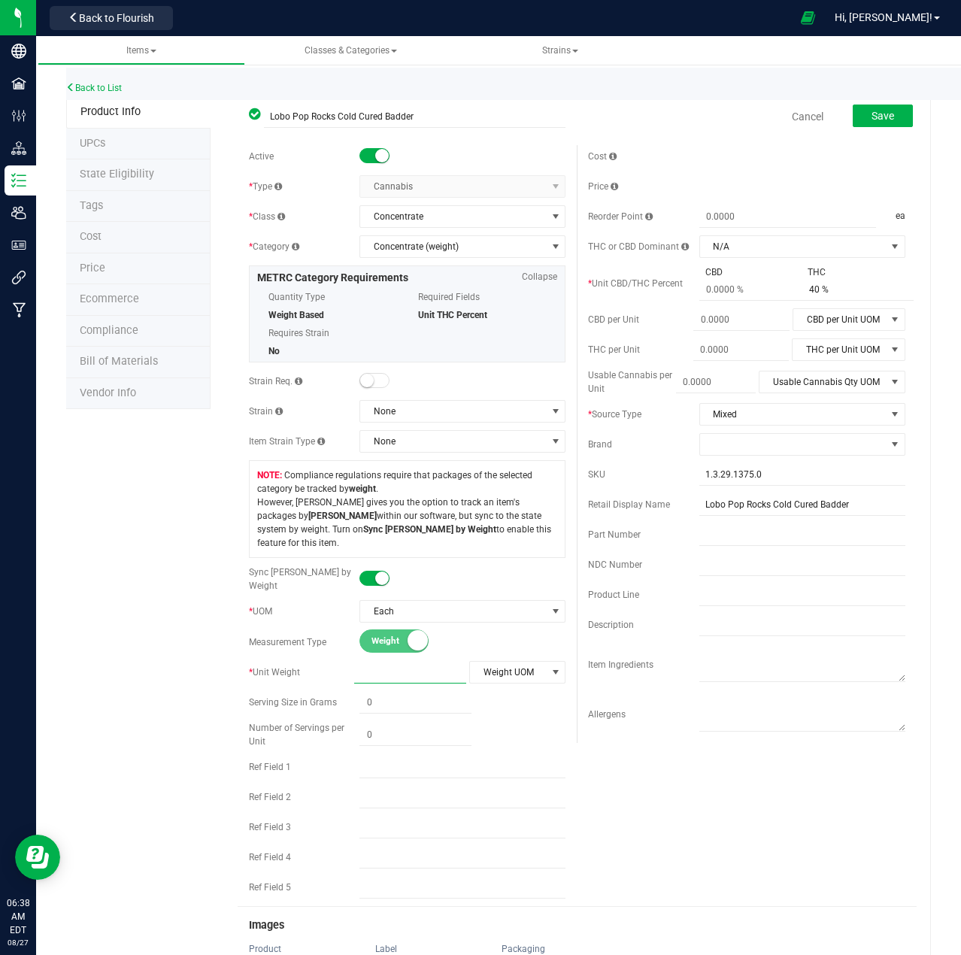
click at [384, 662] on span at bounding box center [410, 673] width 112 height 22
type input "1"
type input "1.0000"
type input "0.0000"
click at [743, 284] on span at bounding box center [756, 290] width 112 height 22
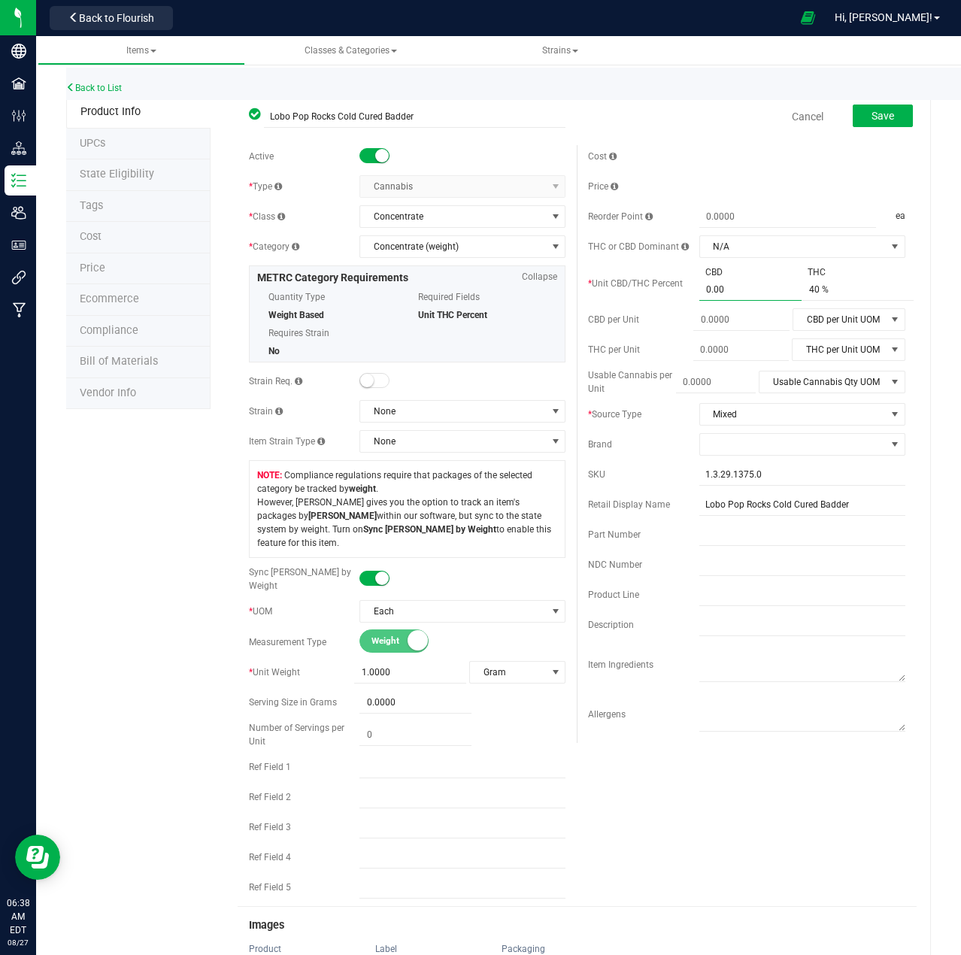
type input "0.001"
type input "0.001 %"
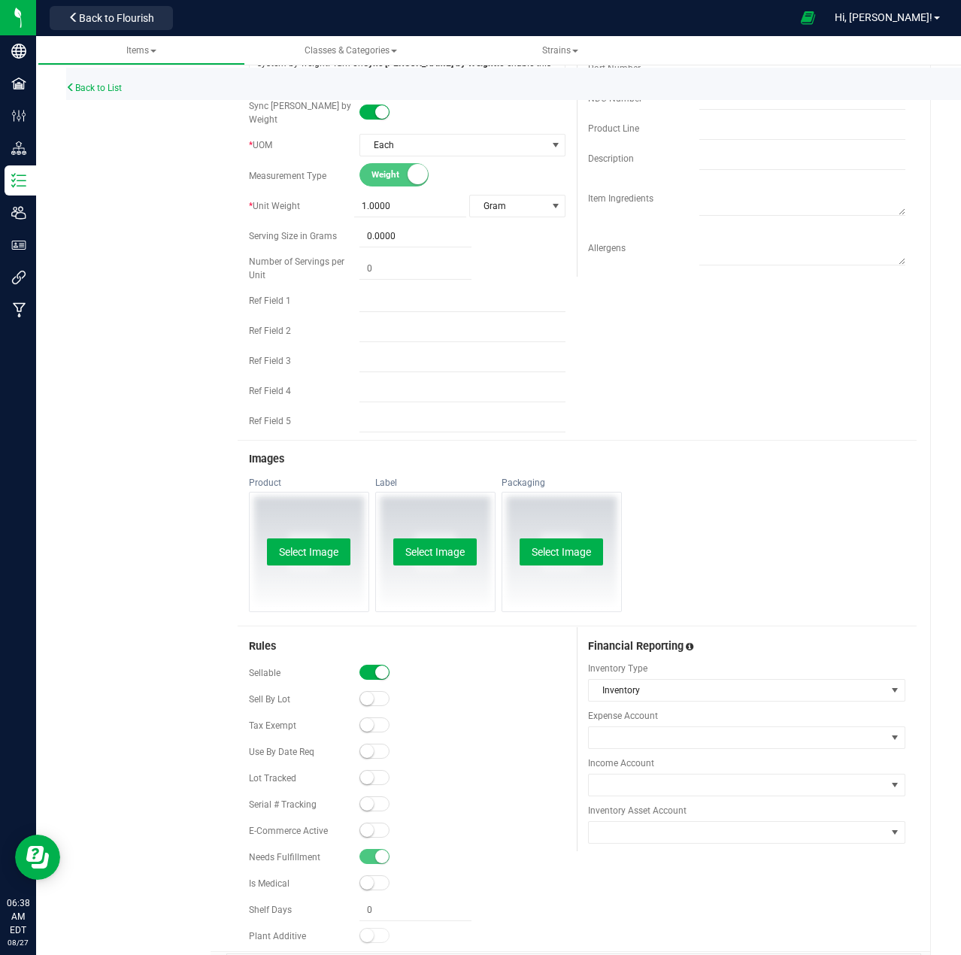
scroll to position [527, 0]
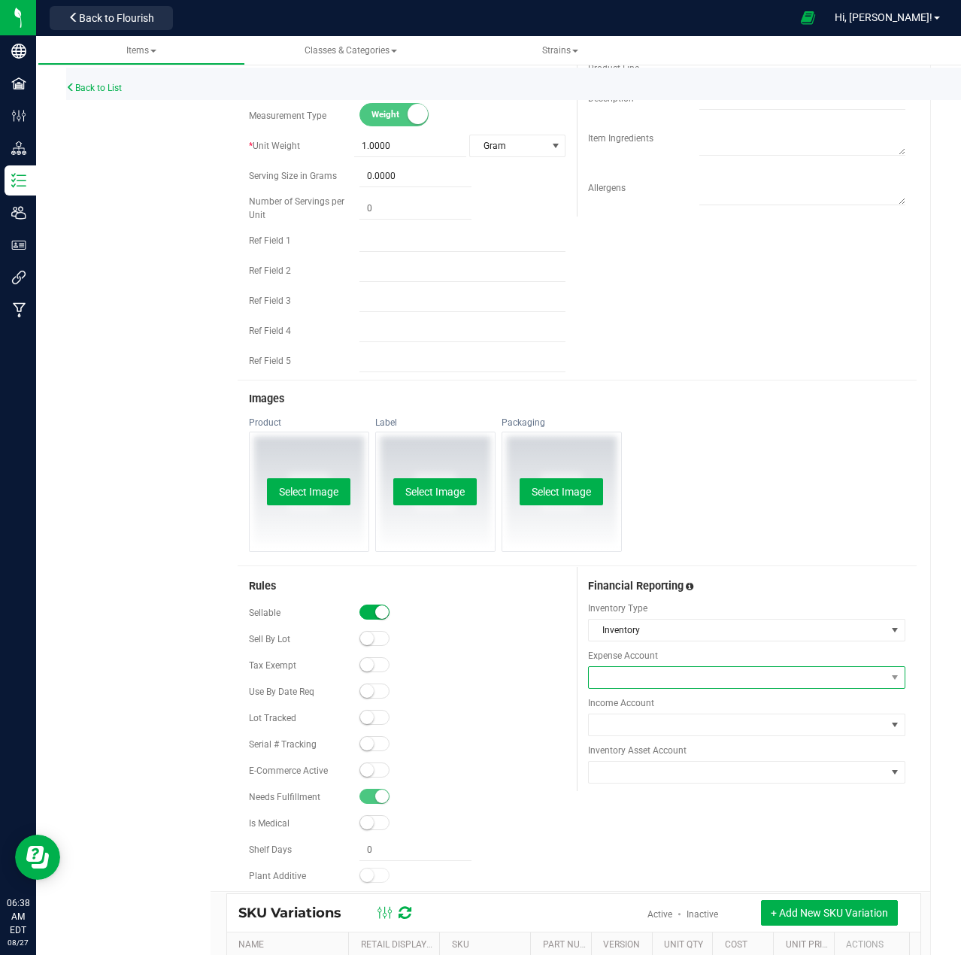
click at [694, 667] on span at bounding box center [737, 677] width 297 height 21
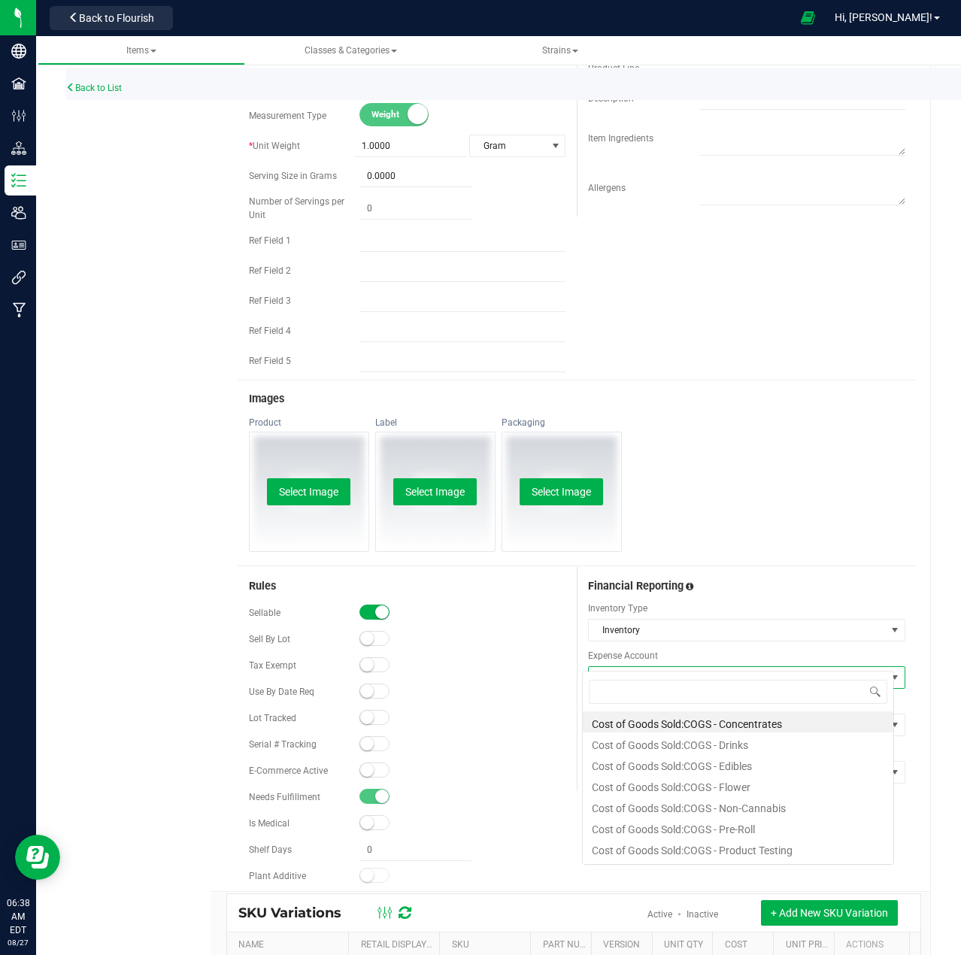
scroll to position [23, 313]
click at [711, 728] on li "Cost of Goods Sold:COGS - Concentrates" at bounding box center [738, 722] width 311 height 21
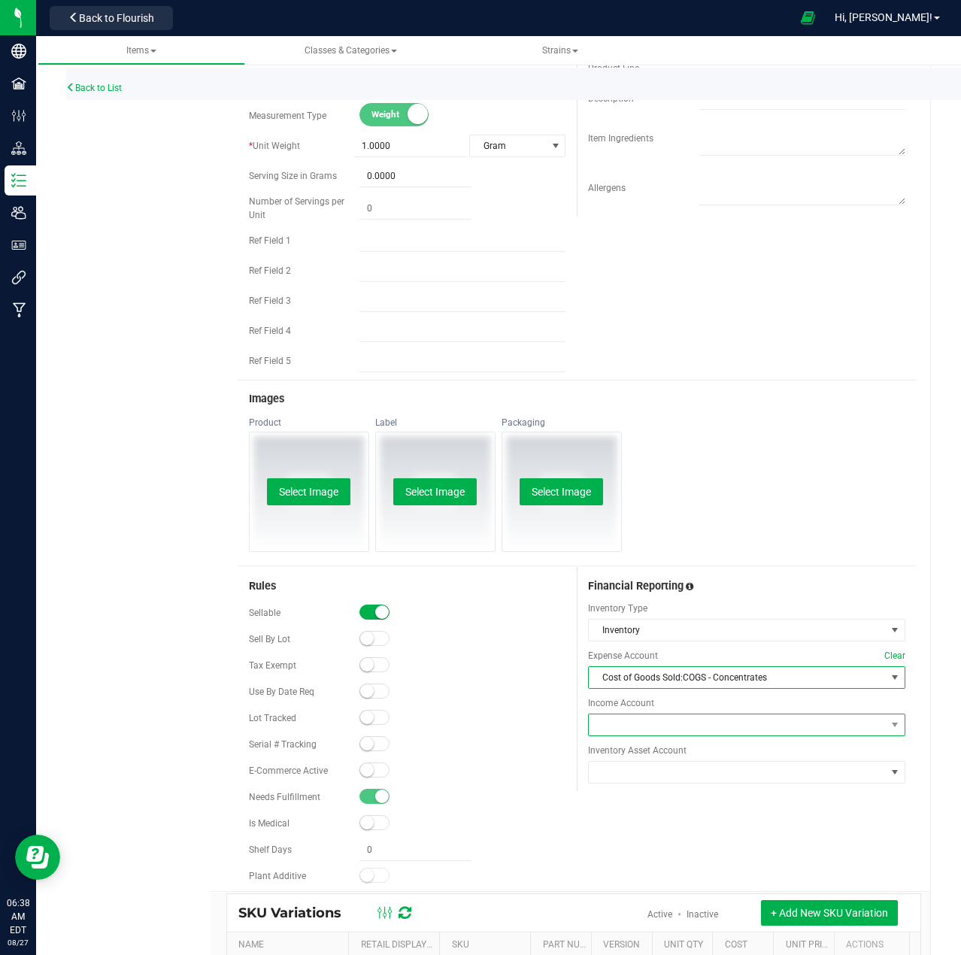
click at [698, 715] on span at bounding box center [737, 725] width 297 height 21
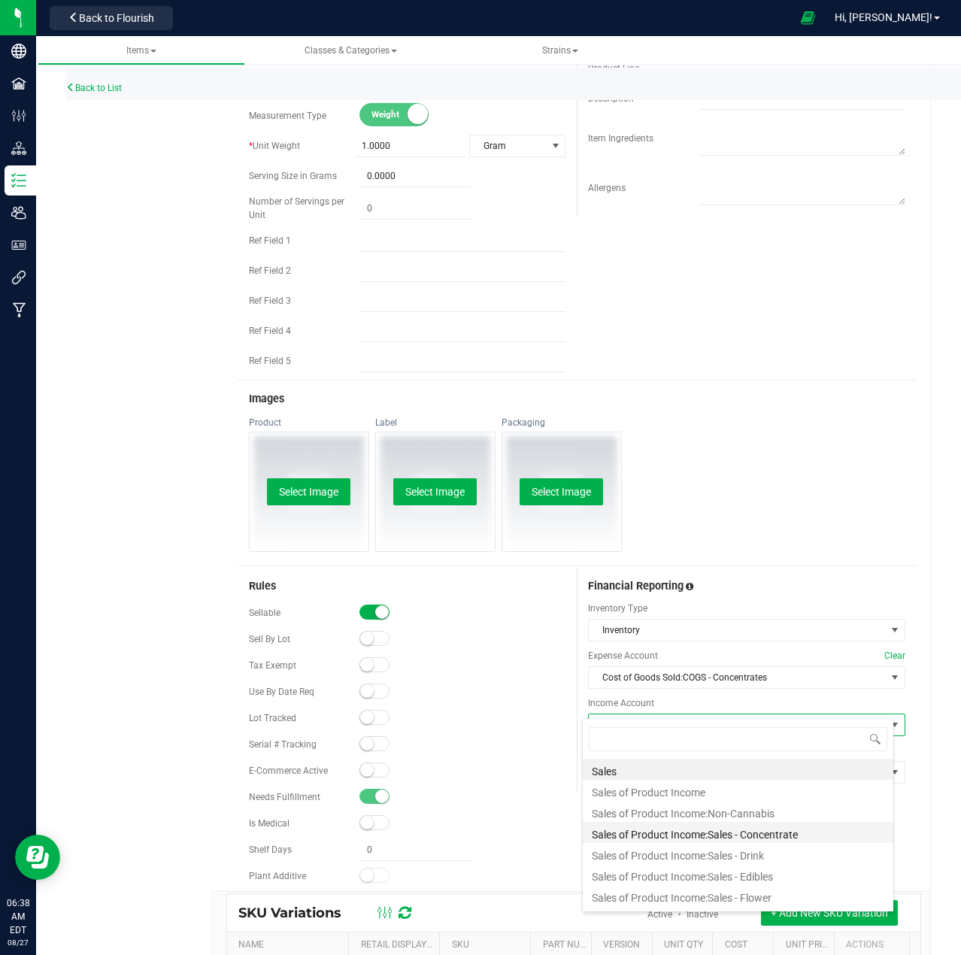
click at [699, 830] on li "Sales of Product Income:Sales - Concentrate" at bounding box center [738, 832] width 311 height 21
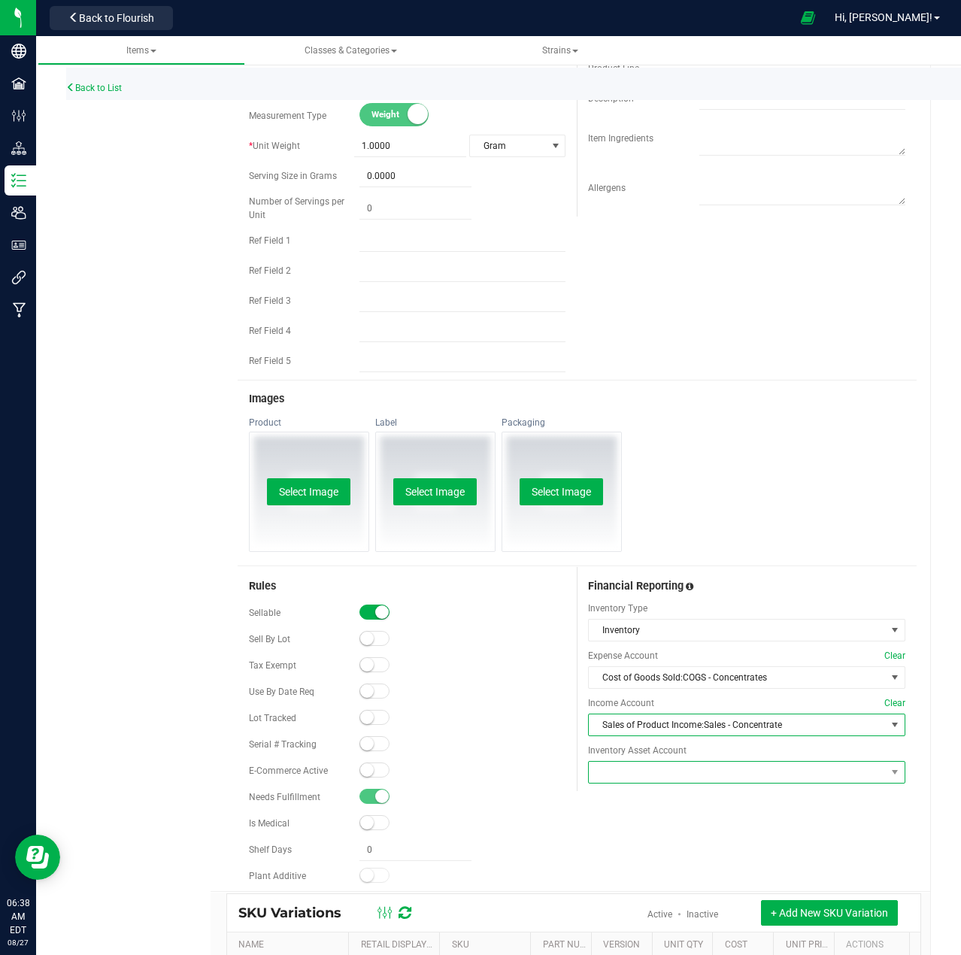
click at [651, 763] on span at bounding box center [737, 772] width 297 height 21
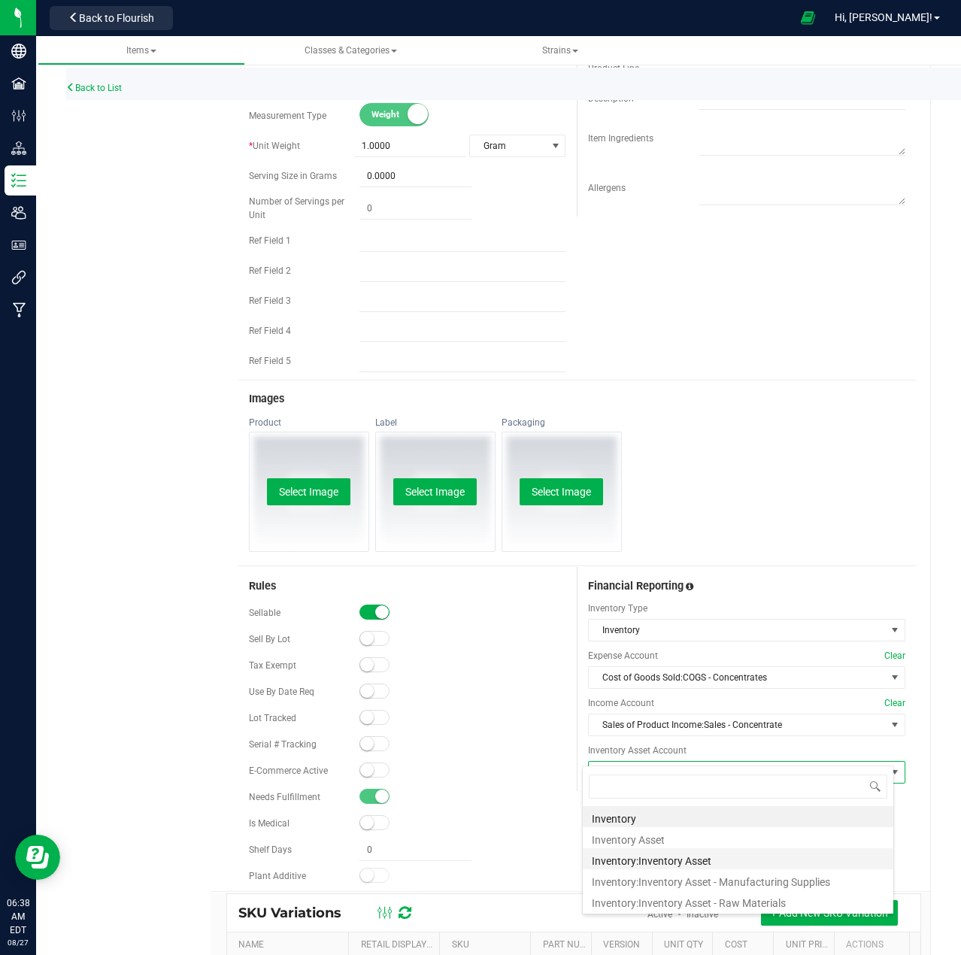
click at [682, 861] on li "Inventory:Inventory Asset" at bounding box center [738, 858] width 311 height 21
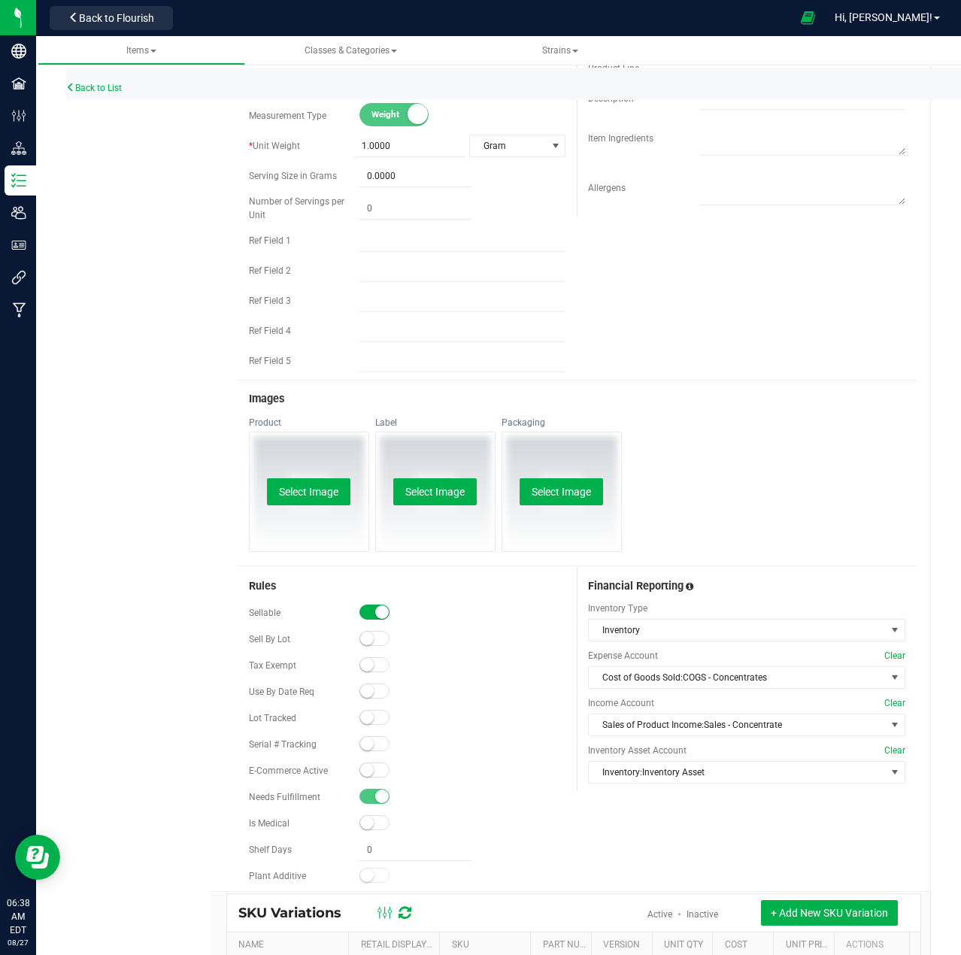
click at [554, 816] on div at bounding box center [463, 823] width 206 height 15
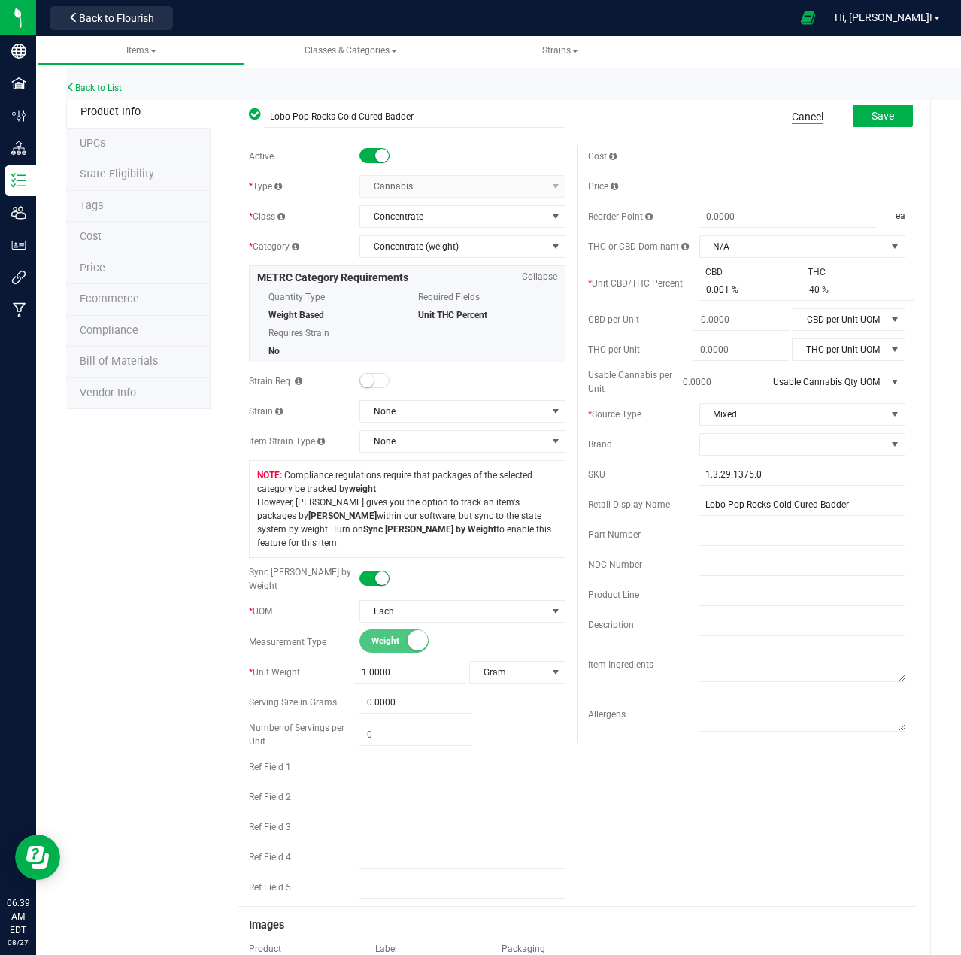
click at [804, 118] on link "Cancel" at bounding box center [808, 116] width 32 height 15
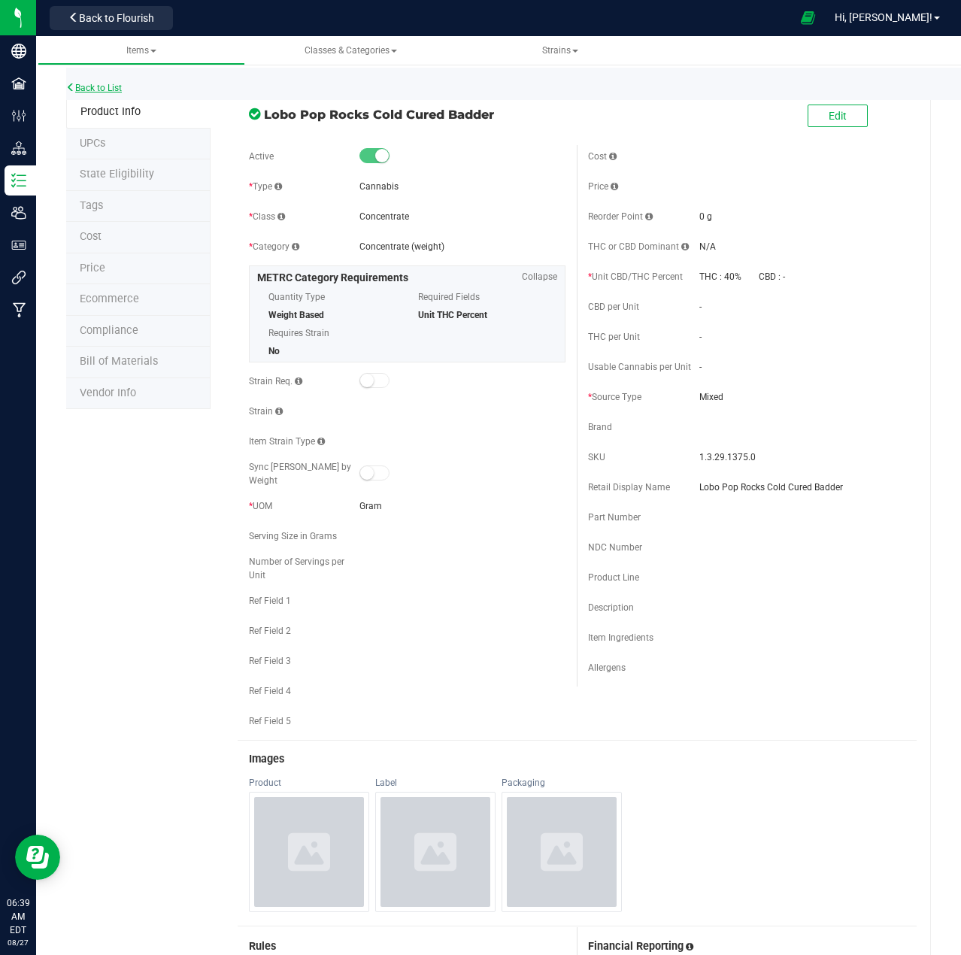
click at [103, 85] on link "Back to List" at bounding box center [94, 88] width 56 height 11
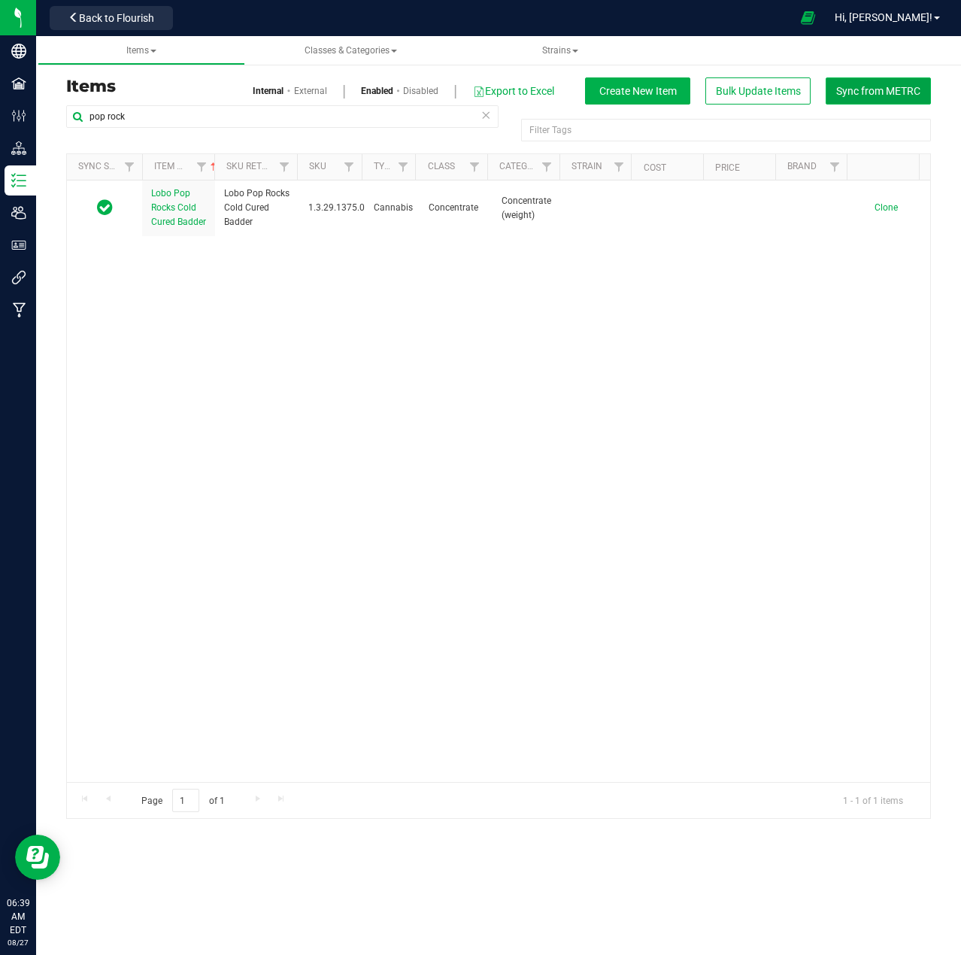
click at [887, 96] on span "Sync from METRC" at bounding box center [878, 91] width 84 height 12
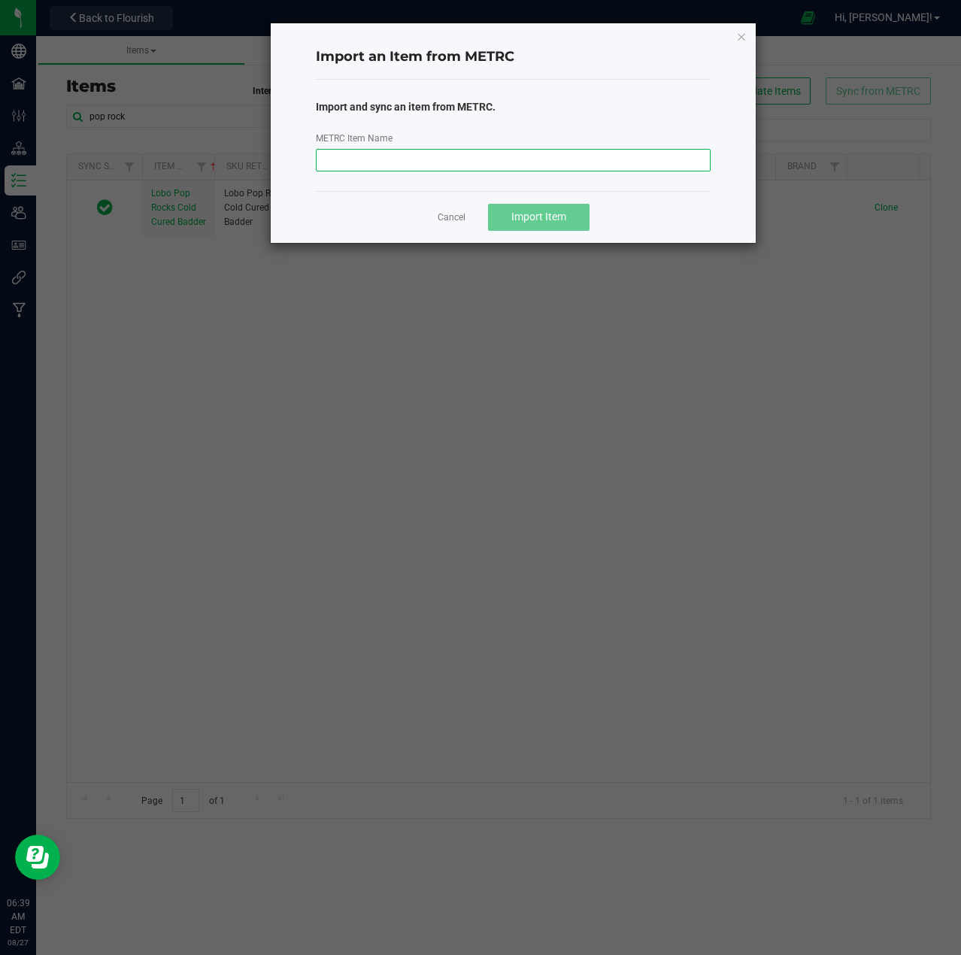
click at [606, 158] on input "METRC Item Name" at bounding box center [513, 160] width 395 height 23
paste input "Lobo Pop Rocks Cold Cured Badder 1g"
type input "Lobo Pop Rocks Cold Cured Badder 1g"
click at [545, 217] on span "Import Item" at bounding box center [539, 217] width 55 height 12
click at [444, 218] on link "Cancel" at bounding box center [445, 217] width 28 height 13
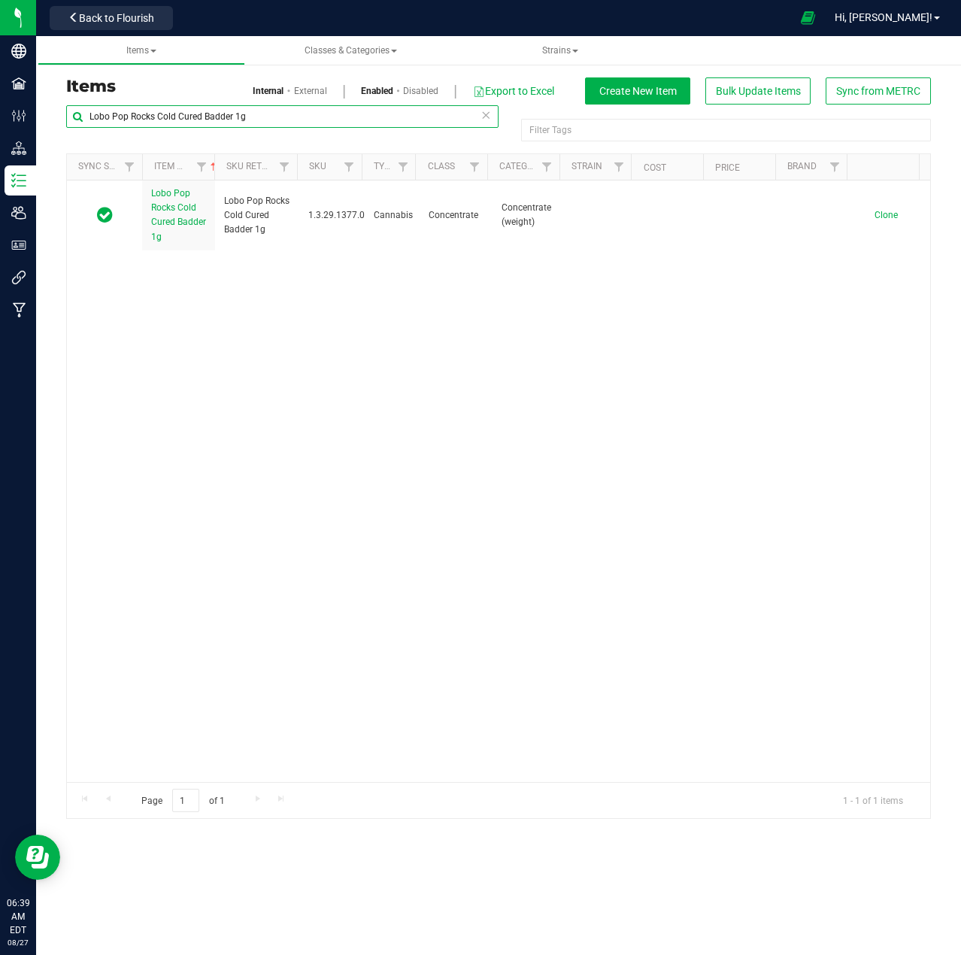
drag, startPoint x: 232, startPoint y: 118, endPoint x: 319, endPoint y: 120, distance: 87.3
click at [316, 121] on input "Lobo Pop Rocks Cold Cured Badder 1g" at bounding box center [282, 116] width 433 height 23
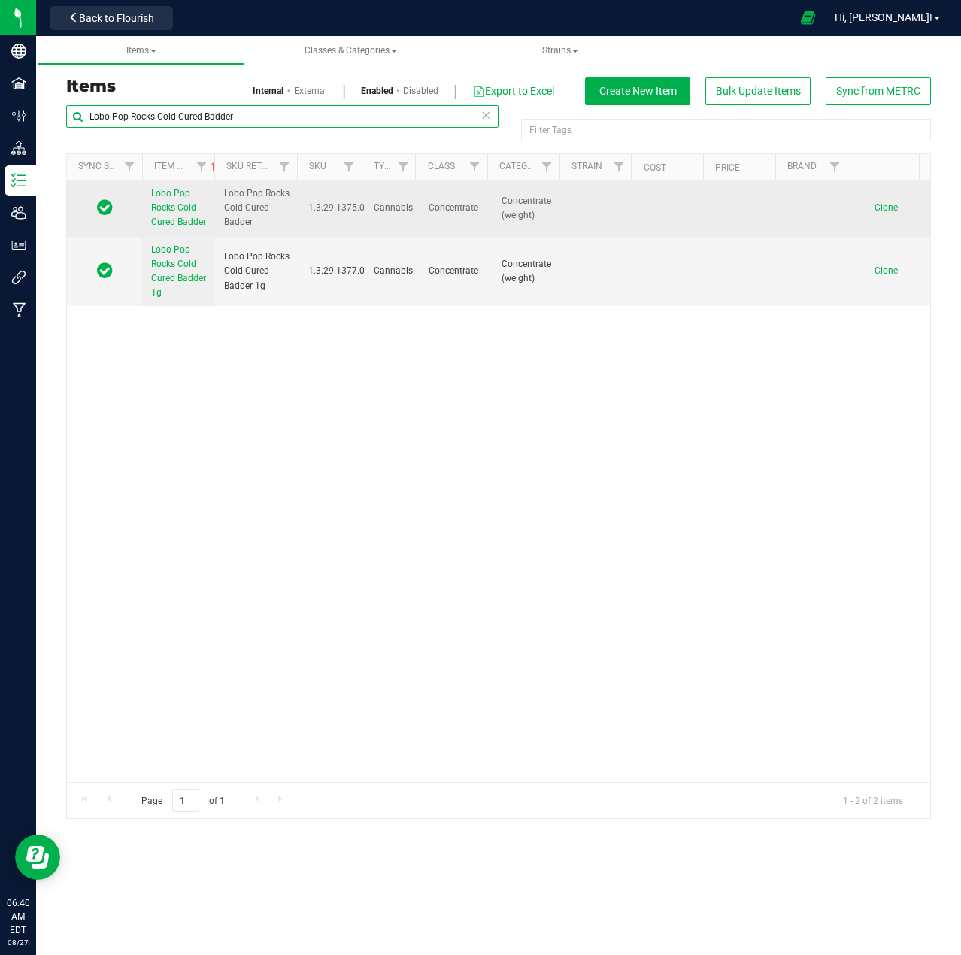
type input "Lobo Pop Rocks Cold Cured Badder"
click at [166, 220] on span "Lobo Pop Rocks Cold Cured Badder" at bounding box center [178, 207] width 55 height 39
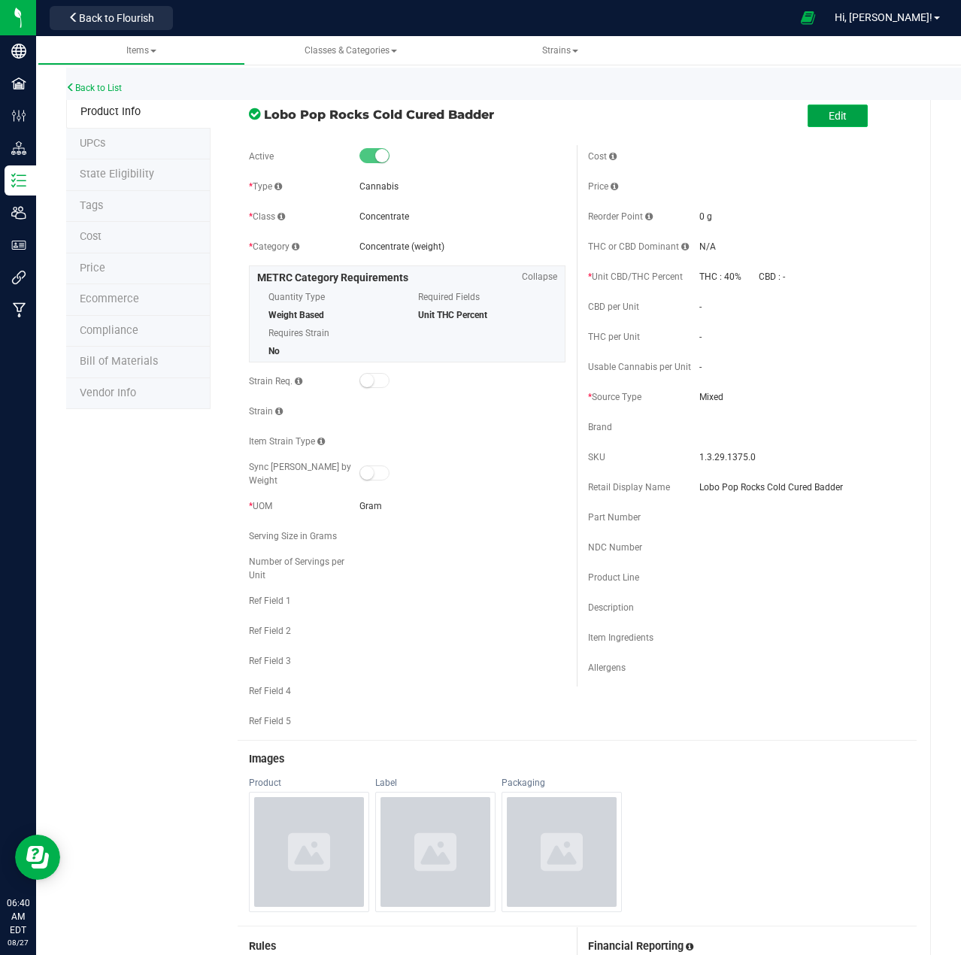
click at [829, 113] on span "Edit" at bounding box center [838, 116] width 18 height 12
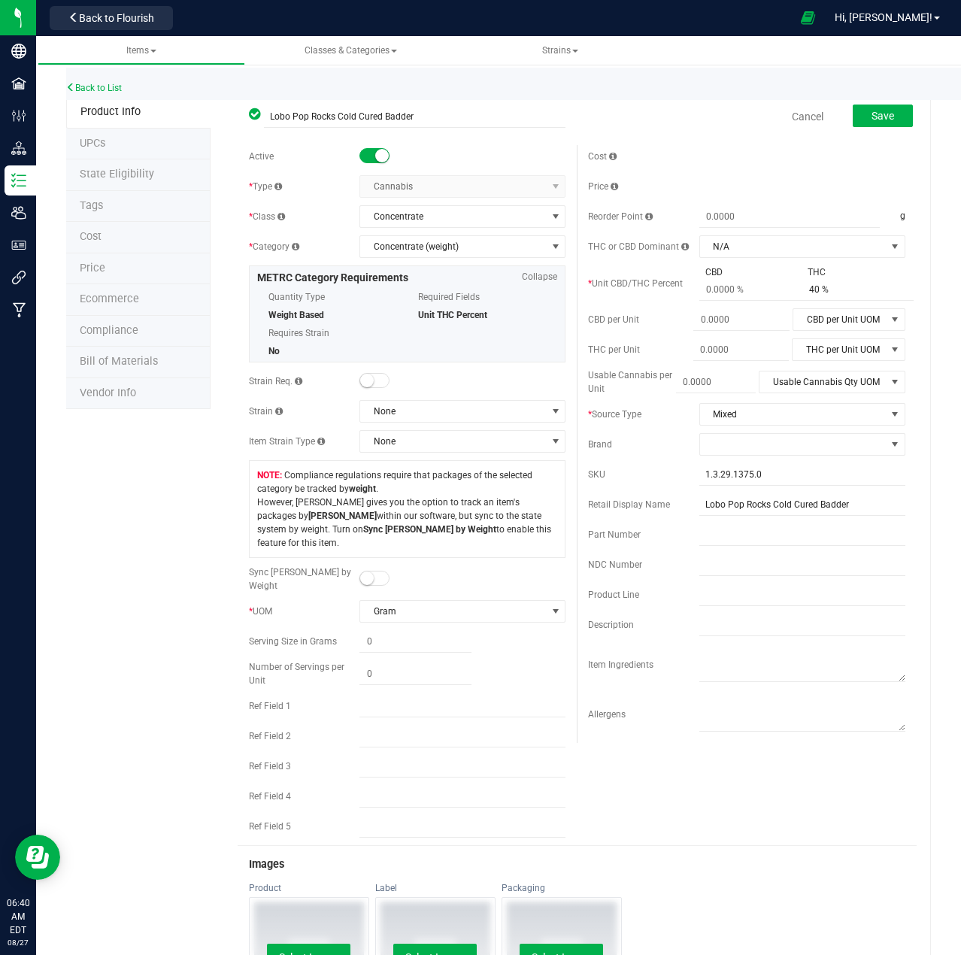
click at [375, 155] on small at bounding box center [382, 156] width 14 height 14
click at [883, 118] on span "Save" at bounding box center [883, 116] width 23 height 12
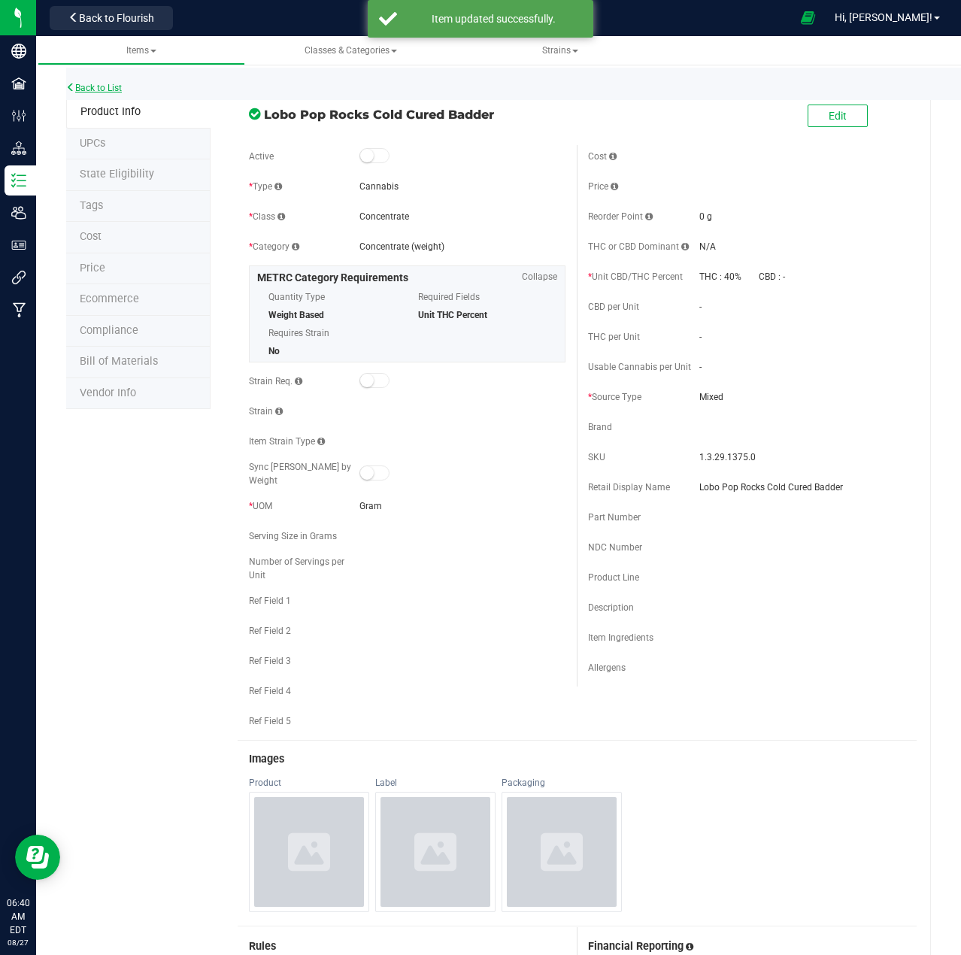
click at [102, 85] on link "Back to List" at bounding box center [94, 88] width 56 height 11
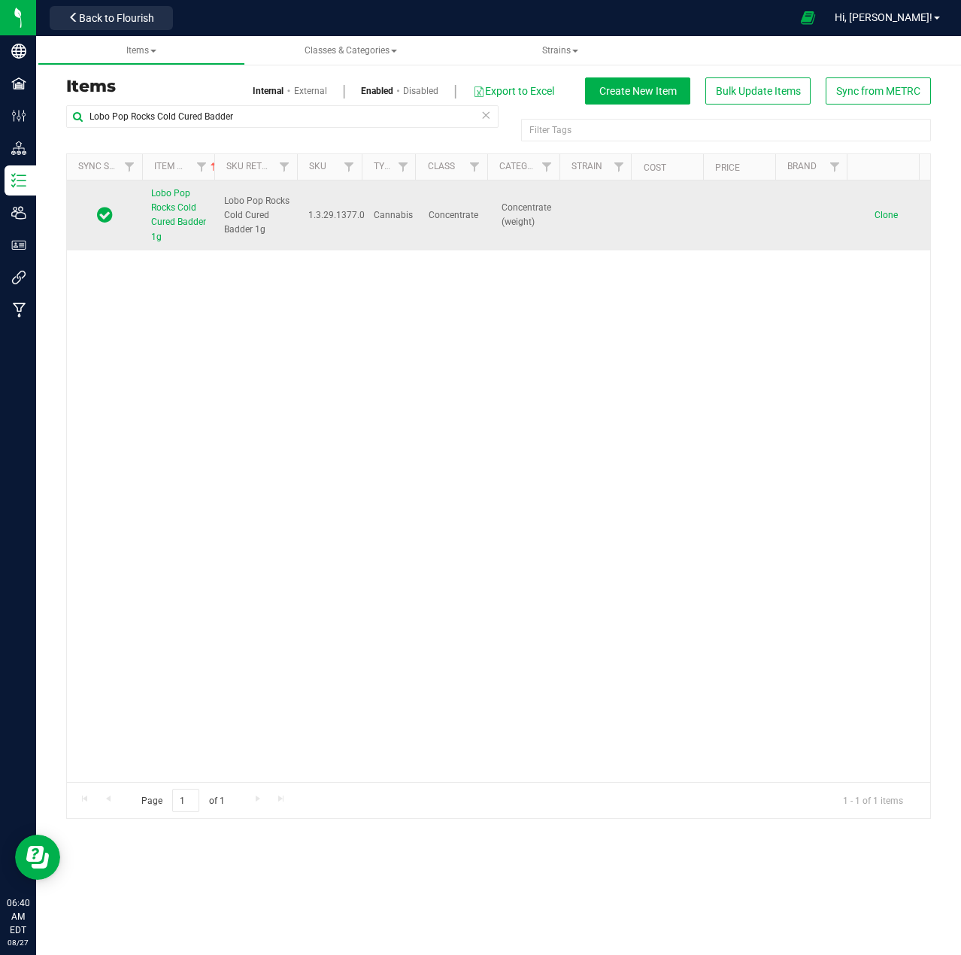
click at [177, 213] on span "Lobo Pop Rocks Cold Cured Badder 1g" at bounding box center [178, 215] width 55 height 54
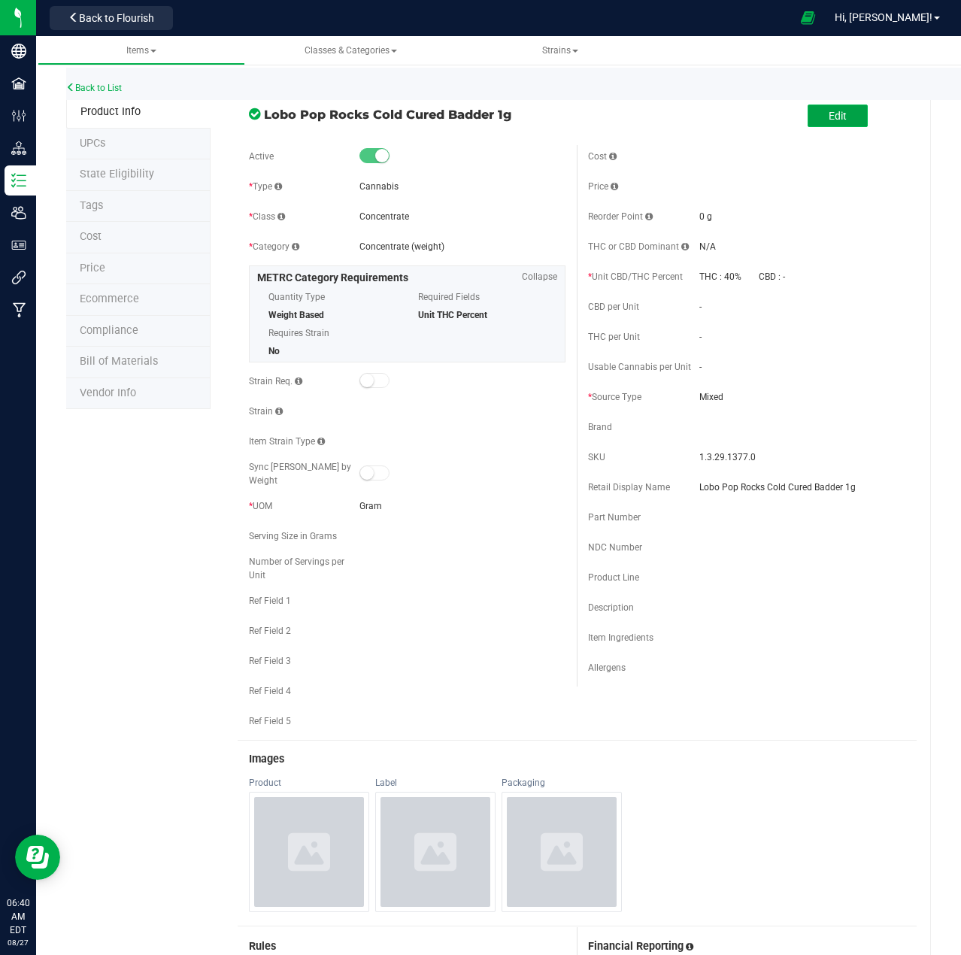
click at [829, 117] on span "Edit" at bounding box center [838, 116] width 18 height 12
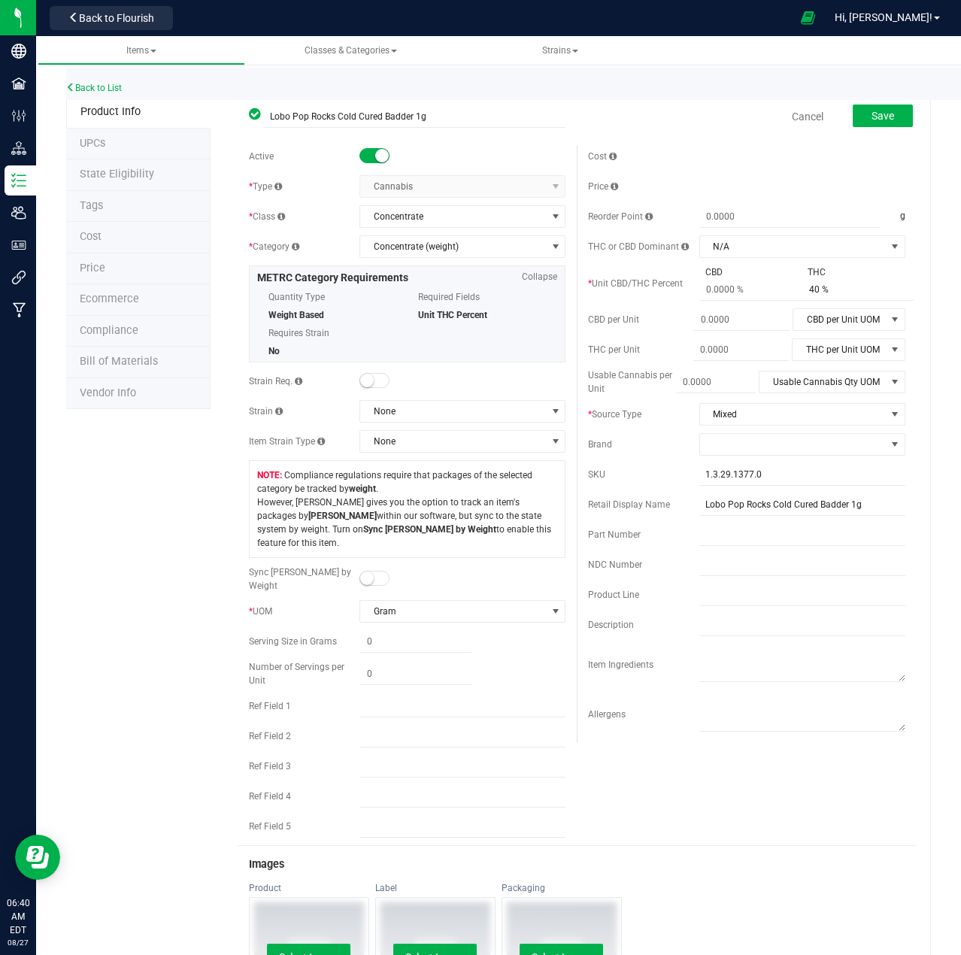
click at [371, 571] on span at bounding box center [375, 578] width 30 height 15
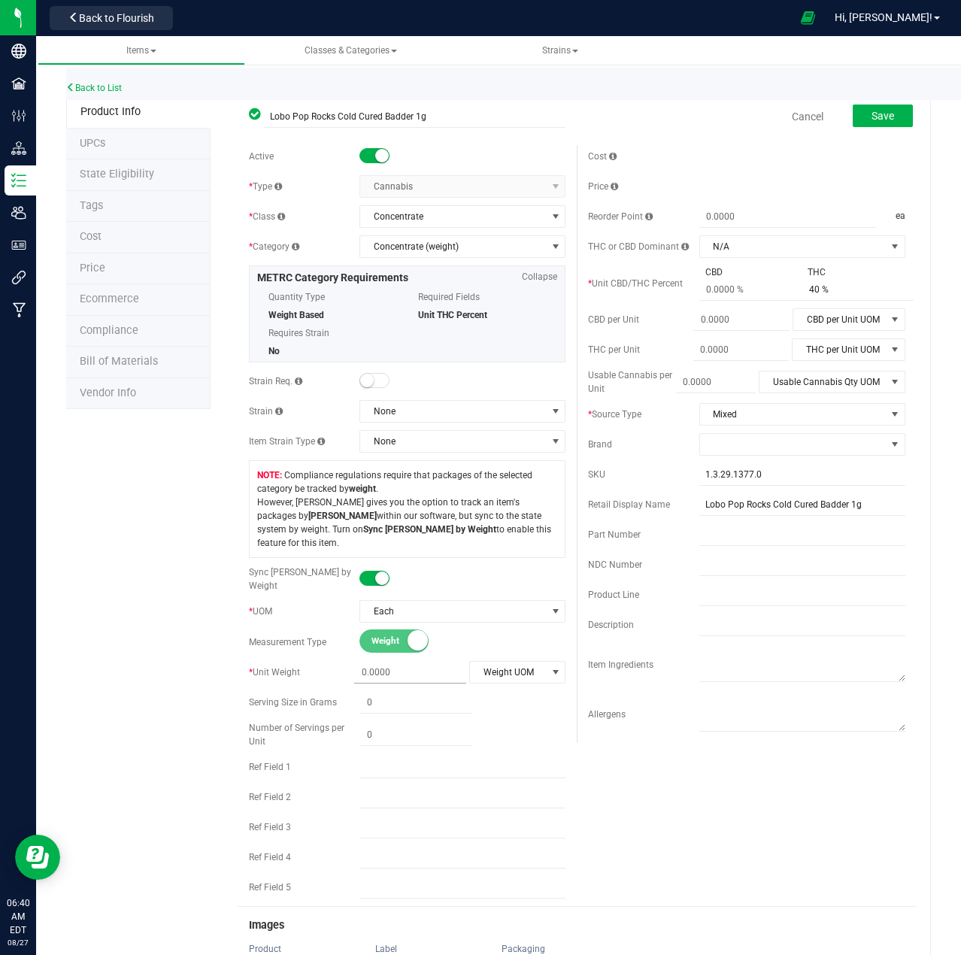
click at [386, 662] on span at bounding box center [410, 673] width 112 height 22
type input "1"
type input "1.0000"
type input "0.0000"
click at [739, 294] on span at bounding box center [756, 290] width 112 height 22
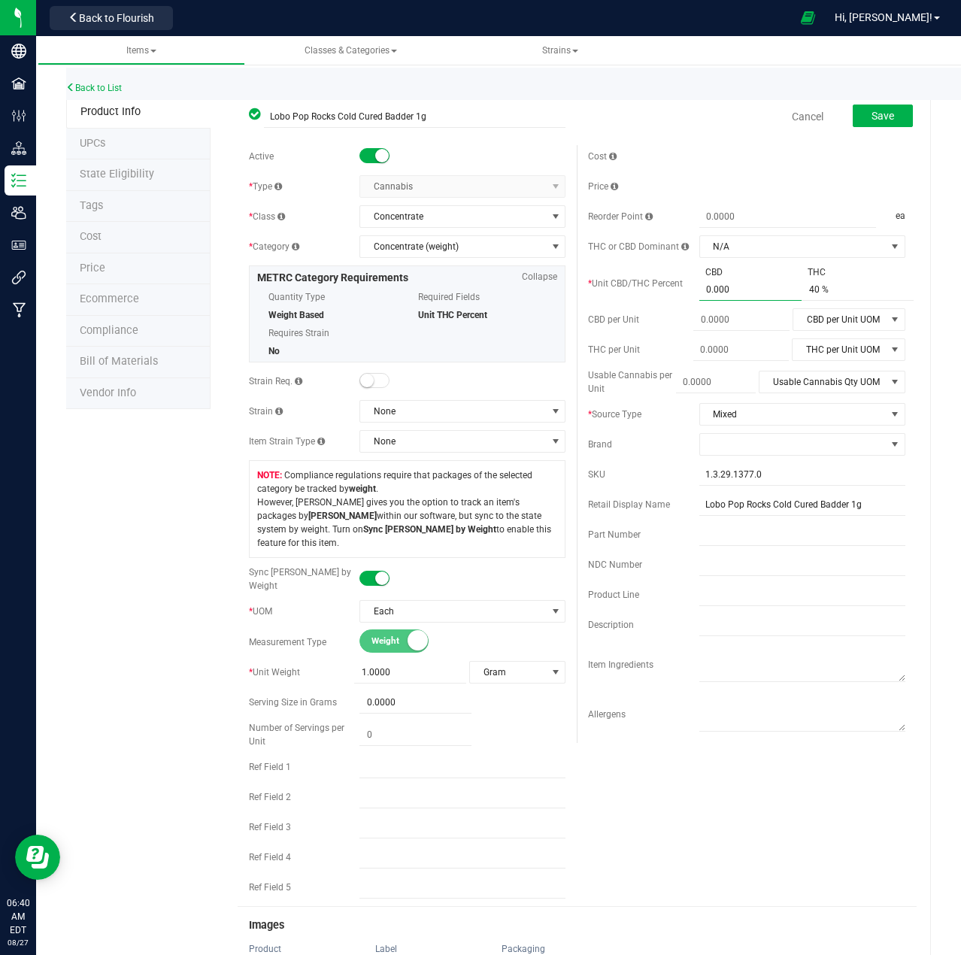
type input "0.0001"
type input "0.0001 %"
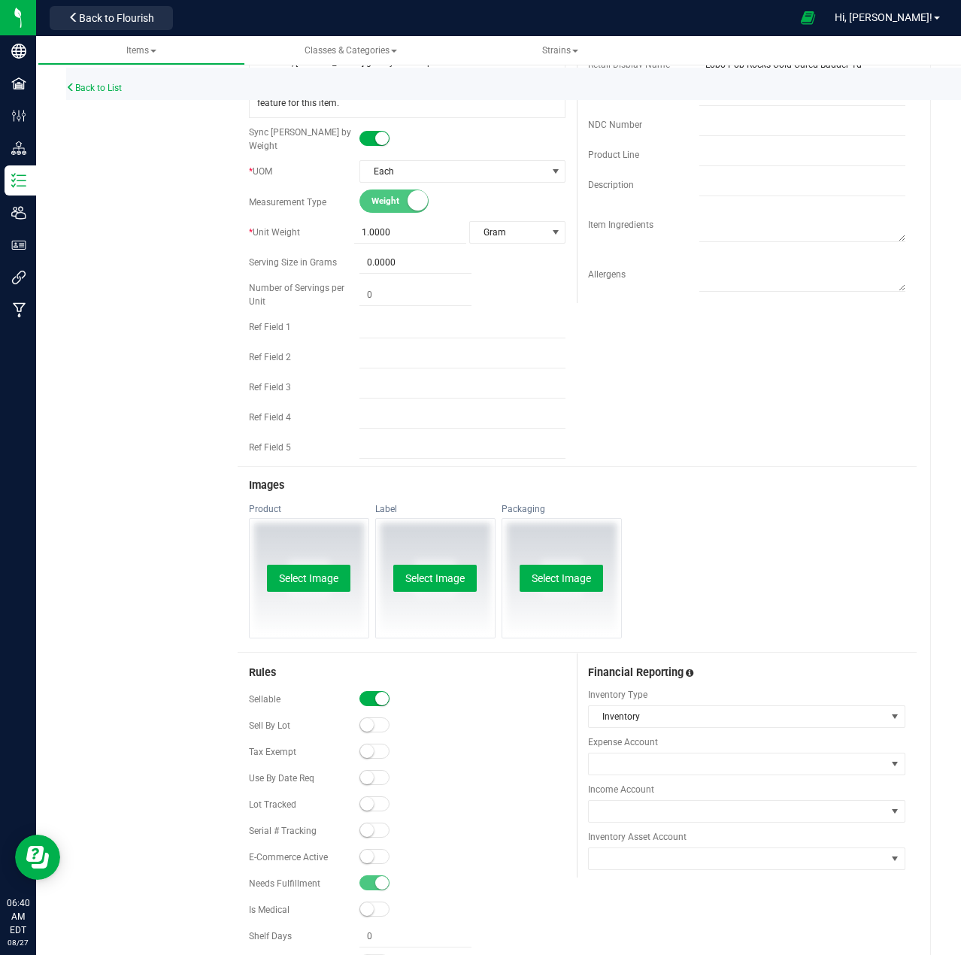
scroll to position [451, 0]
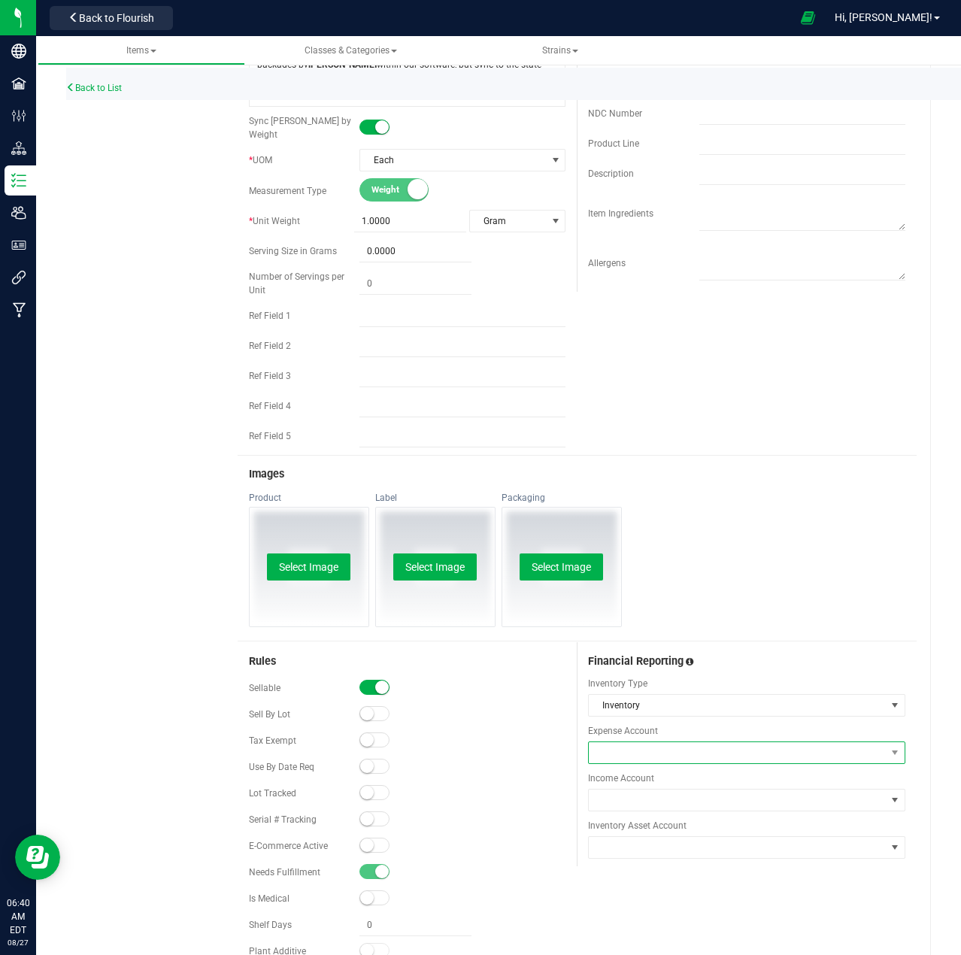
click at [646, 742] on span at bounding box center [737, 752] width 297 height 21
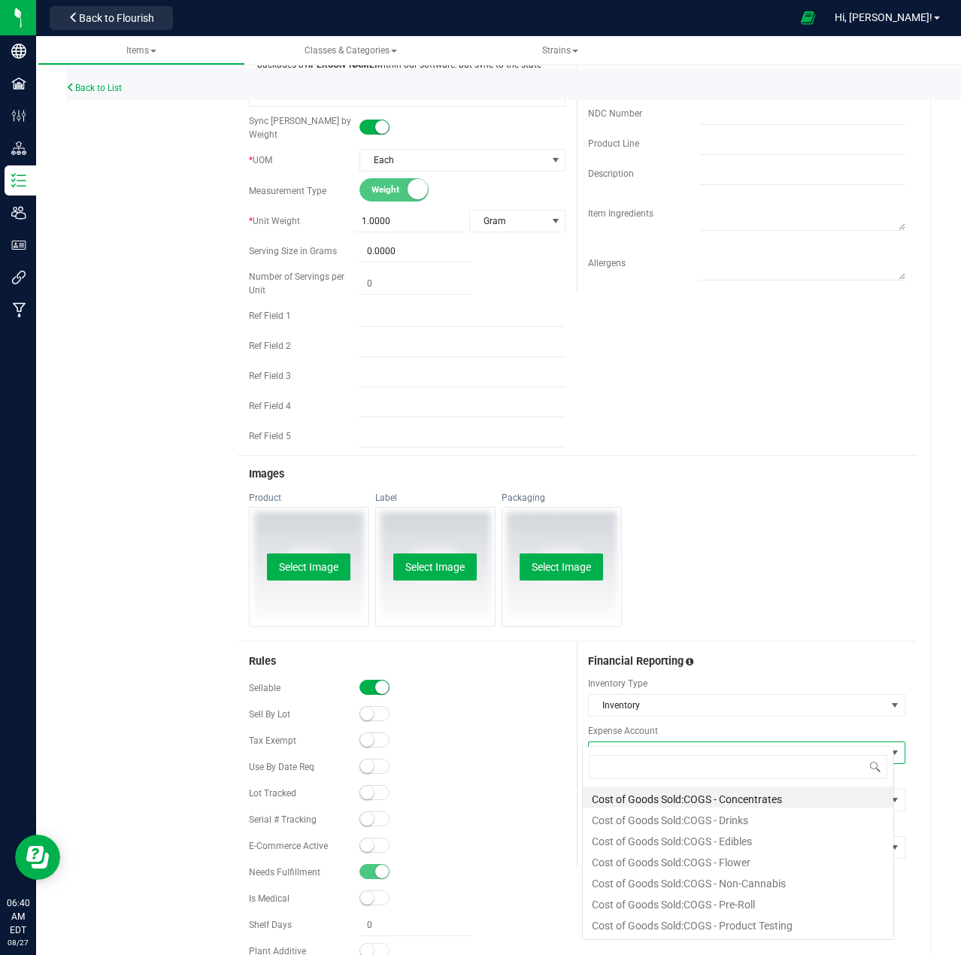
scroll to position [23, 313]
click at [686, 796] on li "Cost of Goods Sold:COGS - Concentrates" at bounding box center [738, 797] width 311 height 21
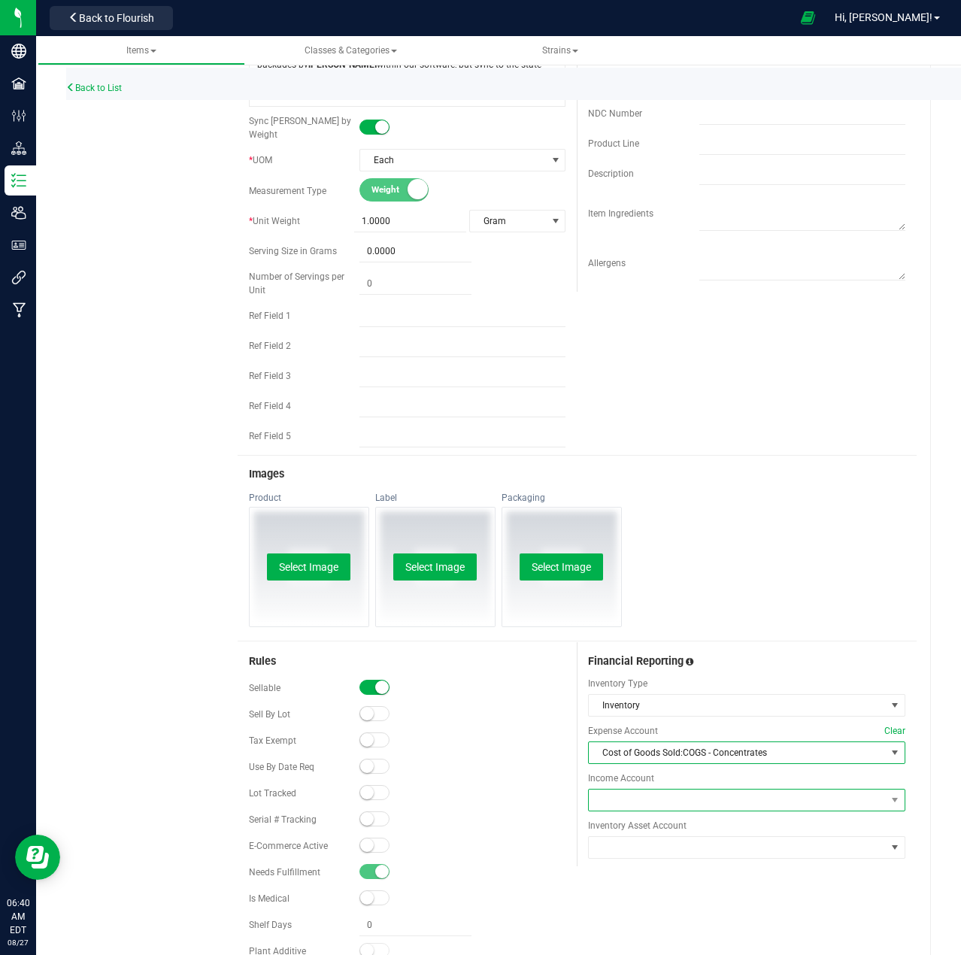
click at [688, 790] on span at bounding box center [737, 800] width 297 height 21
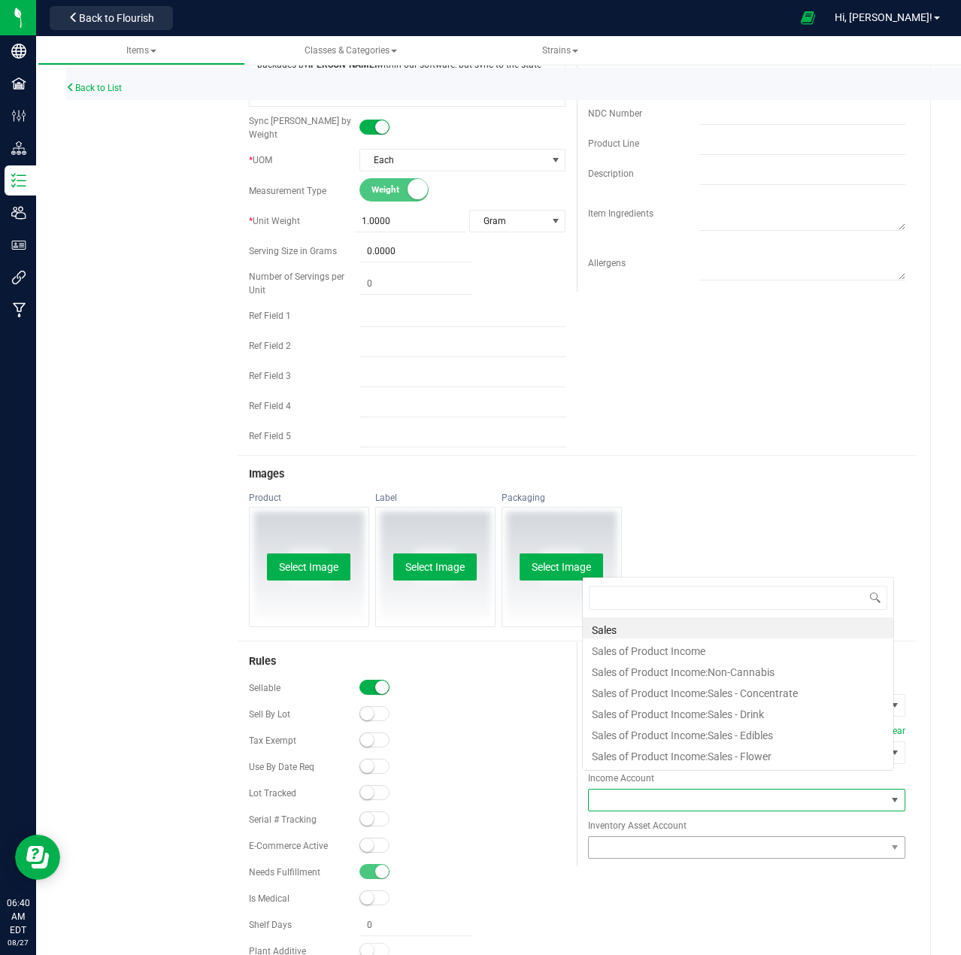
scroll to position [23, 308]
click at [710, 694] on li "Sales of Product Income:Sales - Concentrate" at bounding box center [738, 691] width 311 height 21
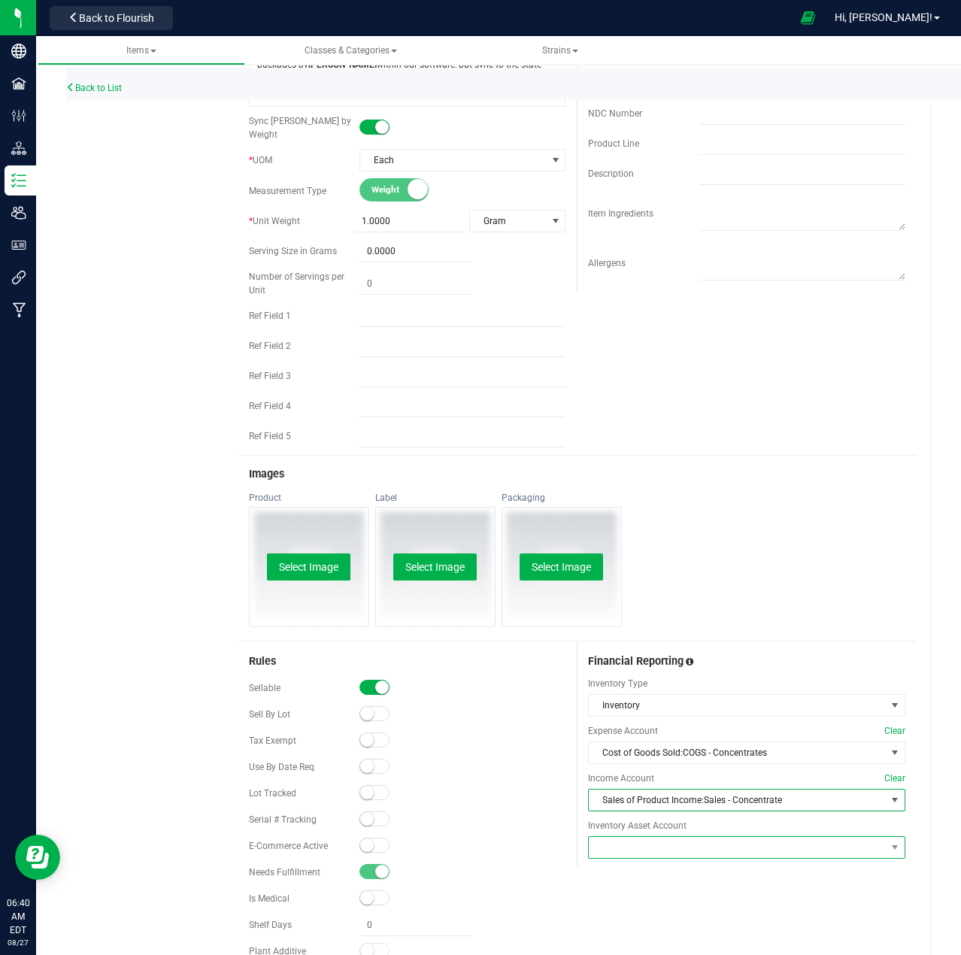
click at [682, 837] on span at bounding box center [737, 847] width 297 height 21
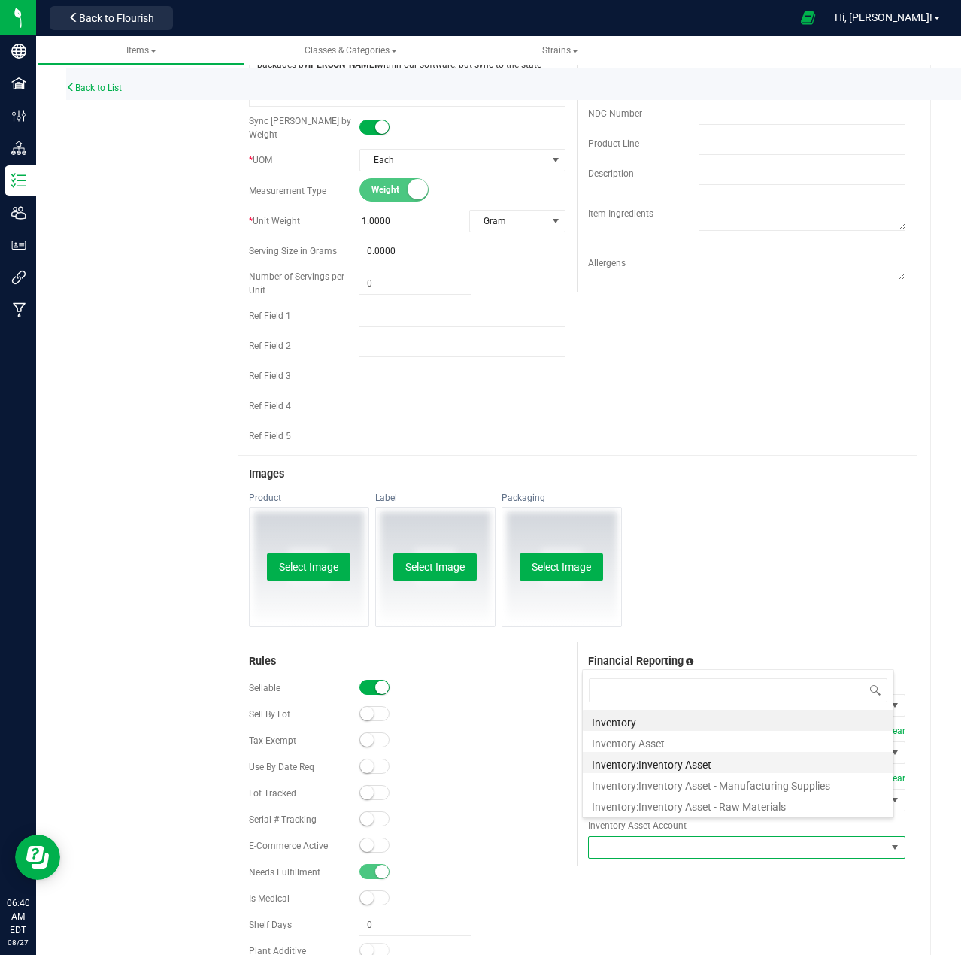
click at [683, 768] on li "Inventory:Inventory Asset" at bounding box center [738, 762] width 311 height 21
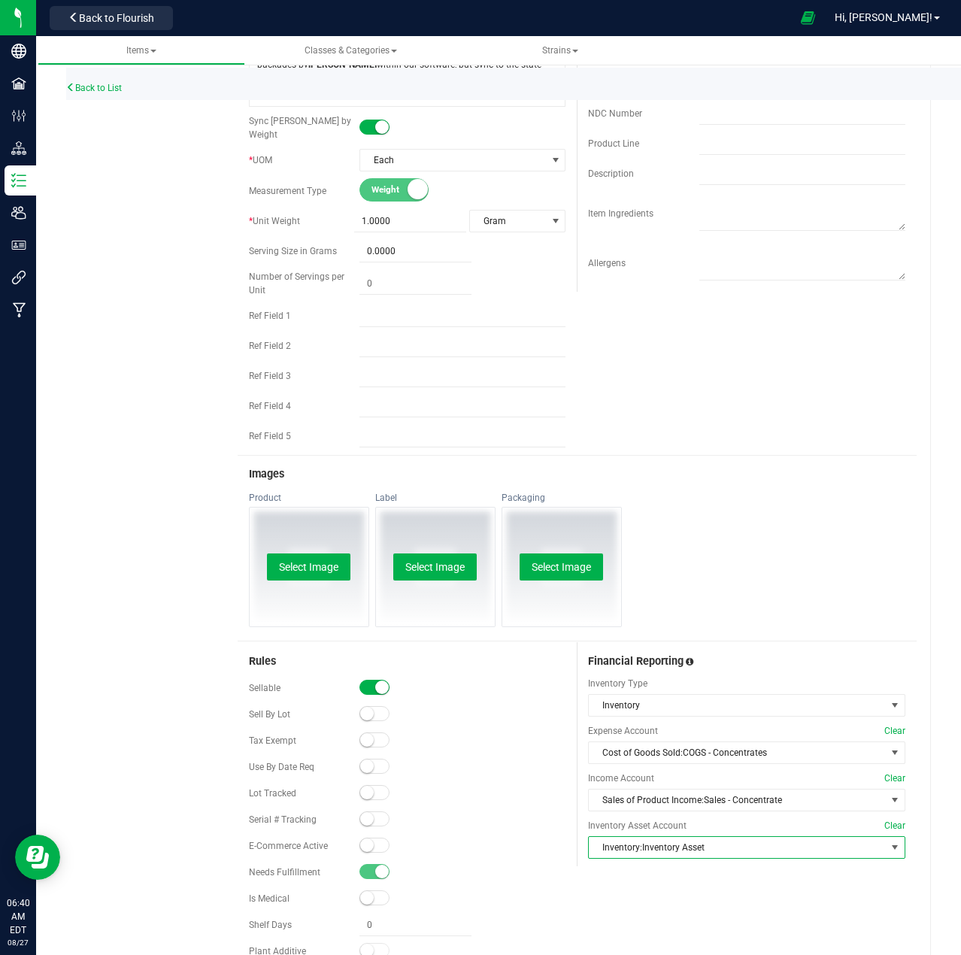
click at [915, 619] on div "Lobo Pop Rocks Cold Cured Badder 1g Cancel Save Active * Type Cannabis Select t…" at bounding box center [571, 430] width 721 height 1571
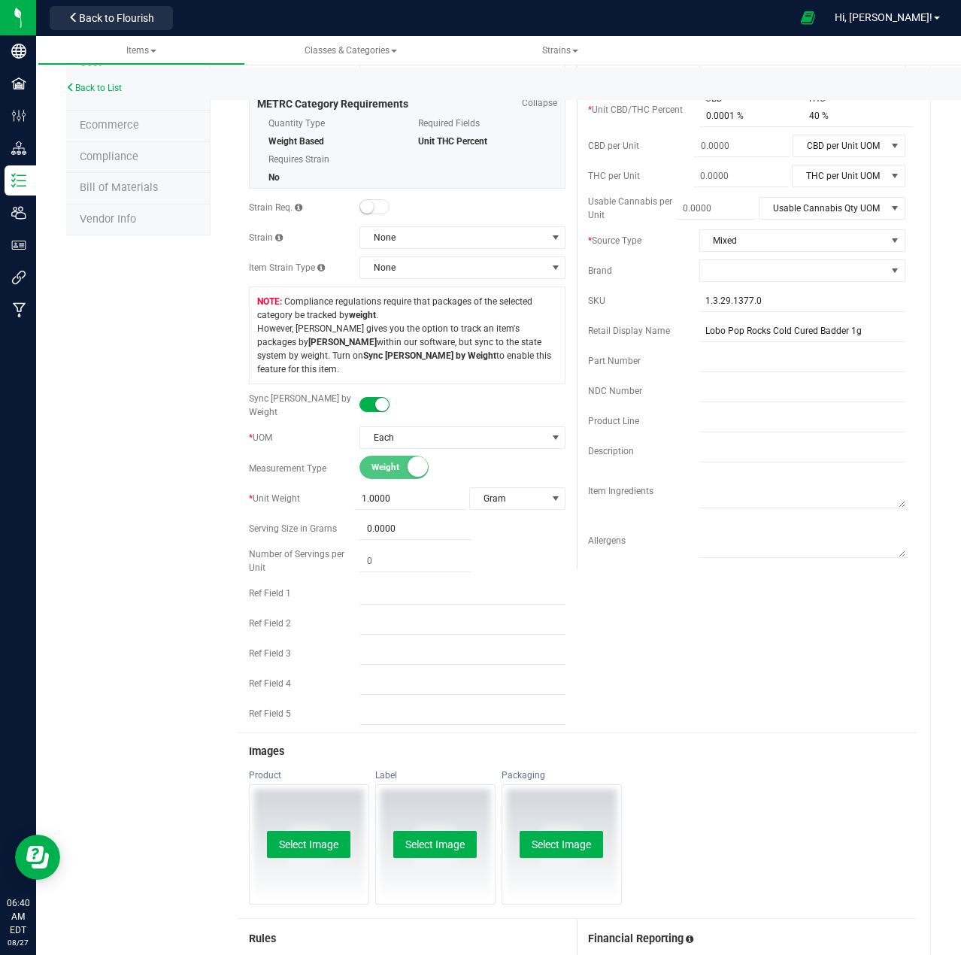
scroll to position [0, 0]
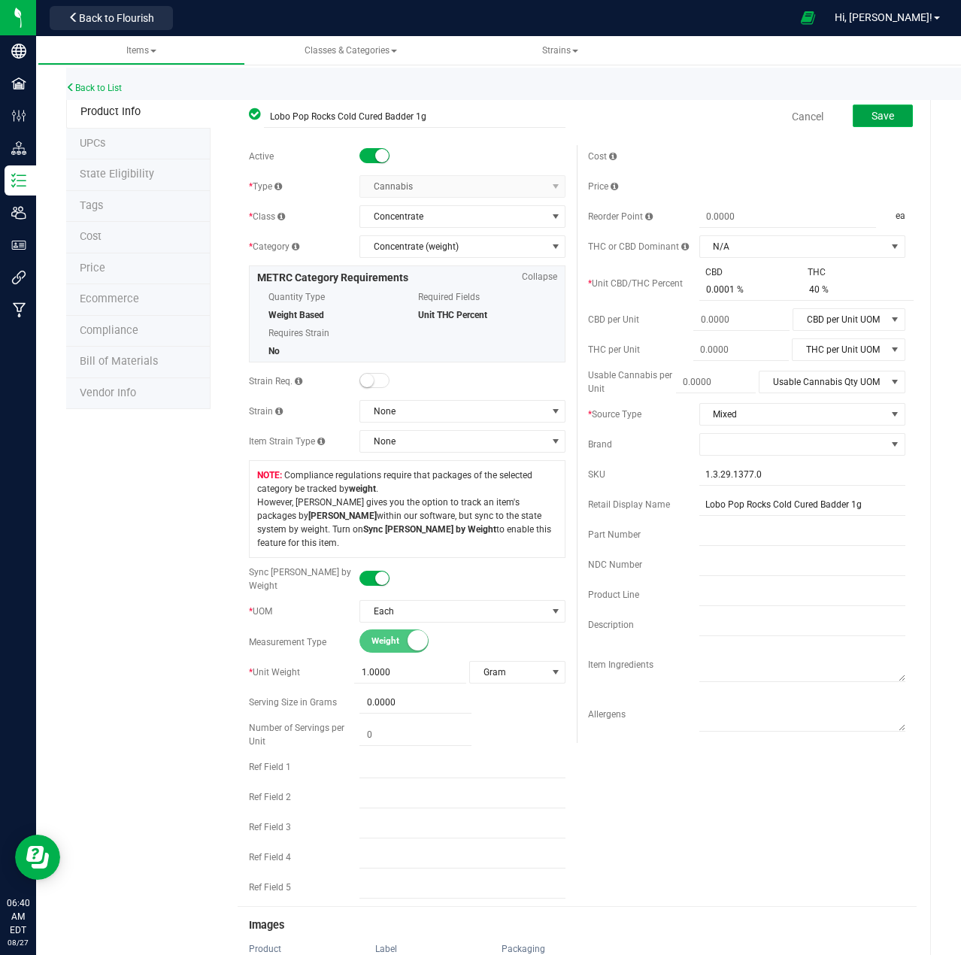
click at [876, 120] on span "Save" at bounding box center [883, 116] width 23 height 12
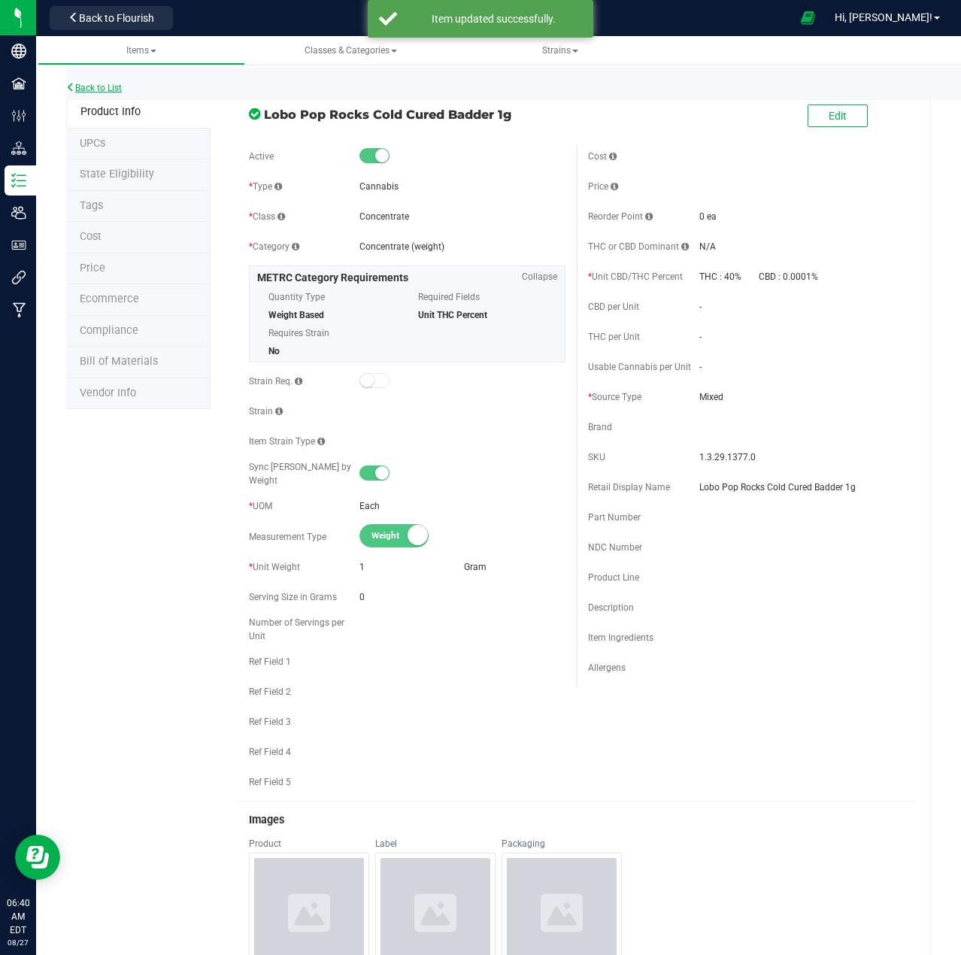
click at [102, 86] on link "Back to List" at bounding box center [94, 88] width 56 height 11
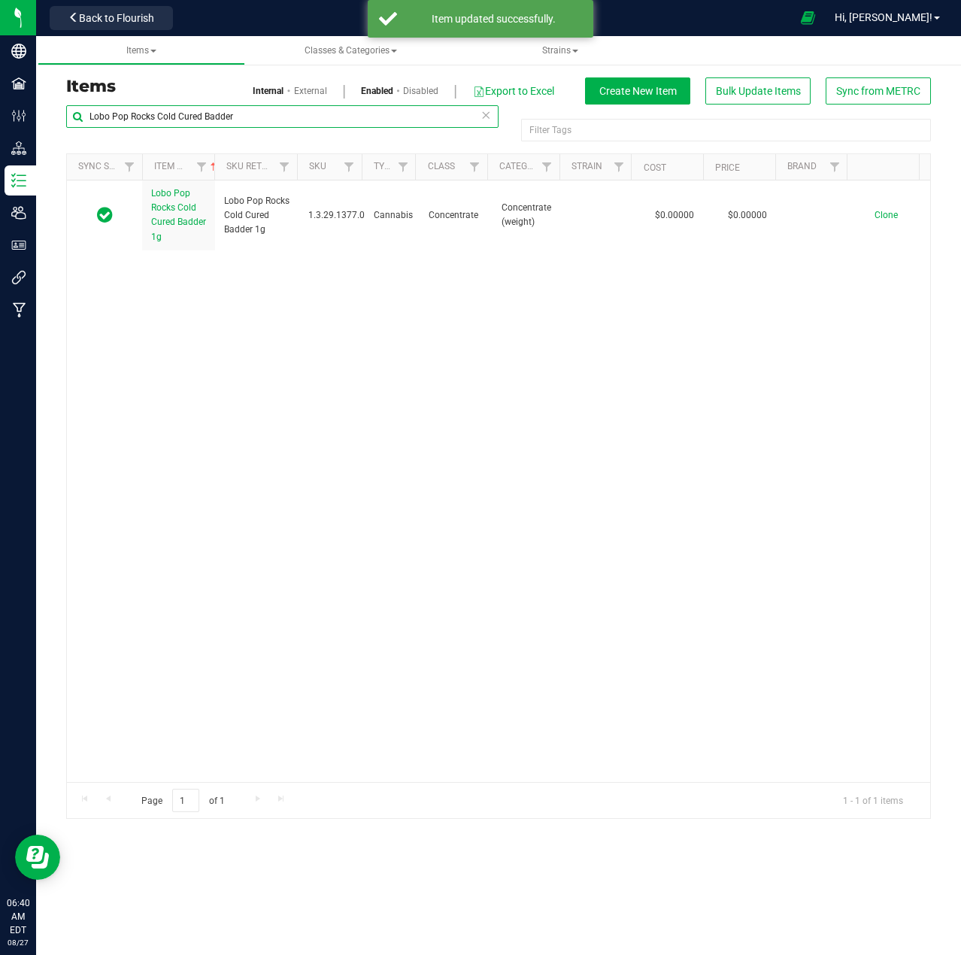
drag, startPoint x: 112, startPoint y: 117, endPoint x: 390, endPoint y: 117, distance: 277.6
click at [390, 117] on input "Lobo Pop Rocks Cold Cured Badder" at bounding box center [282, 116] width 433 height 23
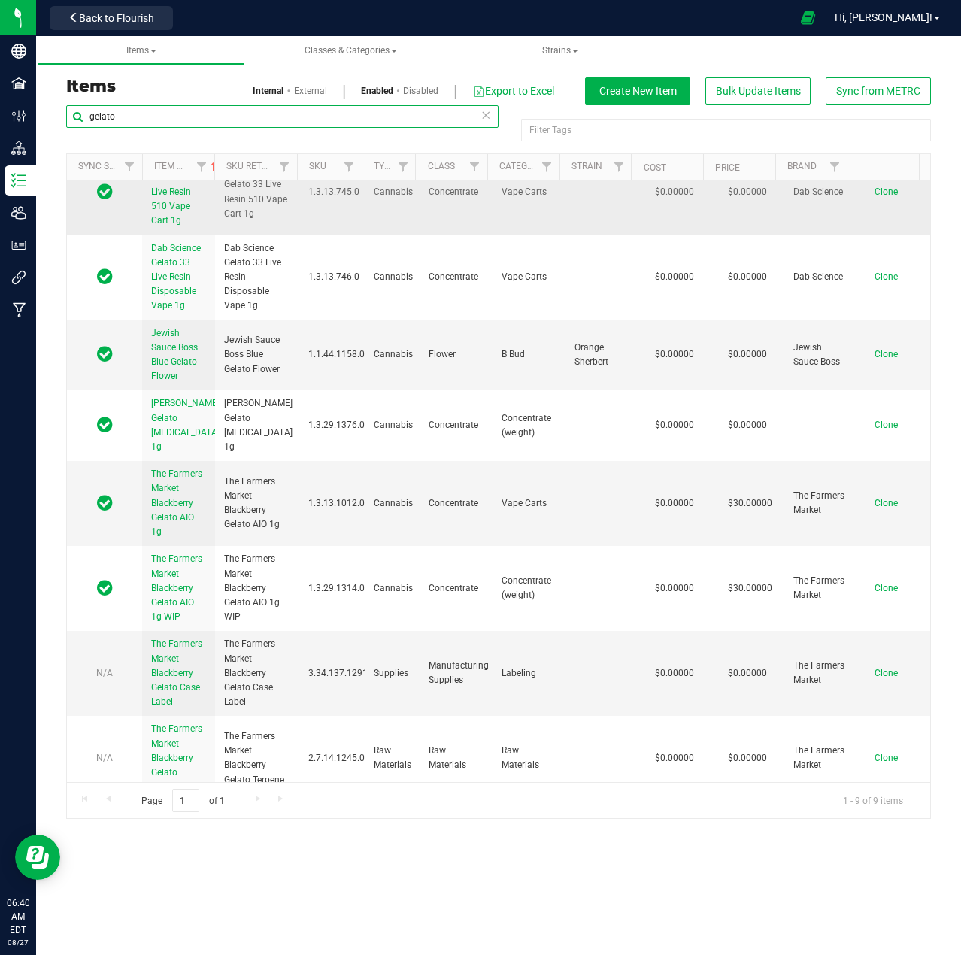
scroll to position [90, 0]
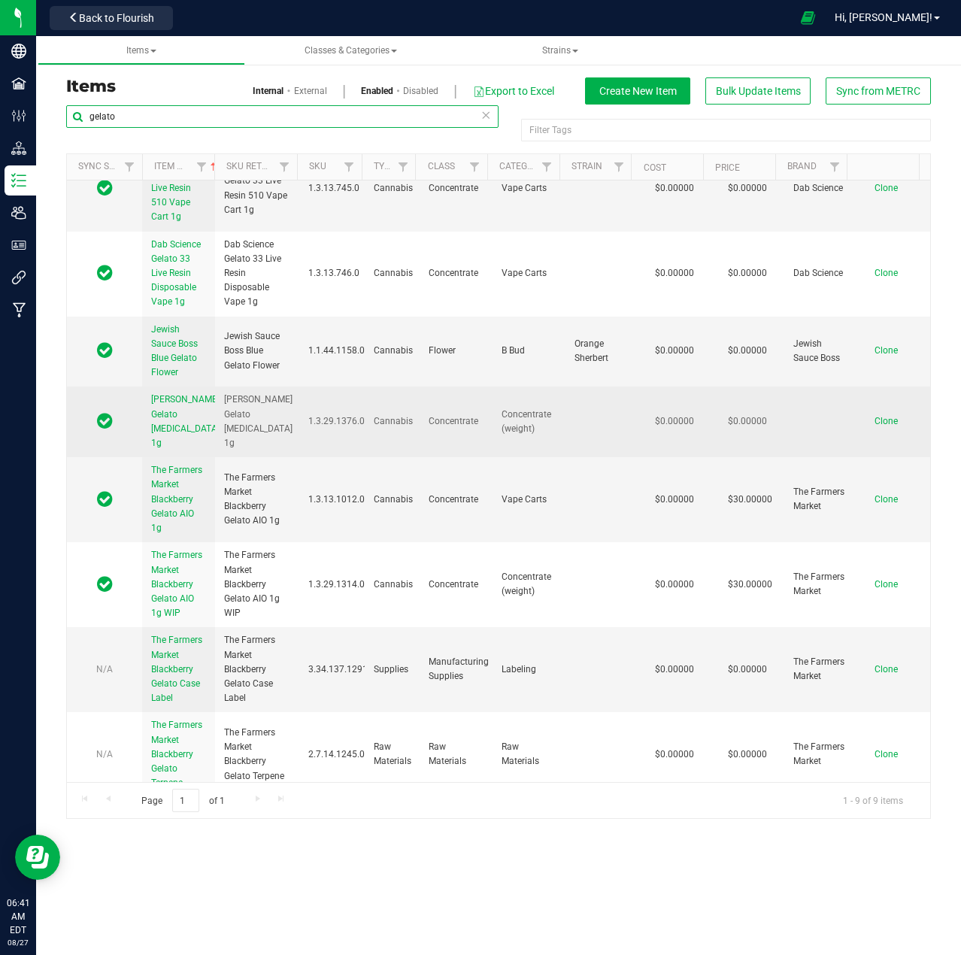
type input "gelato"
click at [163, 420] on link "[PERSON_NAME] Gelato [MEDICAL_DATA] 1g" at bounding box center [185, 422] width 68 height 58
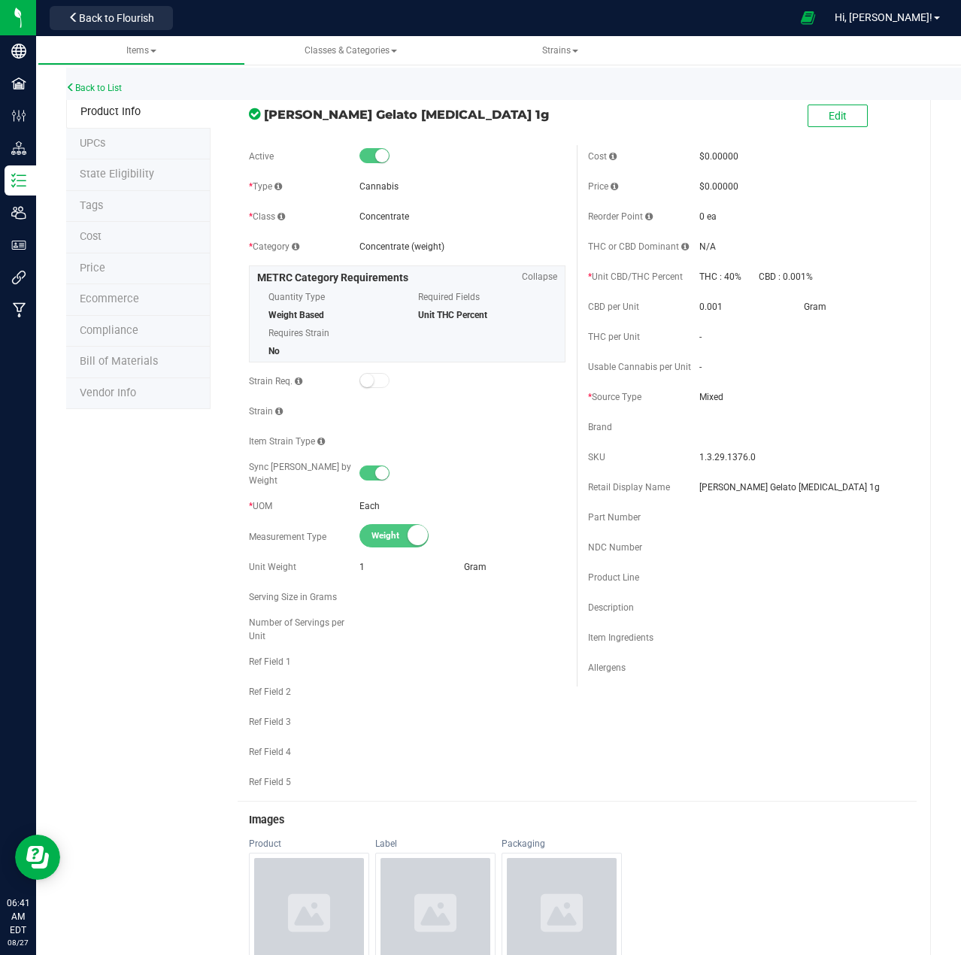
drag, startPoint x: 459, startPoint y: 114, endPoint x: 257, endPoint y: 114, distance: 202.3
click at [257, 114] on div "[PERSON_NAME] Gelato [MEDICAL_DATA] 1g" at bounding box center [408, 111] width 340 height 26
copy div "[PERSON_NAME] Gelato [MEDICAL_DATA] 1g"
click at [94, 86] on link "Back to List" at bounding box center [94, 88] width 56 height 11
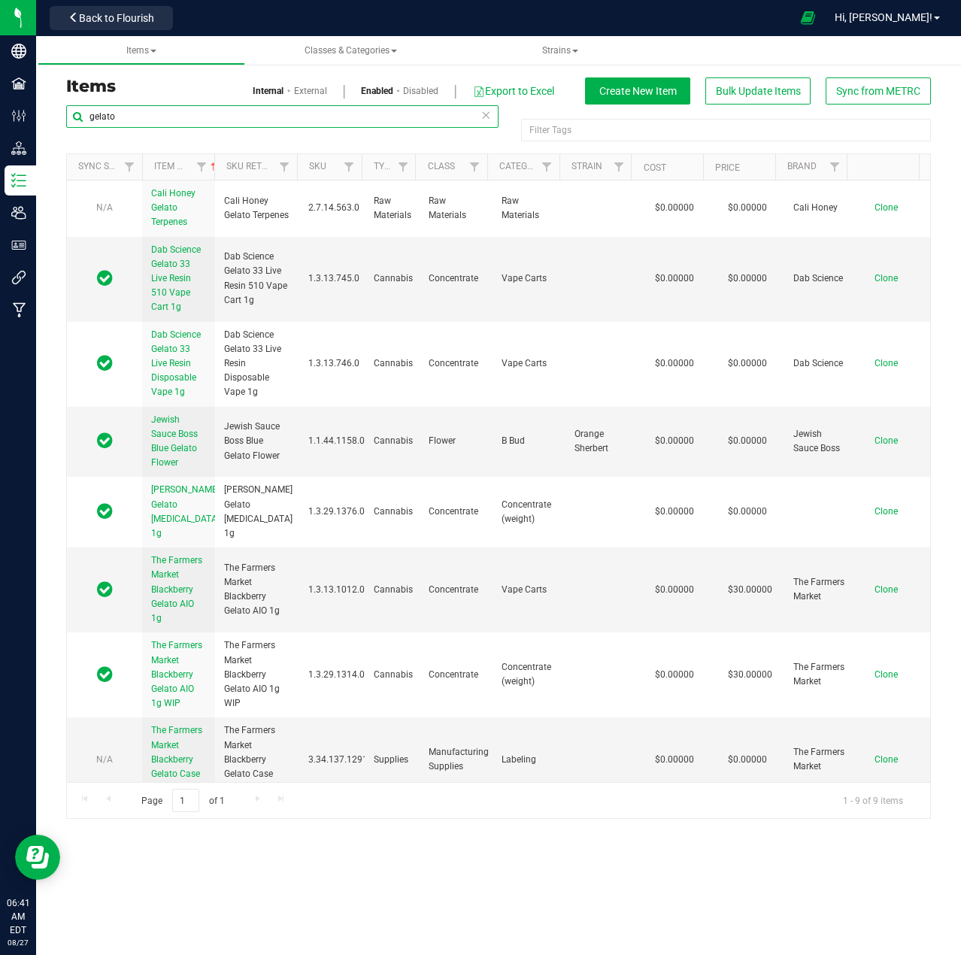
drag, startPoint x: 94, startPoint y: 114, endPoint x: 45, endPoint y: 114, distance: 48.9
click at [50, 112] on div "Items Internal External Enabled Disabled Export to Excel Create New Item Bulk U…" at bounding box center [498, 439] width 925 height 791
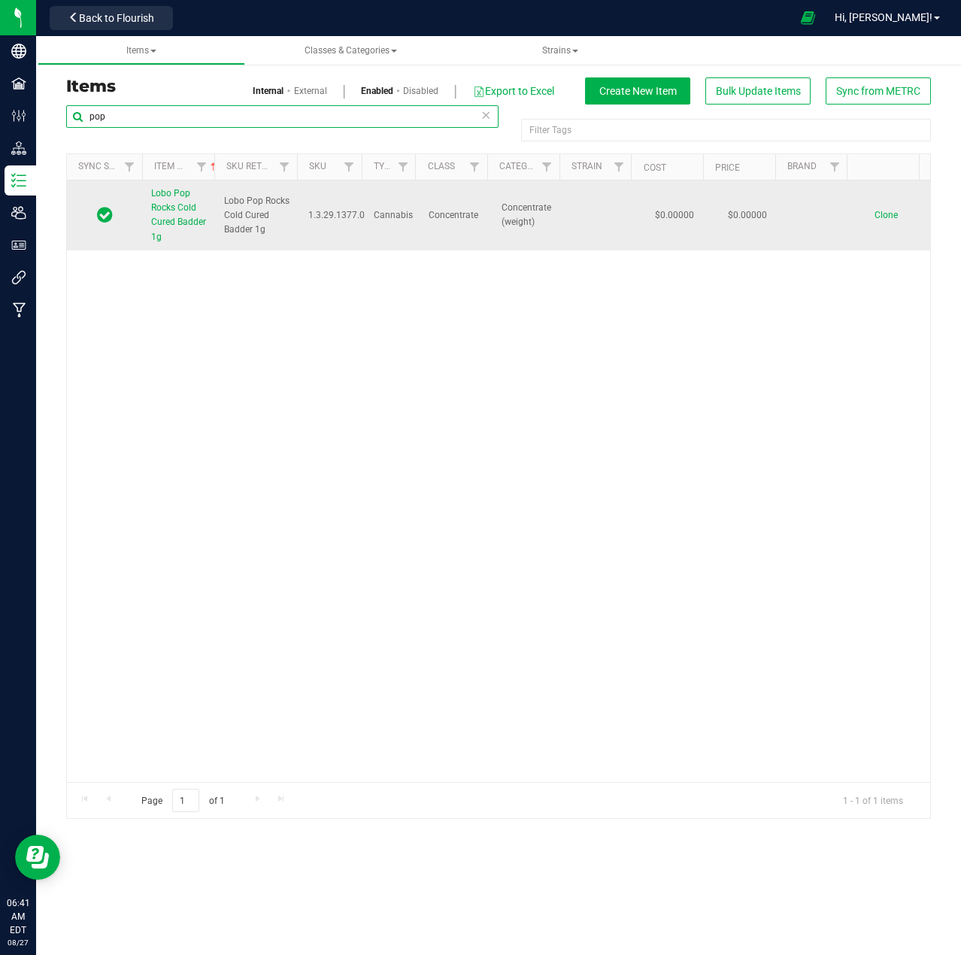
type input "pop"
click at [227, 232] on span "Lobo Pop Rocks Cold Cured Badder 1g" at bounding box center [257, 216] width 66 height 44
drag, startPoint x: 231, startPoint y: 237, endPoint x: 224, endPoint y: 197, distance: 40.4
click at [224, 197] on span "Lobo Pop Rocks Cold Cured Badder 1g" at bounding box center [257, 216] width 66 height 44
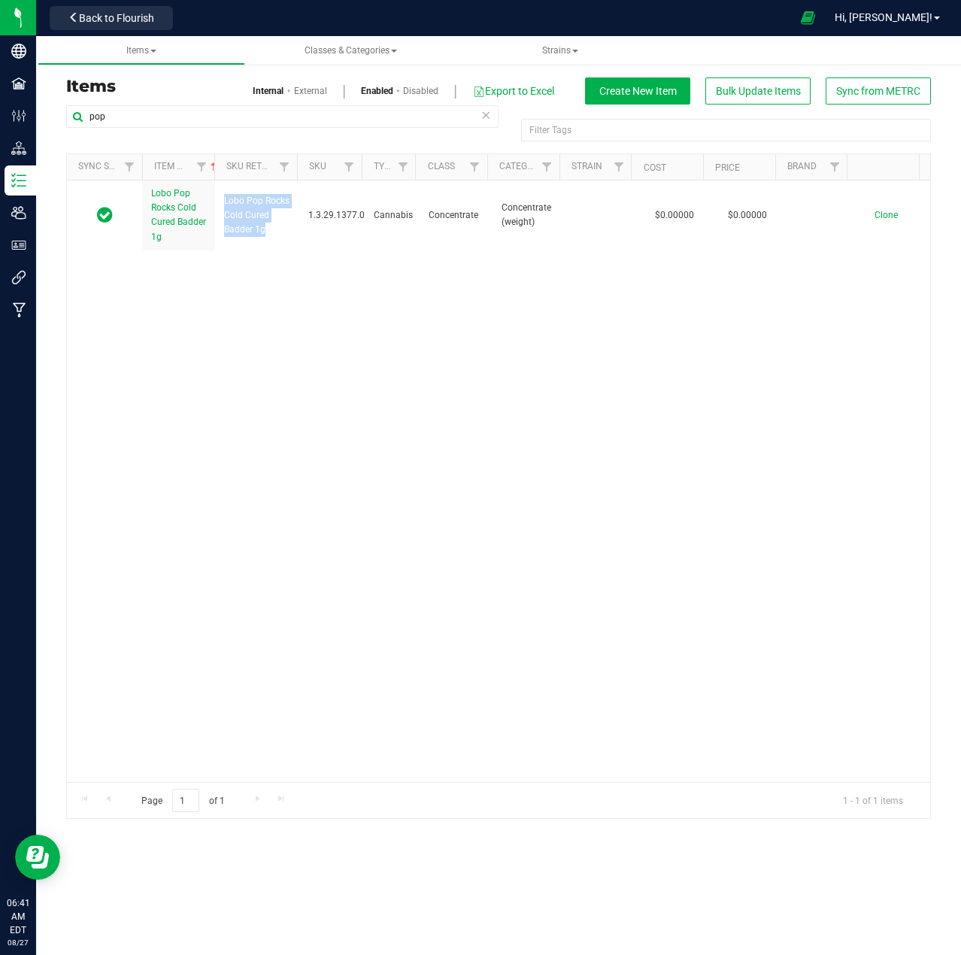
copy span "Lobo Pop Rocks Cold Cured Badder 1g"
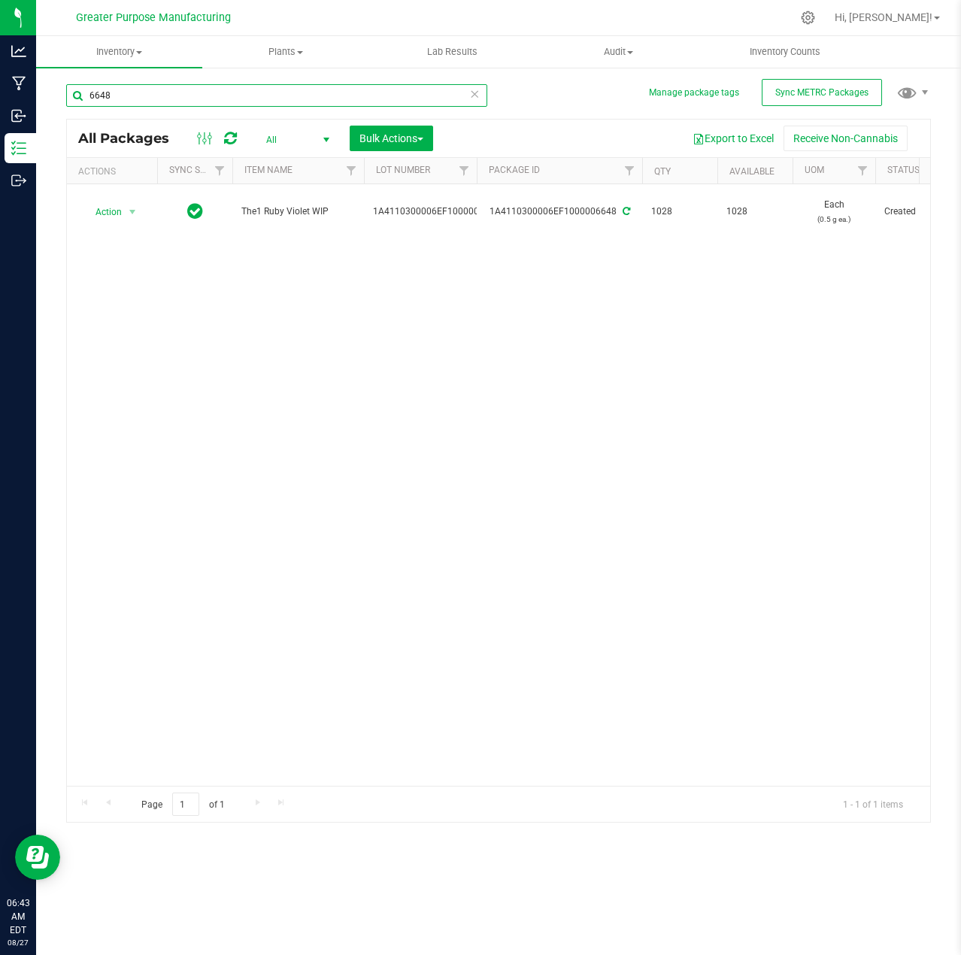
drag, startPoint x: 173, startPoint y: 91, endPoint x: 68, endPoint y: 98, distance: 104.8
click at [62, 93] on div "Manage package tags Sync METRC Packages 6648 All Packages All Active Only Lab S…" at bounding box center [498, 295] width 925 height 459
paste input "1A4110300006EF1000006625"
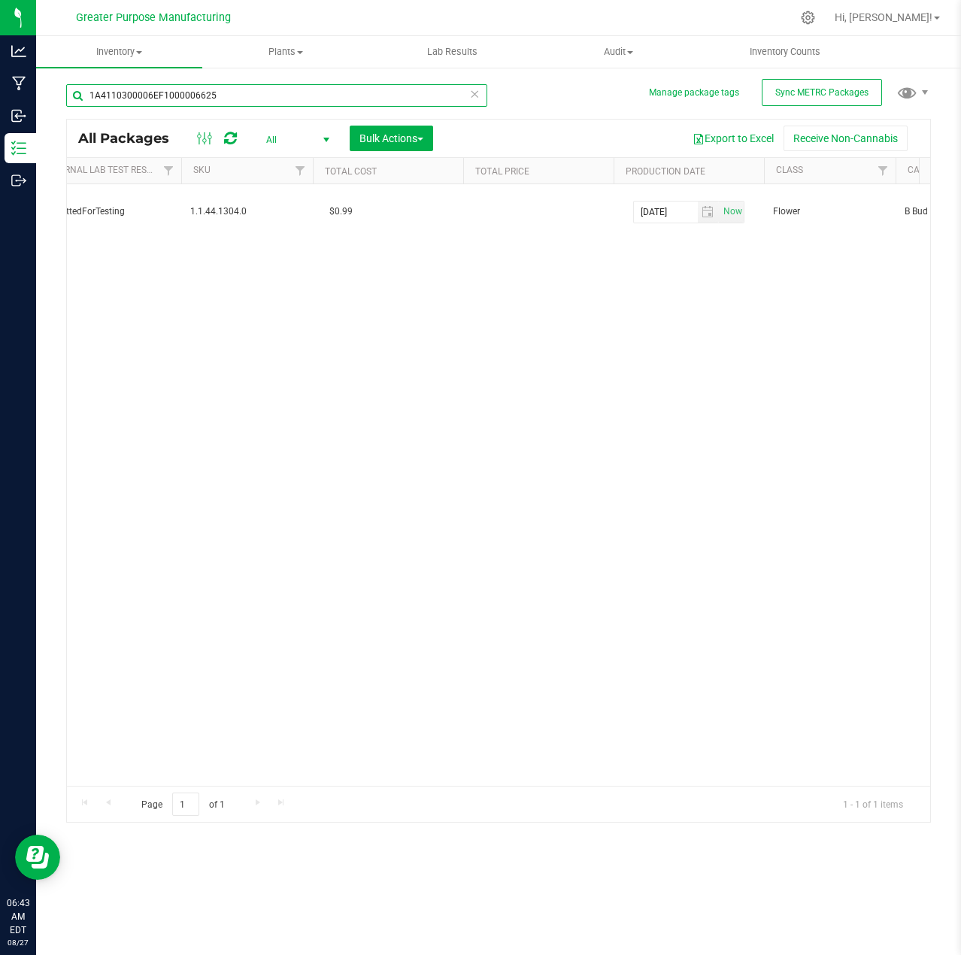
scroll to position [0, 1088]
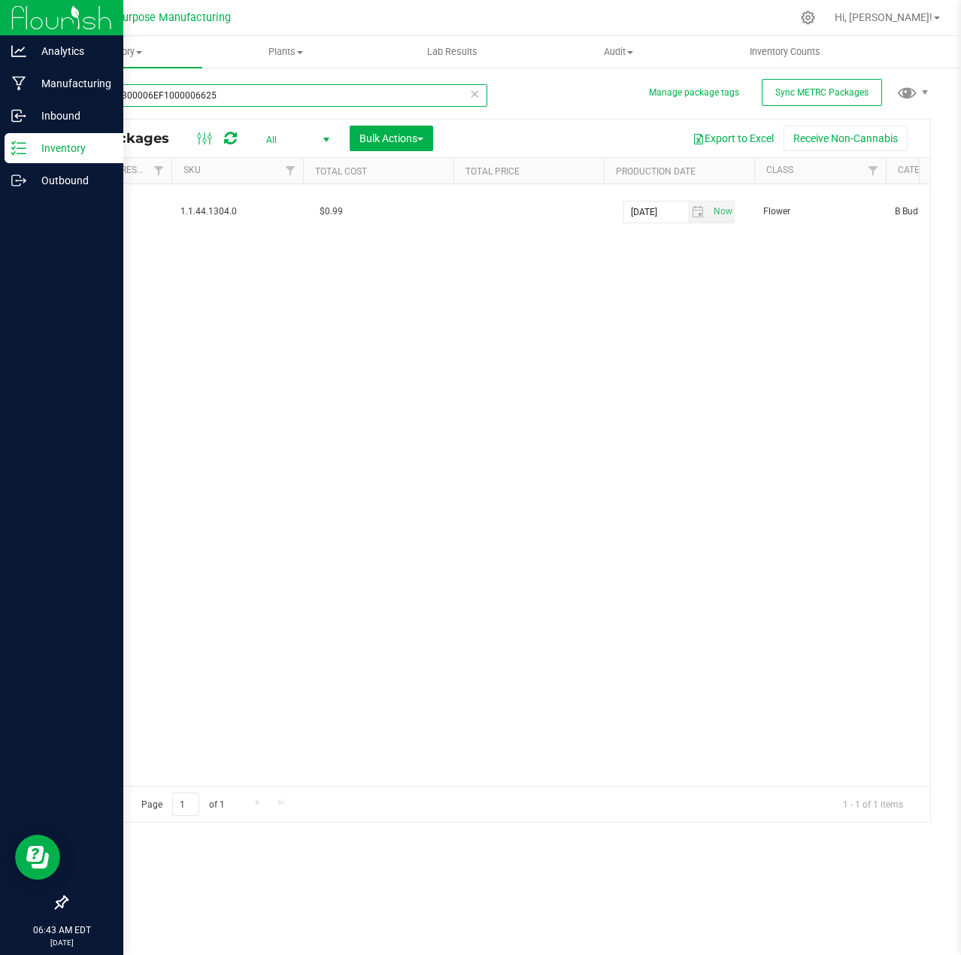
type input "1A4110300006EF1000006625"
